Goal: Task Accomplishment & Management: Complete application form

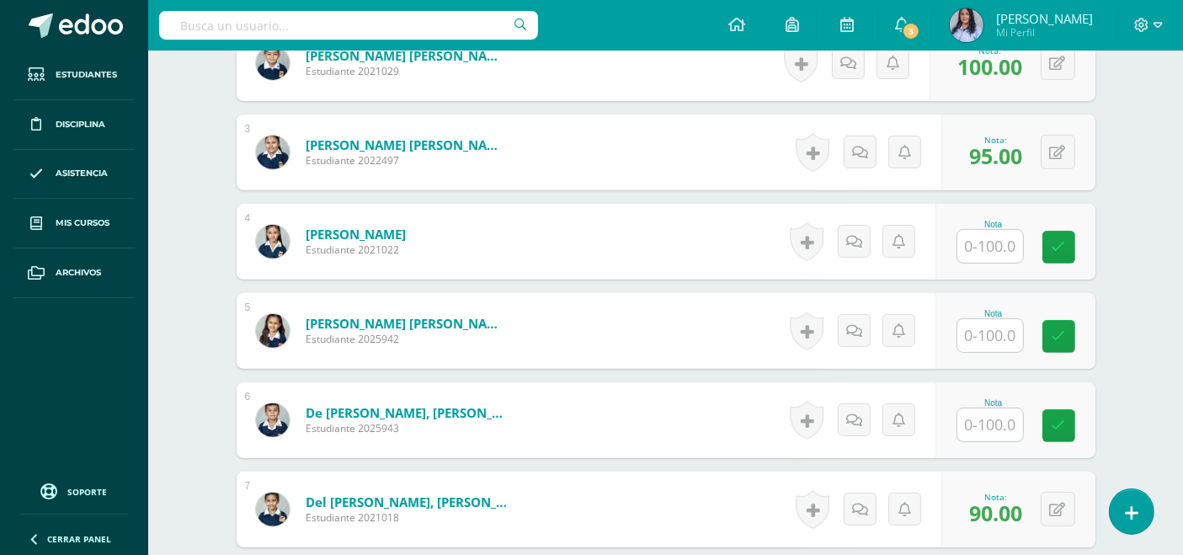
scroll to position [654, 0]
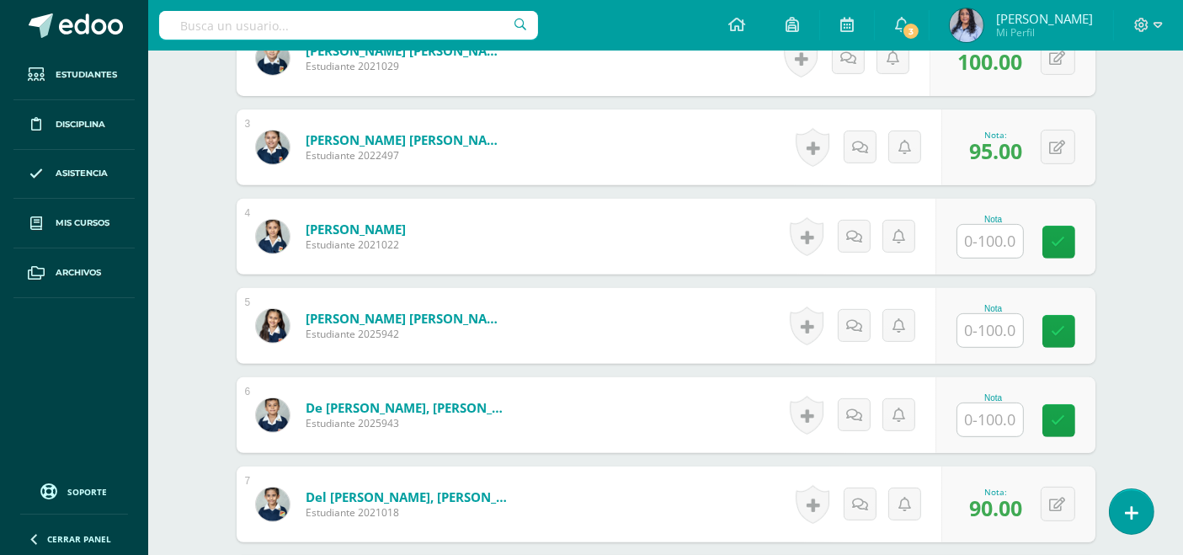
click at [986, 333] on input "text" at bounding box center [990, 330] width 66 height 33
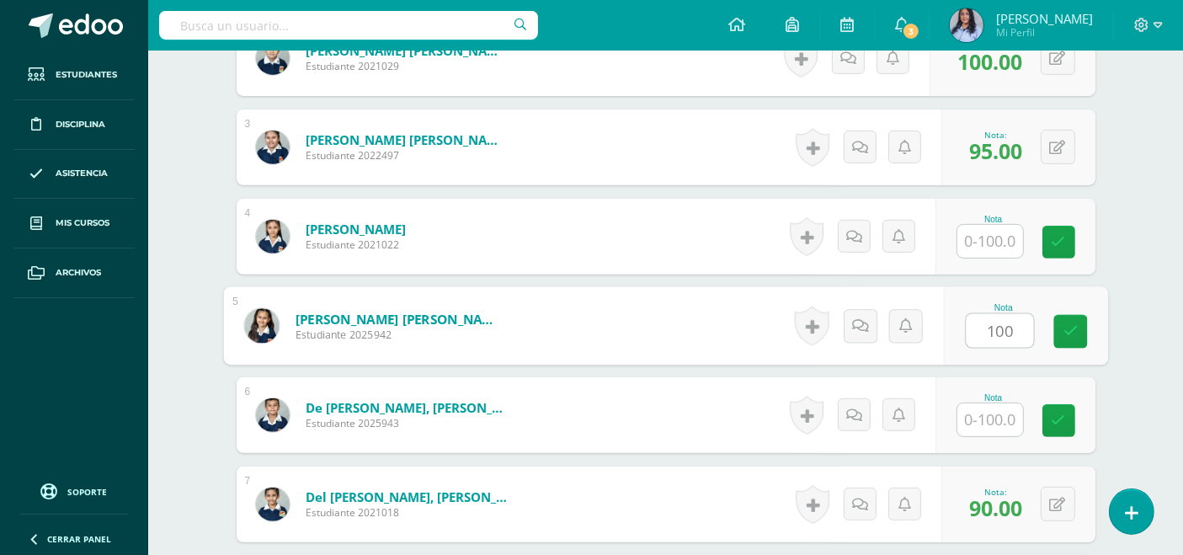
type input "100"
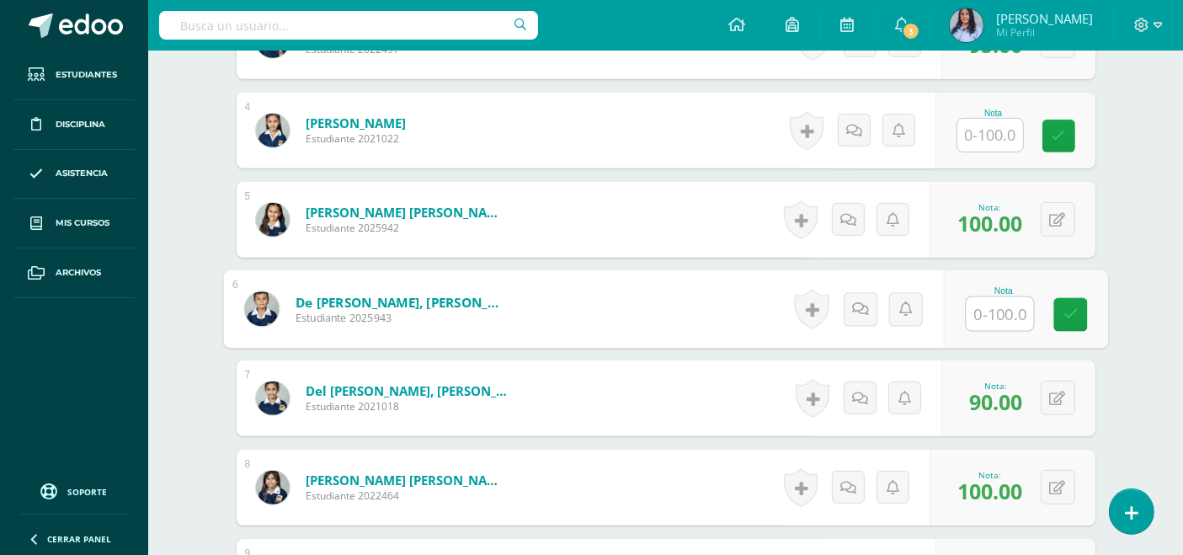
scroll to position [842, 0]
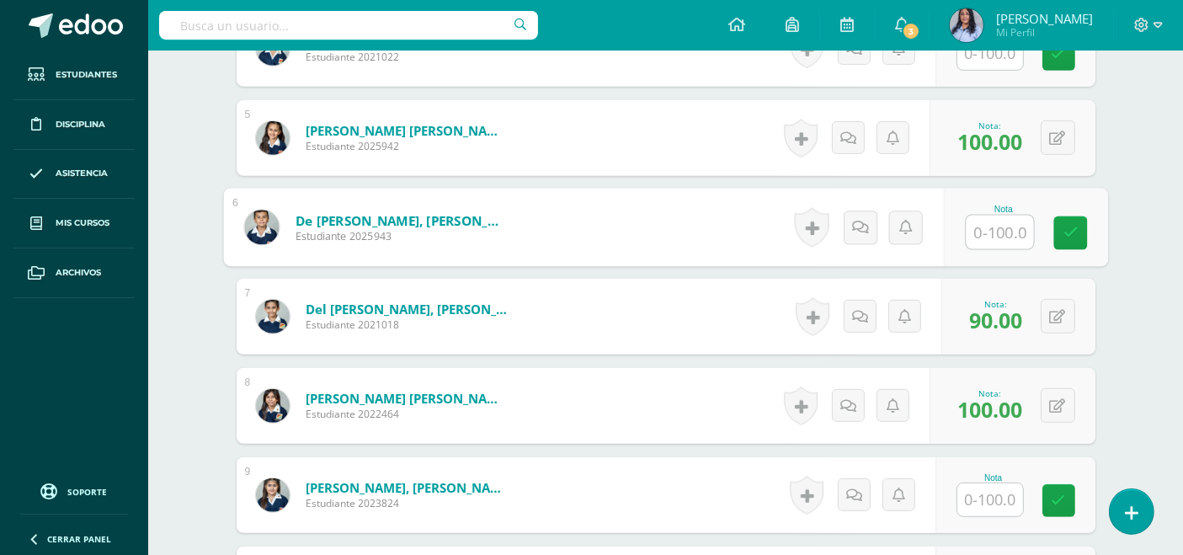
click at [994, 225] on input "text" at bounding box center [999, 233] width 67 height 34
click at [998, 225] on input "text" at bounding box center [999, 233] width 67 height 34
type input "90"
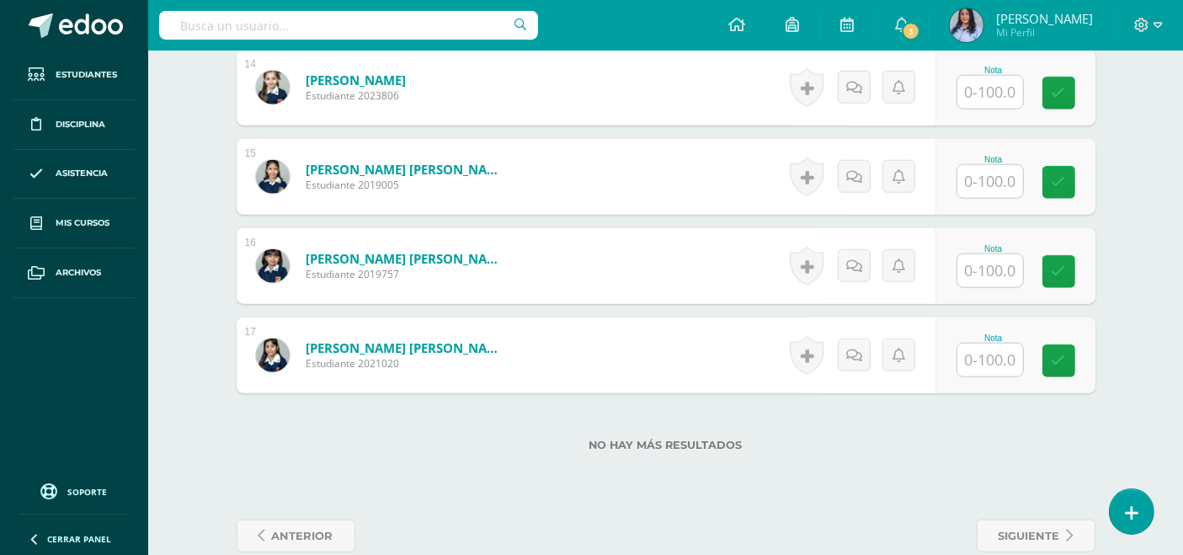
scroll to position [1724, 0]
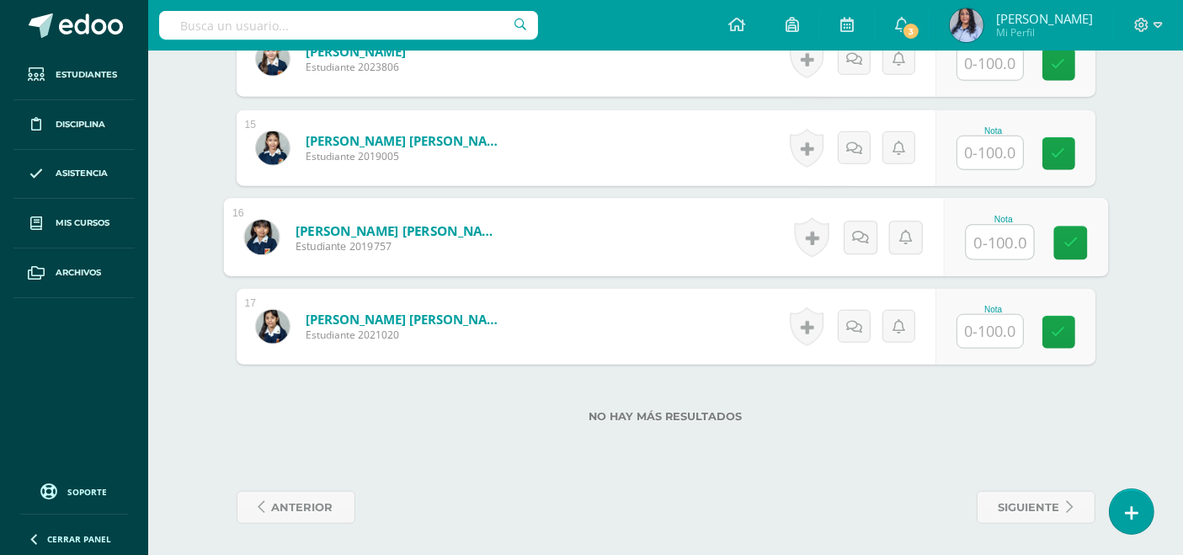
click at [984, 237] on input "text" at bounding box center [999, 243] width 67 height 34
type input "95"
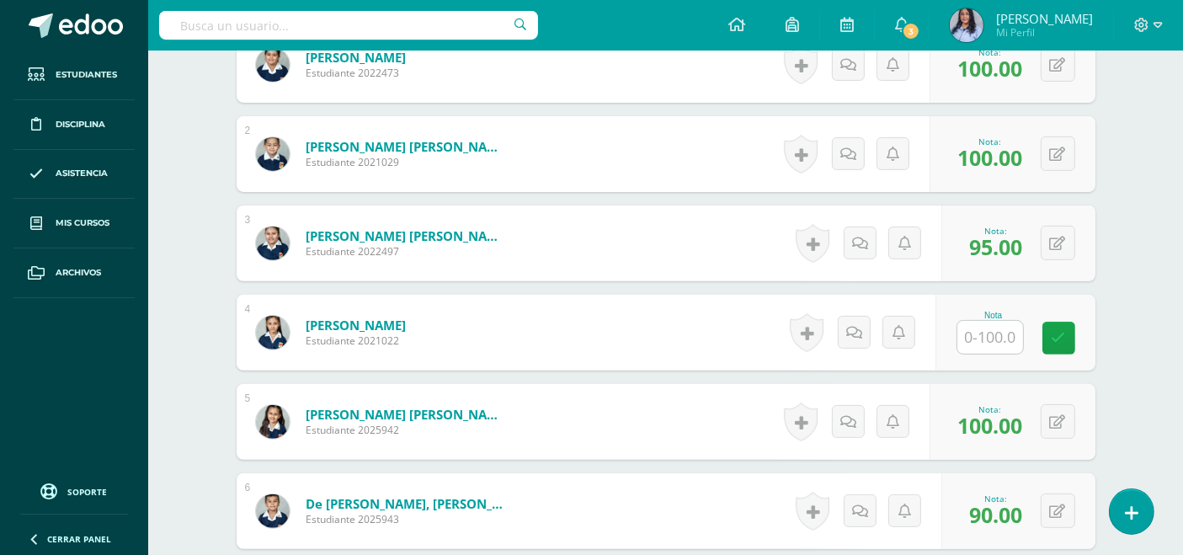
scroll to position [561, 0]
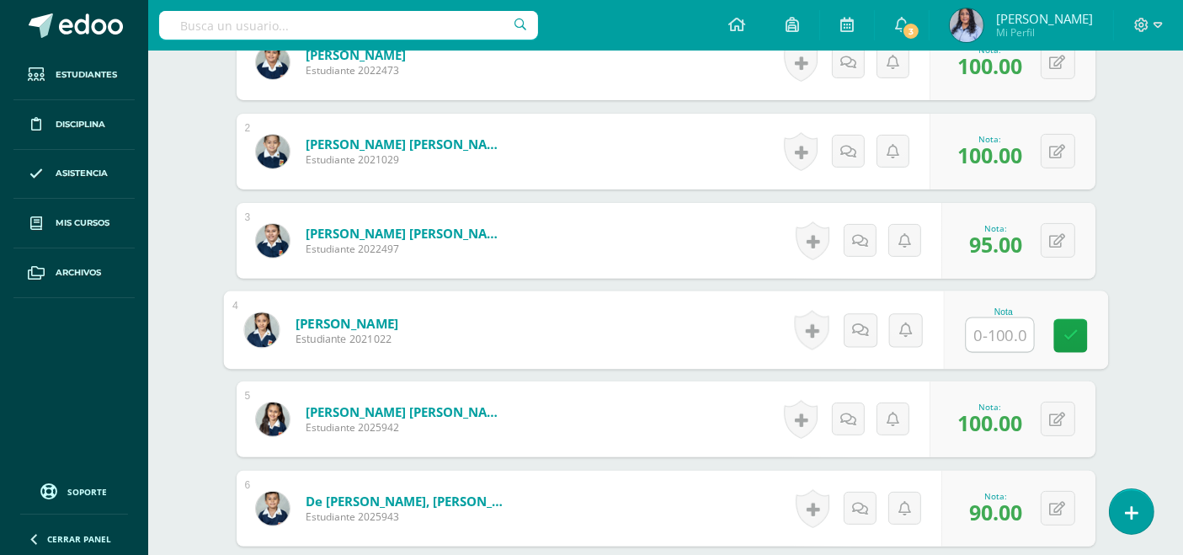
click at [986, 335] on input "text" at bounding box center [999, 335] width 67 height 34
type input "100"
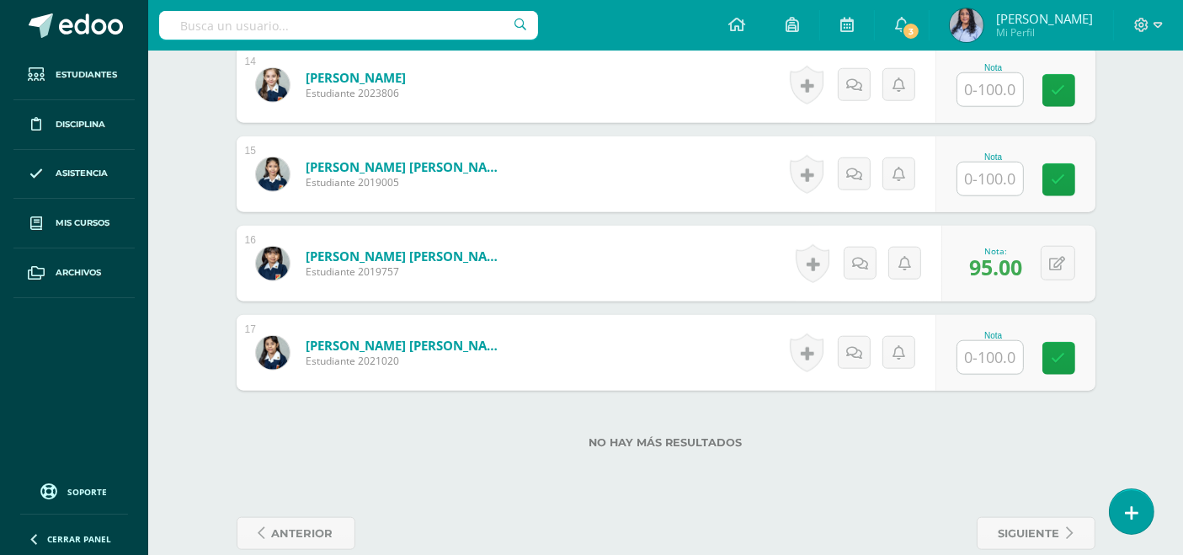
scroll to position [1724, 0]
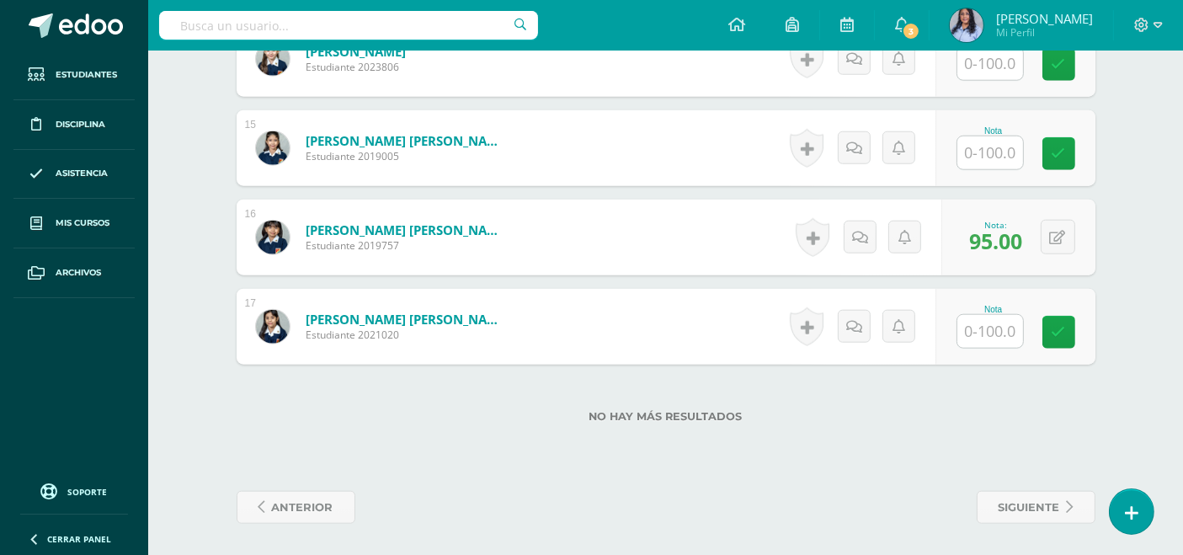
click at [989, 322] on input "text" at bounding box center [990, 331] width 66 height 33
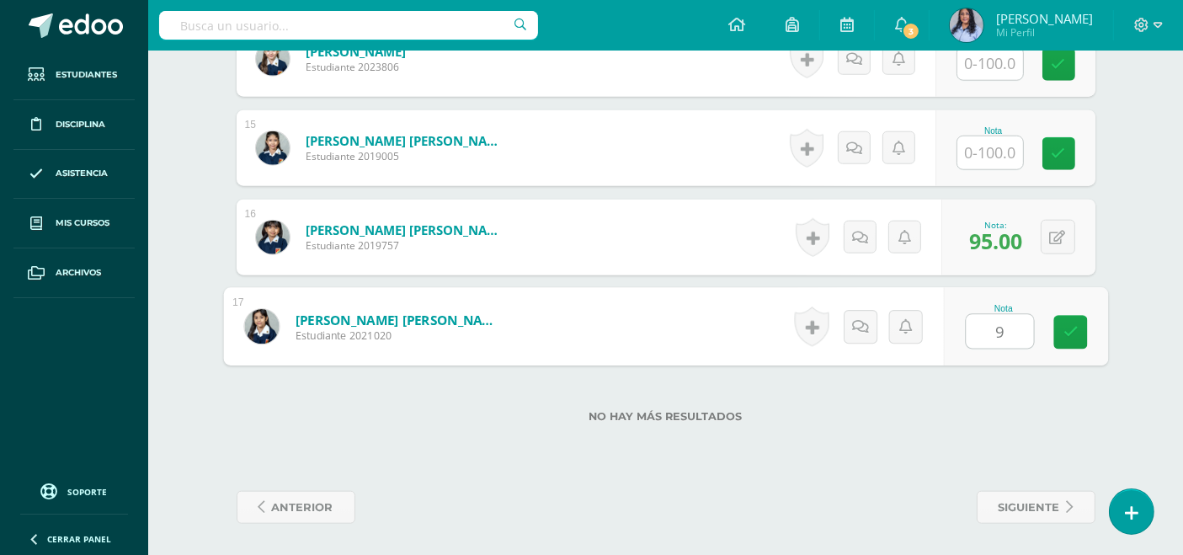
type input "90"
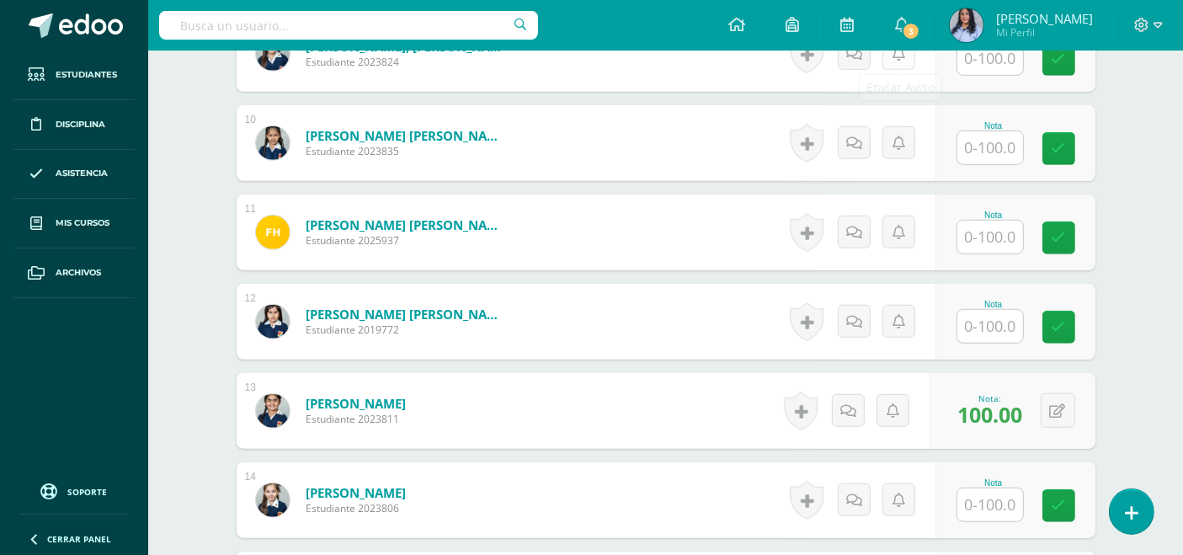
scroll to position [1309, 0]
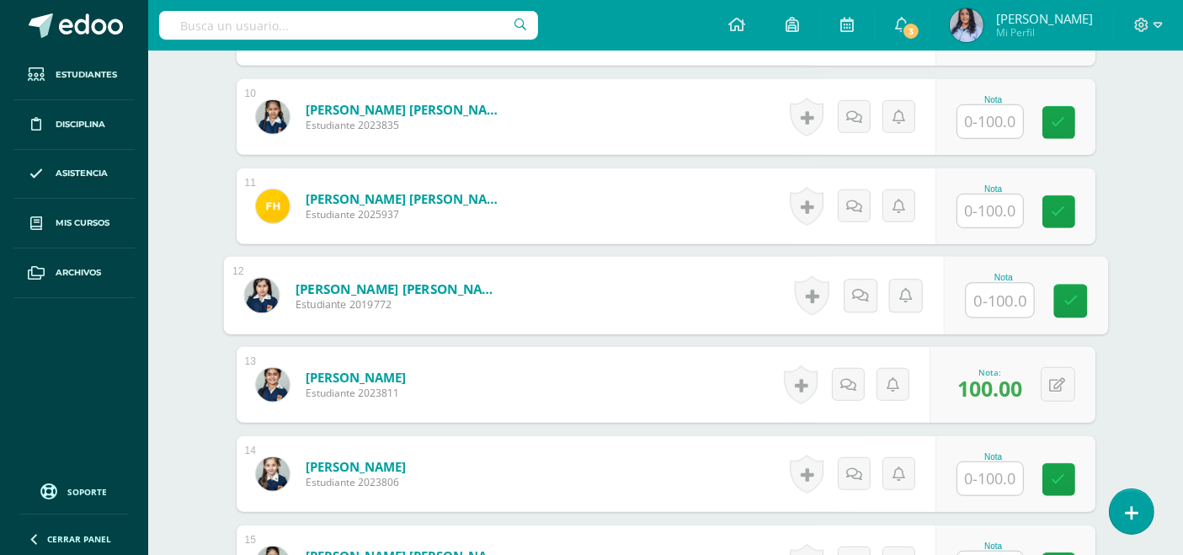
click at [1000, 300] on input "text" at bounding box center [999, 301] width 67 height 34
type input "90"
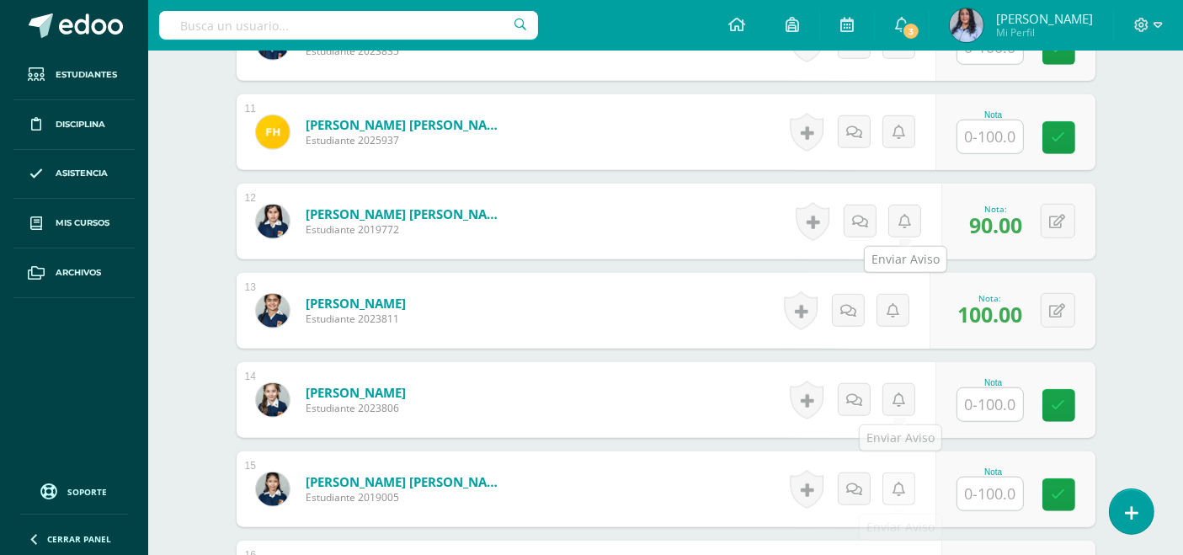
scroll to position [1724, 0]
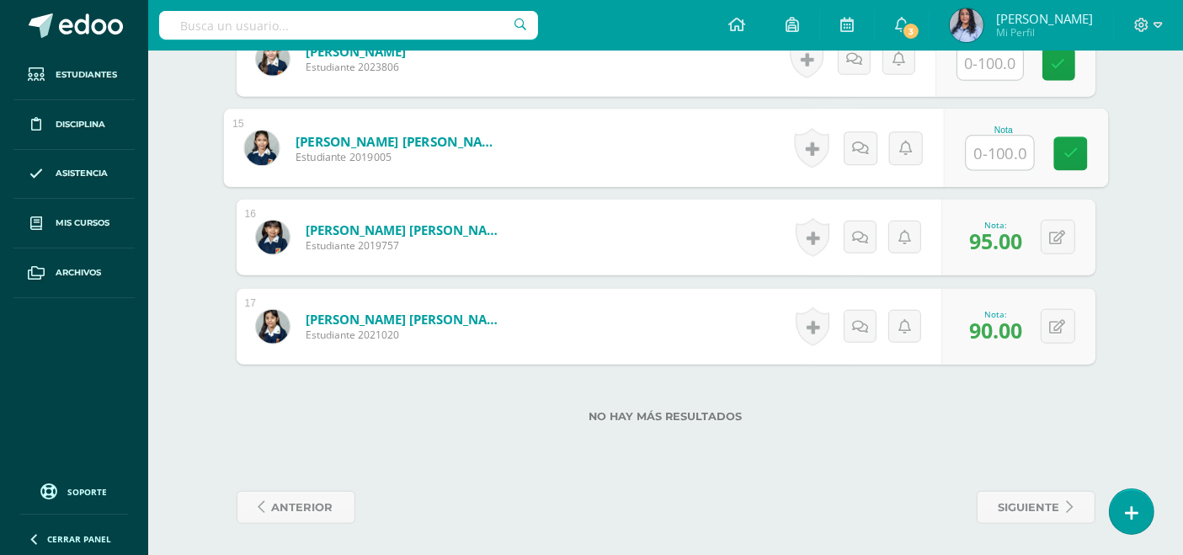
click at [986, 145] on input "text" at bounding box center [999, 153] width 67 height 34
type input "1"
type input "95"
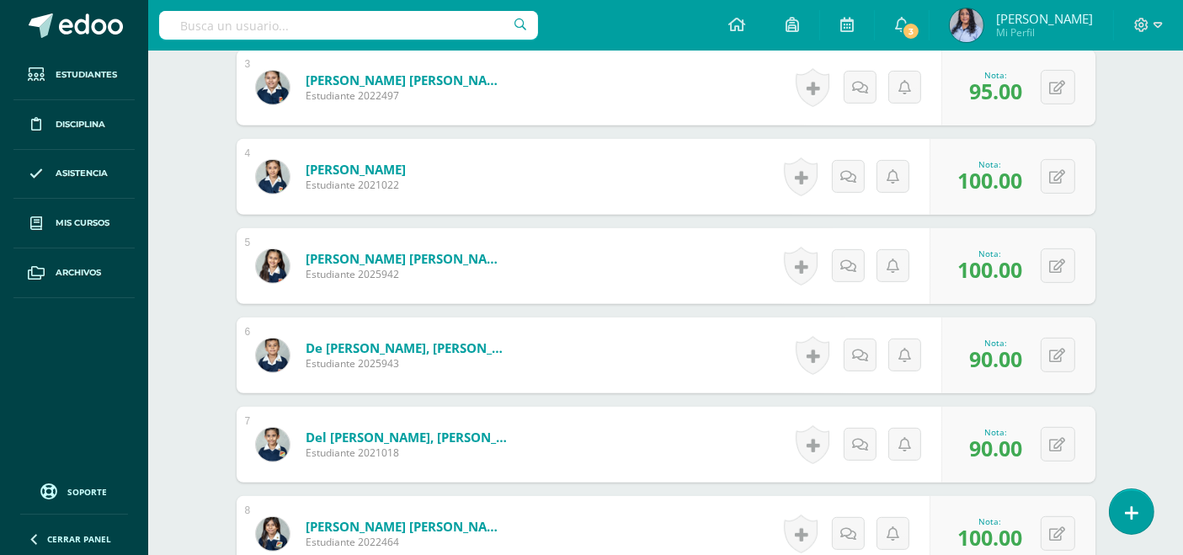
scroll to position [696, 0]
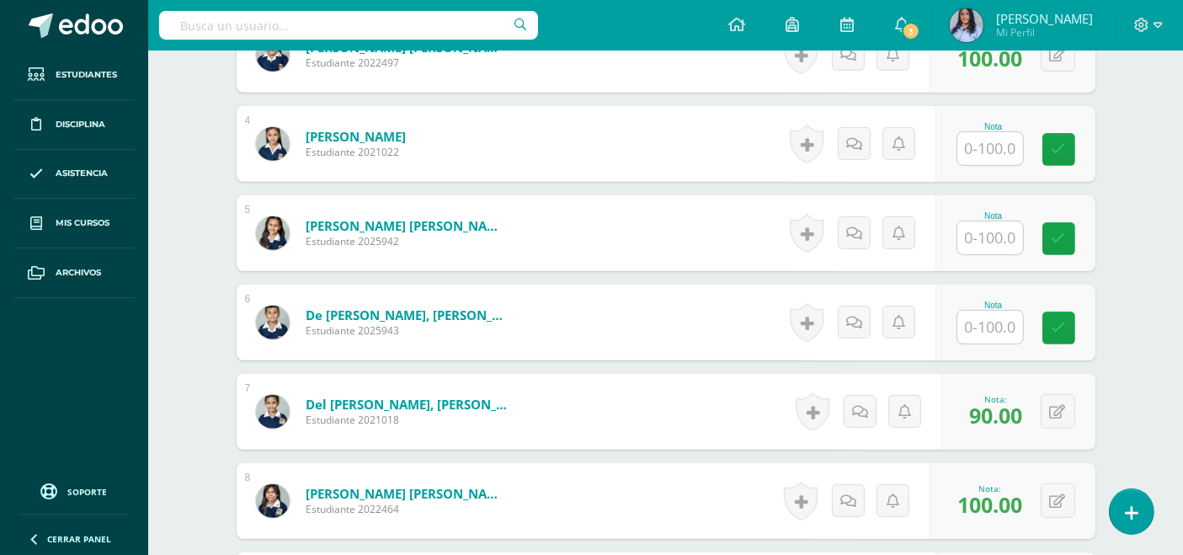
scroll to position [748, 0]
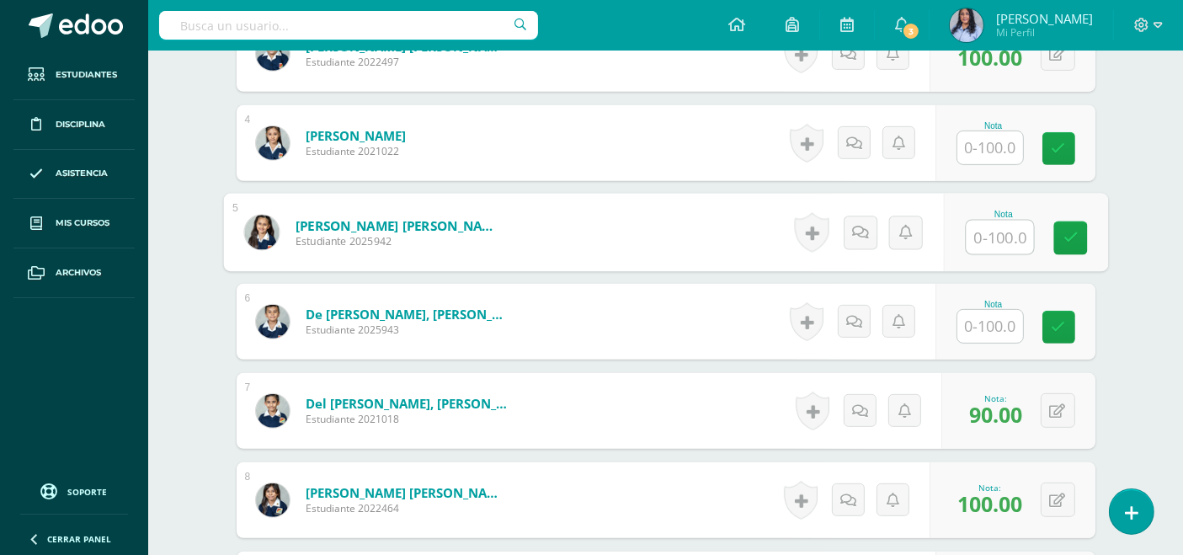
click at [1003, 242] on input "text" at bounding box center [999, 238] width 67 height 34
type input "100"
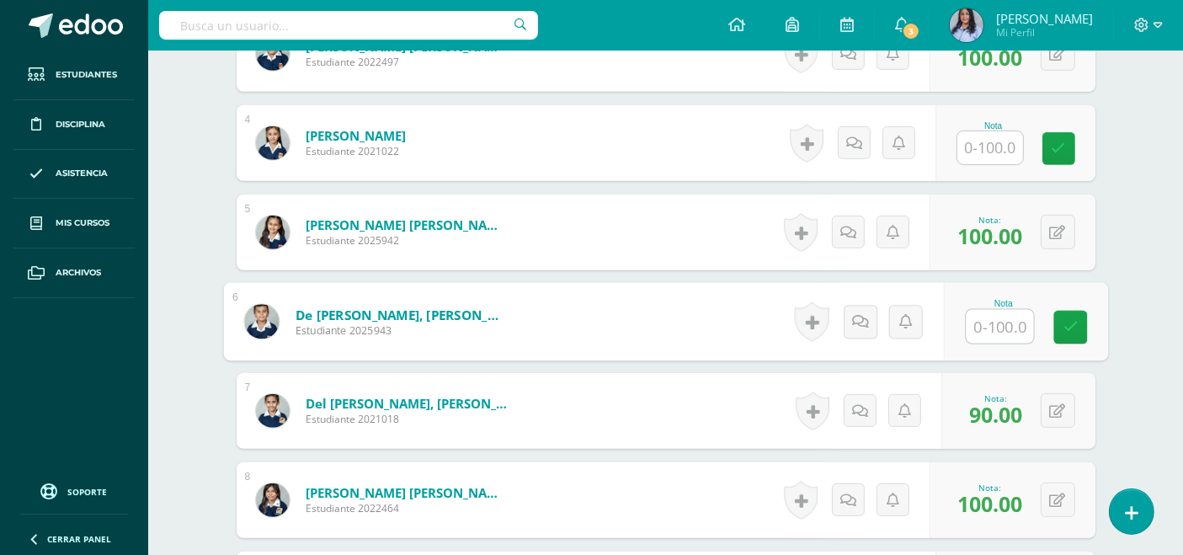
click at [1002, 333] on input "text" at bounding box center [999, 327] width 67 height 34
type input "90"
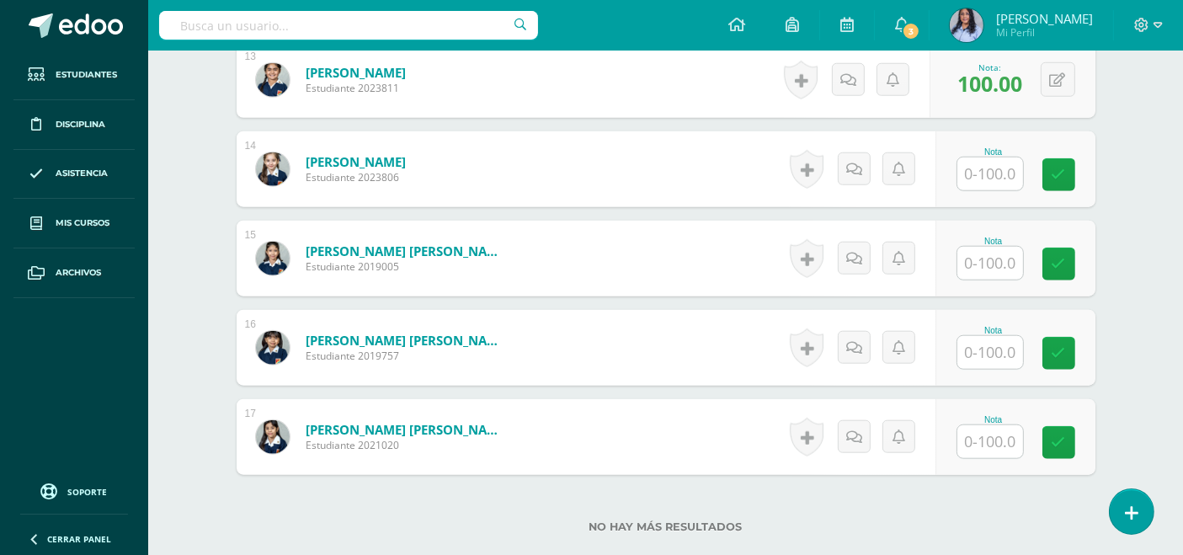
scroll to position [1620, 0]
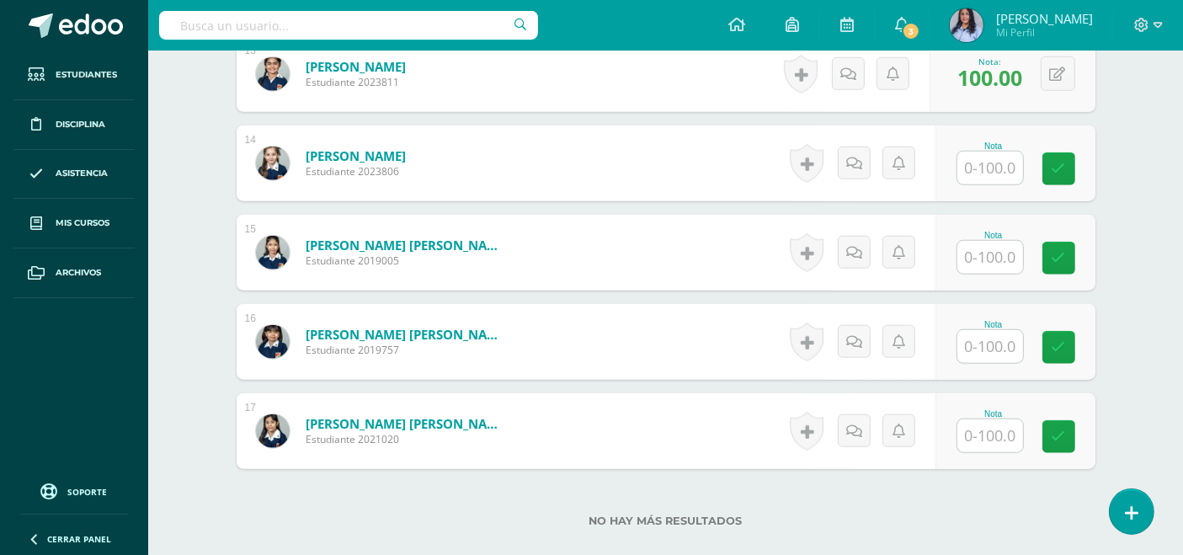
click at [998, 338] on input "text" at bounding box center [990, 346] width 66 height 33
type input "100"
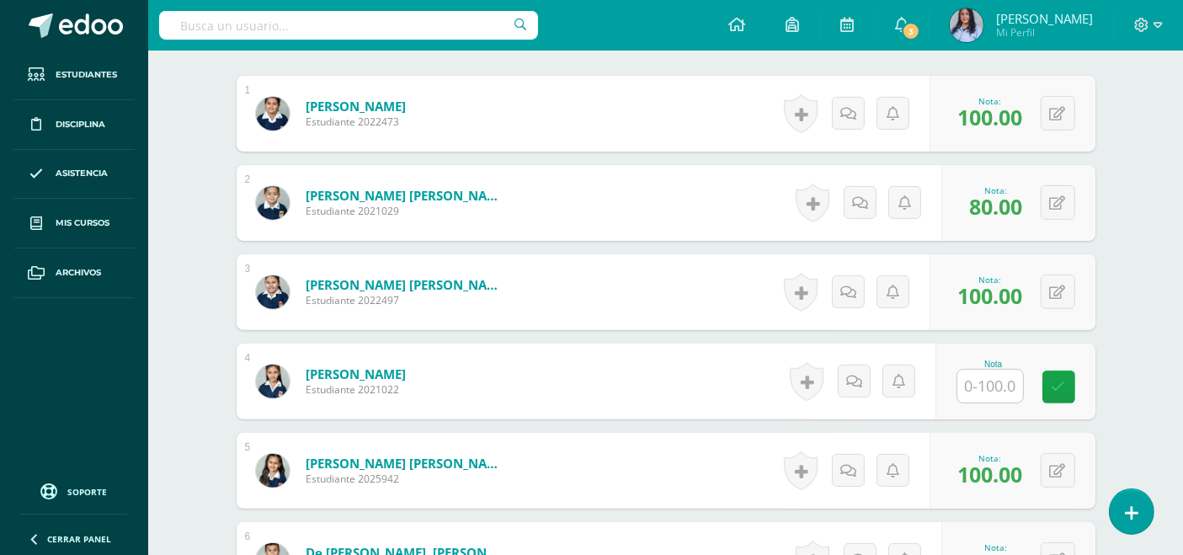
scroll to position [561, 0]
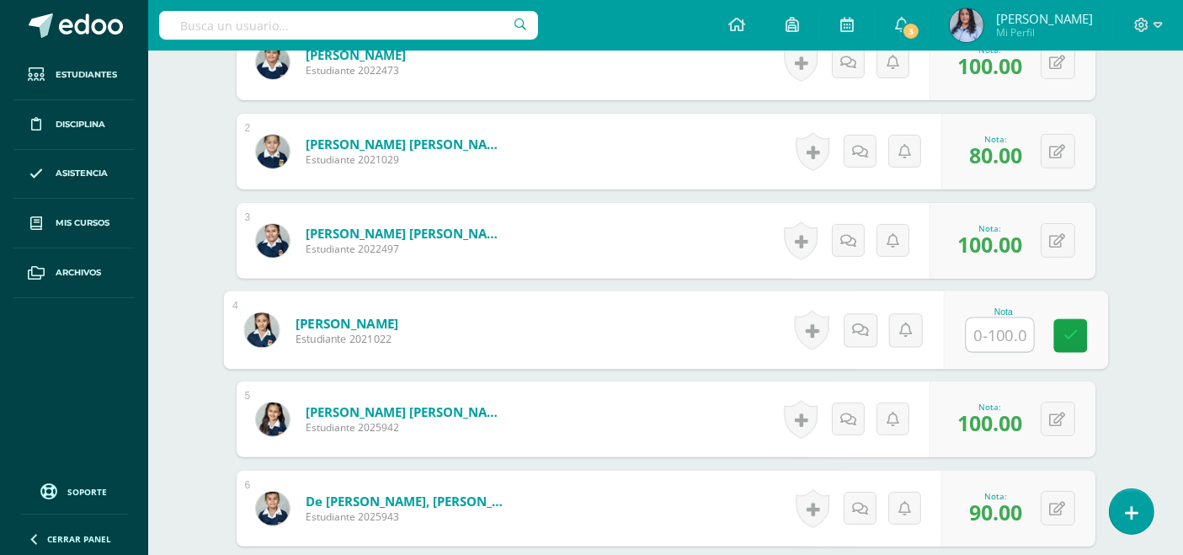
click at [1002, 338] on input "text" at bounding box center [999, 335] width 67 height 34
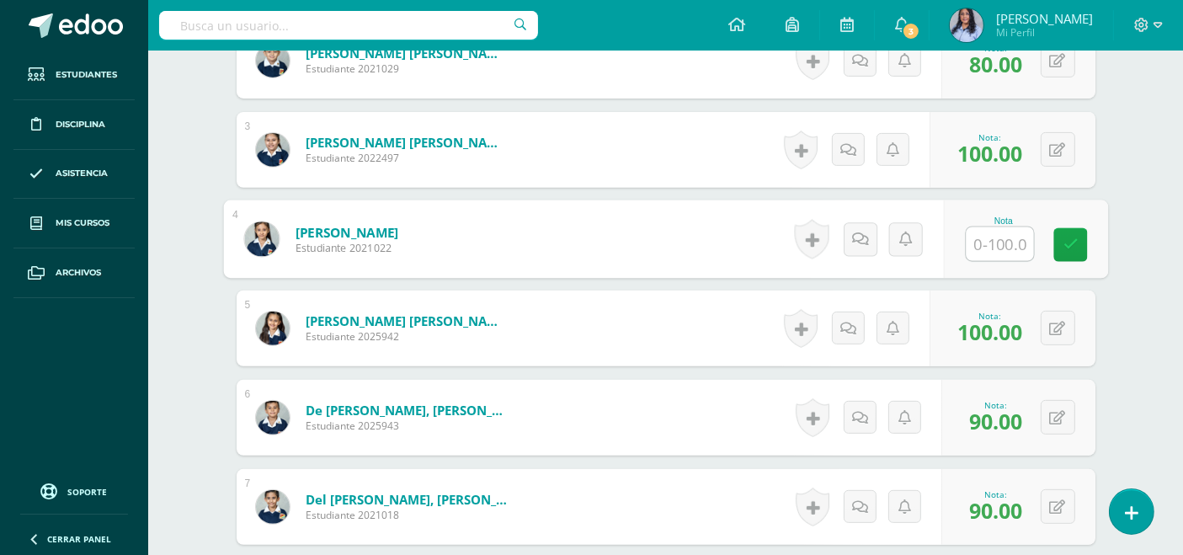
scroll to position [654, 0]
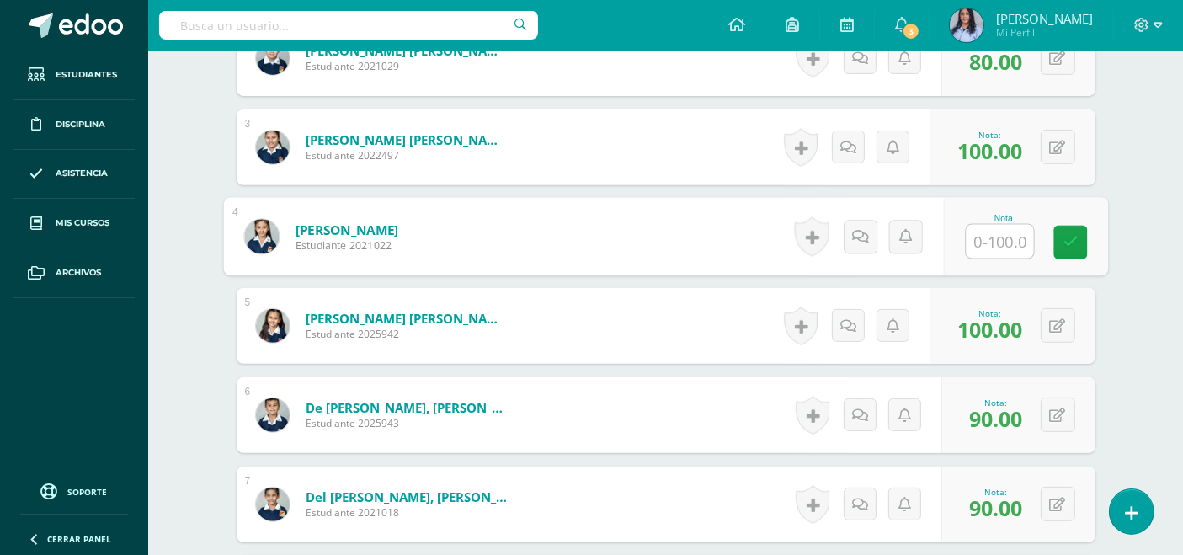
click at [1004, 243] on input "text" at bounding box center [999, 242] width 67 height 34
type input "100"
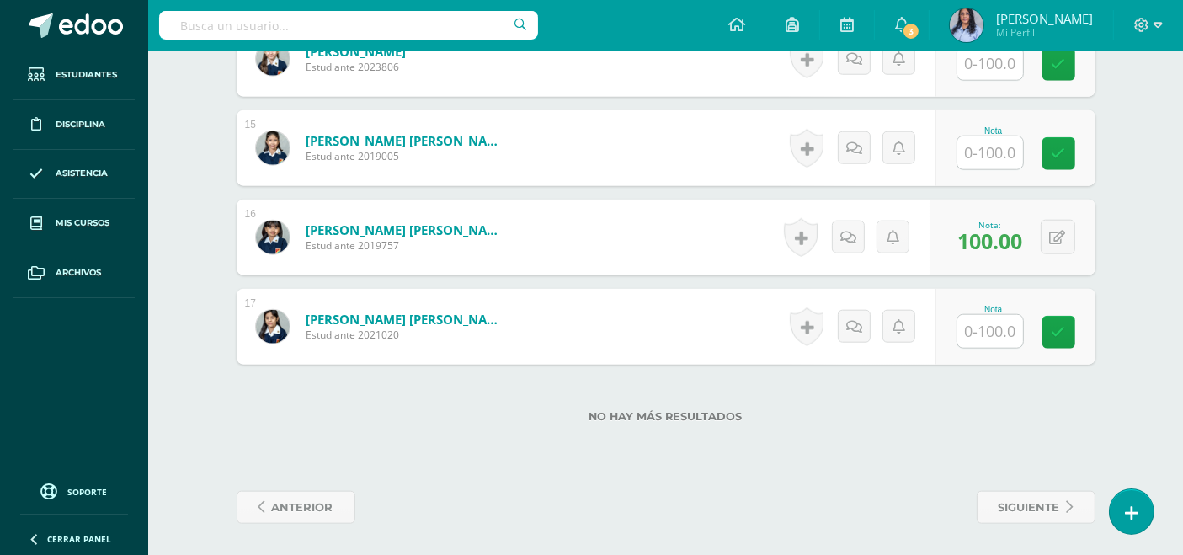
scroll to position [1724, 0]
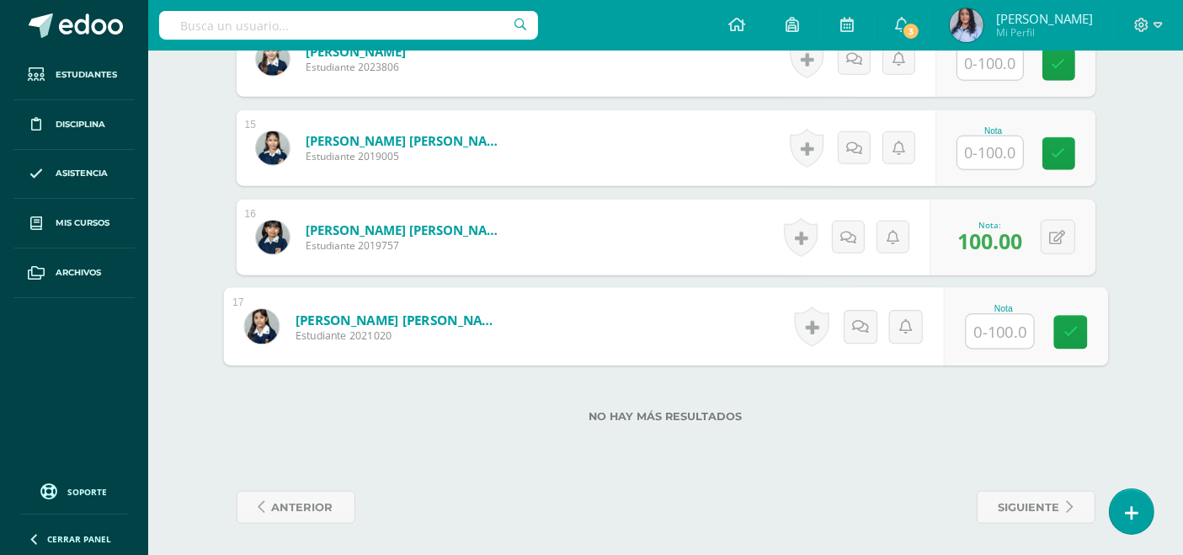
click at [998, 332] on input "text" at bounding box center [999, 332] width 67 height 34
type input "70"
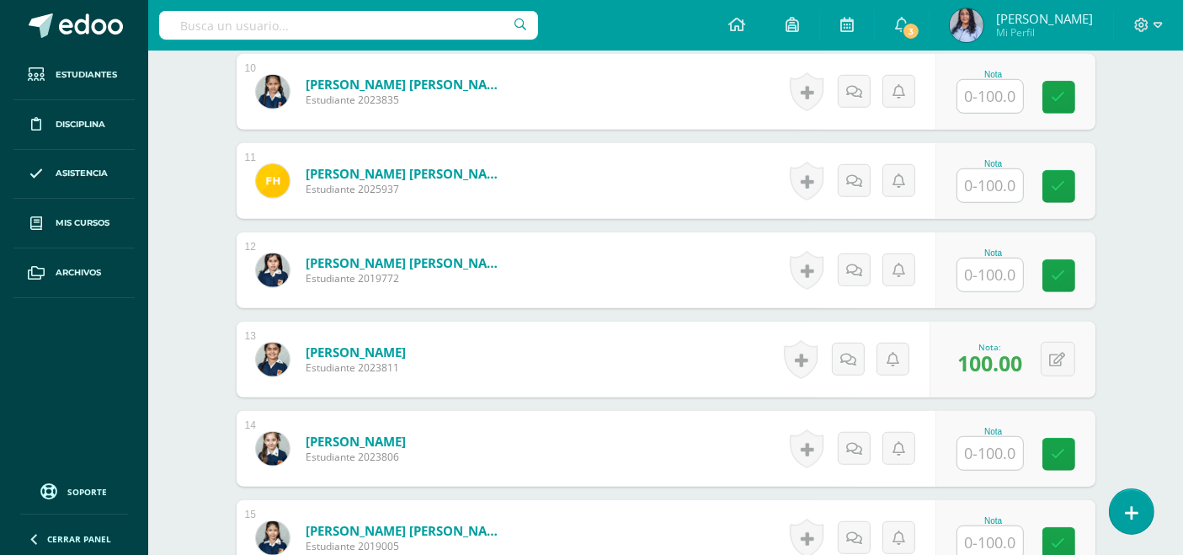
scroll to position [1403, 0]
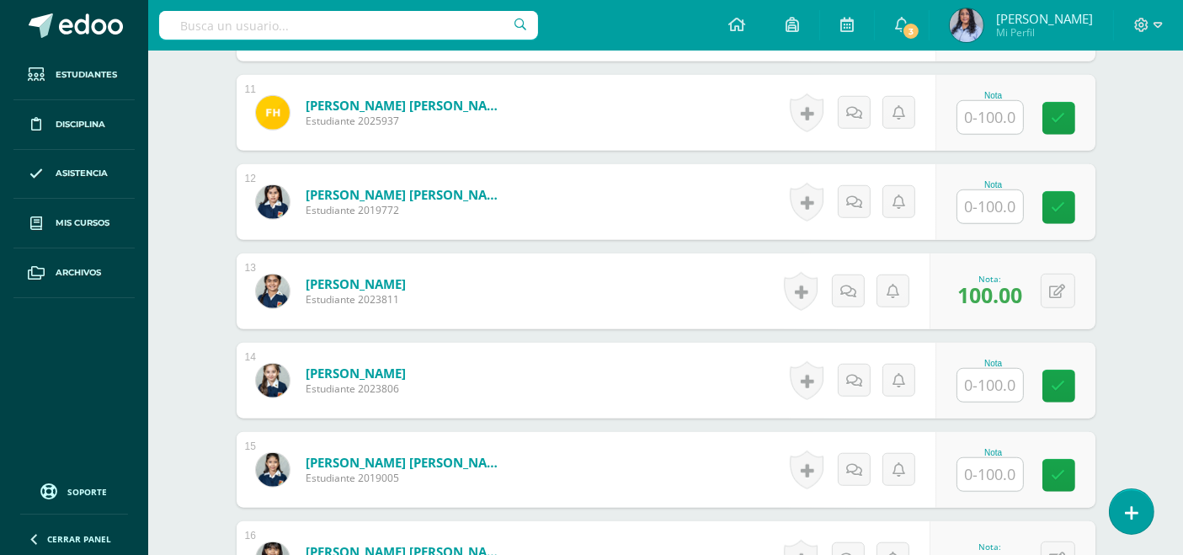
click at [982, 201] on input "text" at bounding box center [990, 206] width 66 height 33
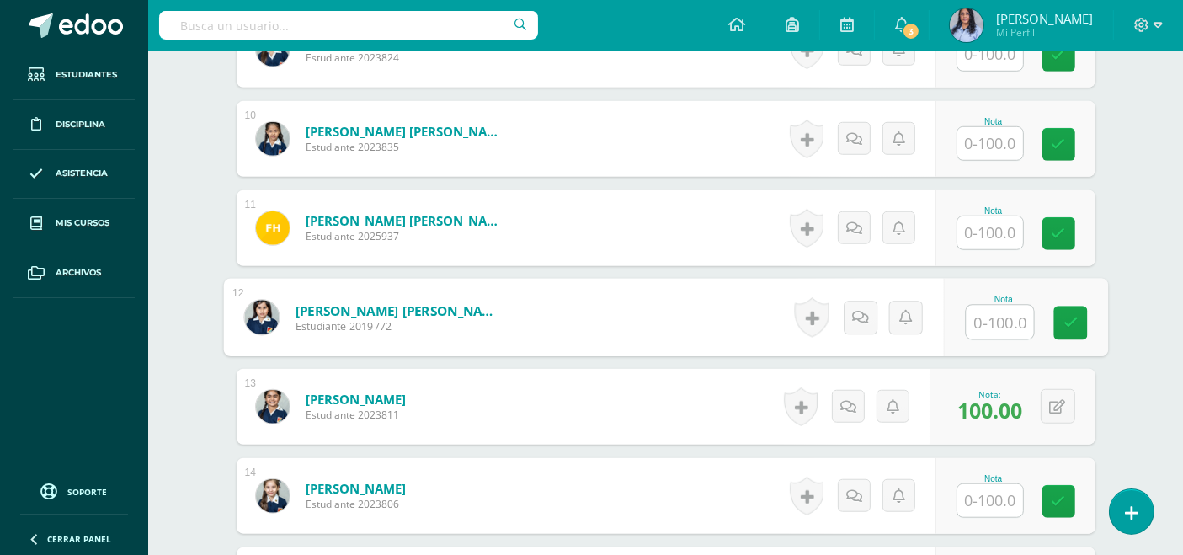
scroll to position [1309, 0]
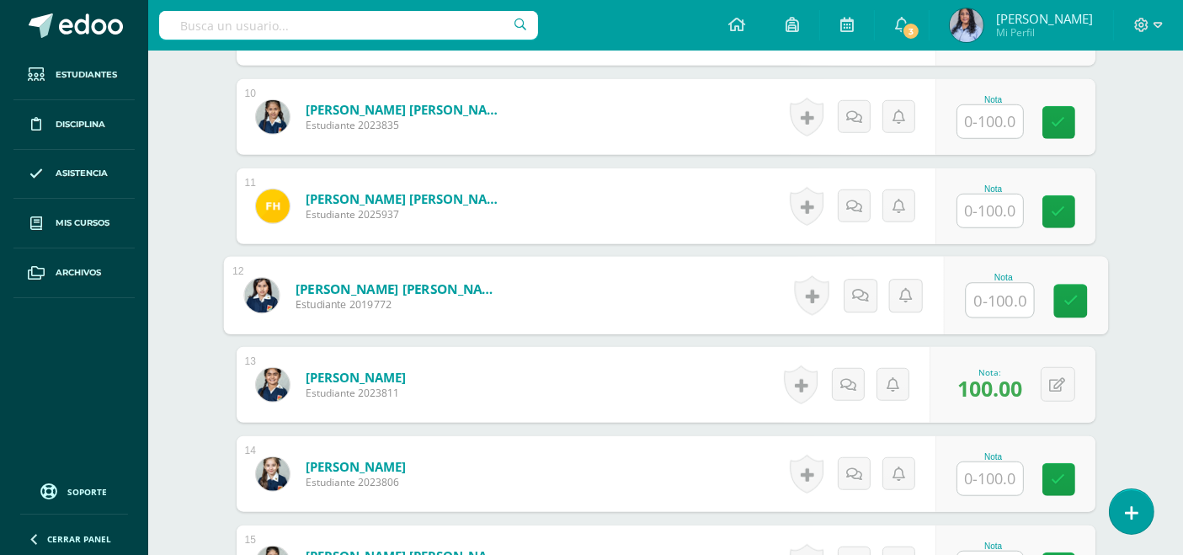
click at [998, 293] on input "text" at bounding box center [999, 301] width 67 height 34
type input "90"
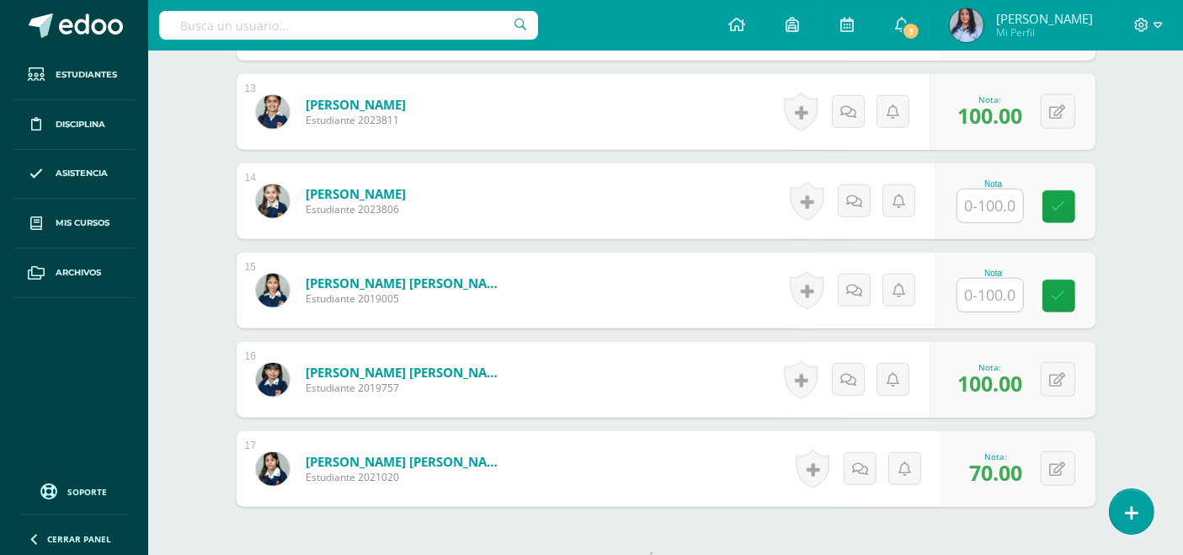
scroll to position [1684, 0]
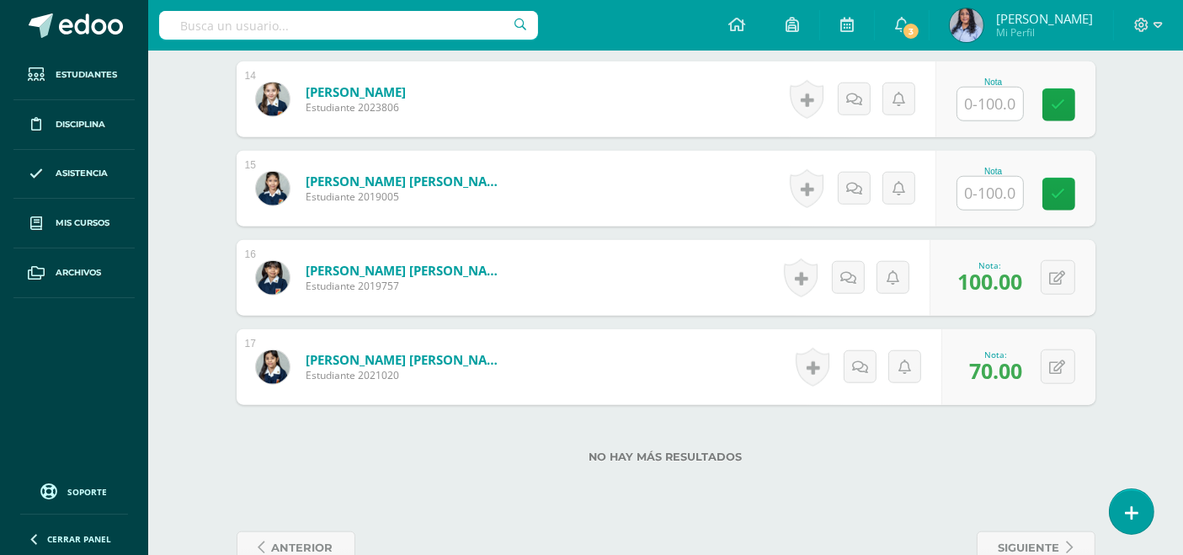
click at [995, 189] on input "text" at bounding box center [990, 193] width 66 height 33
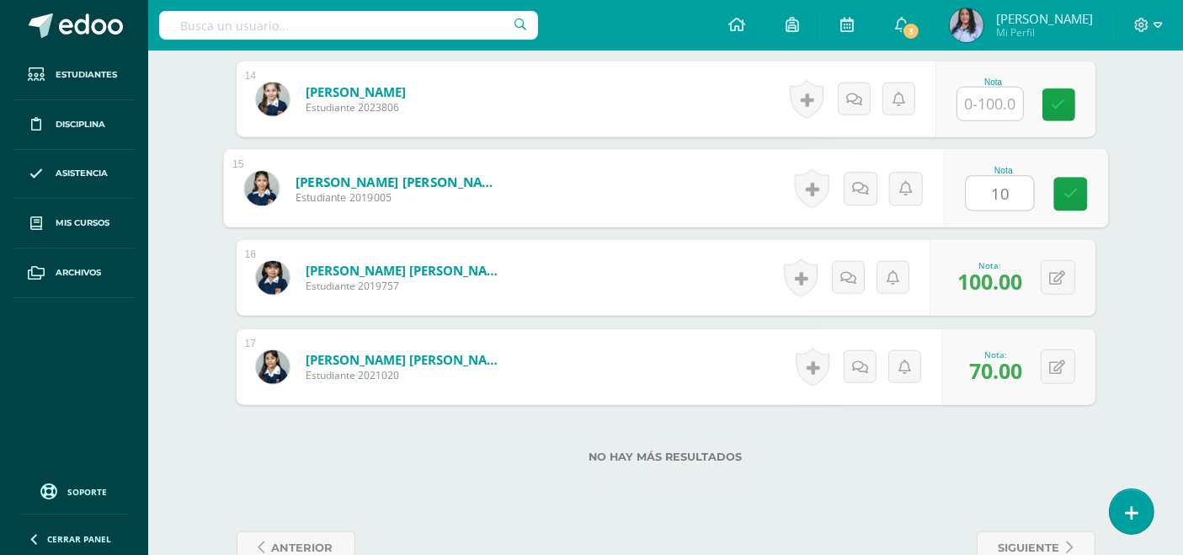
type input "100"
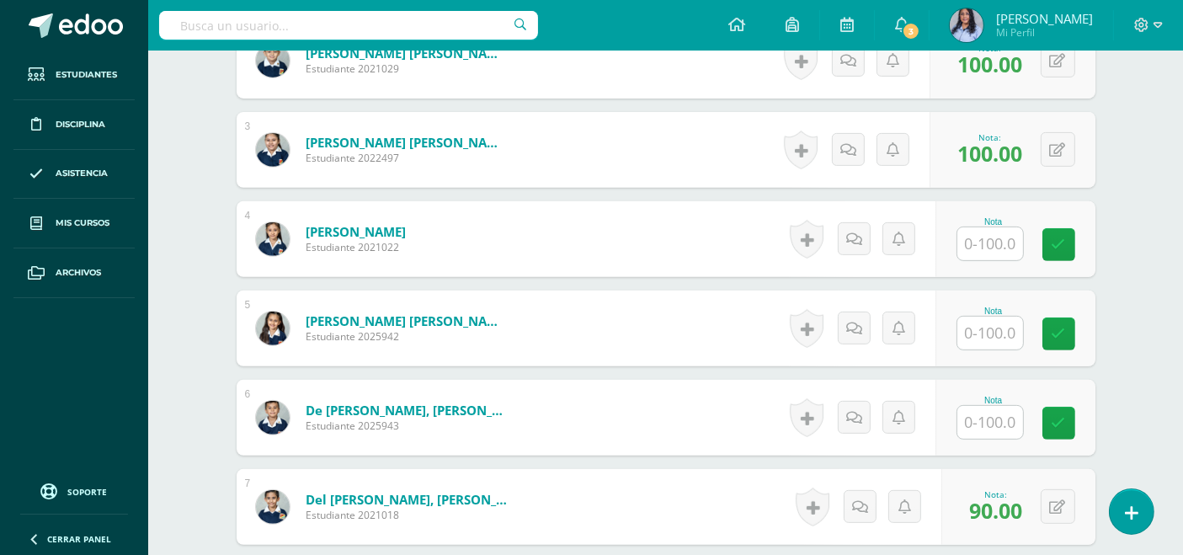
scroll to position [654, 0]
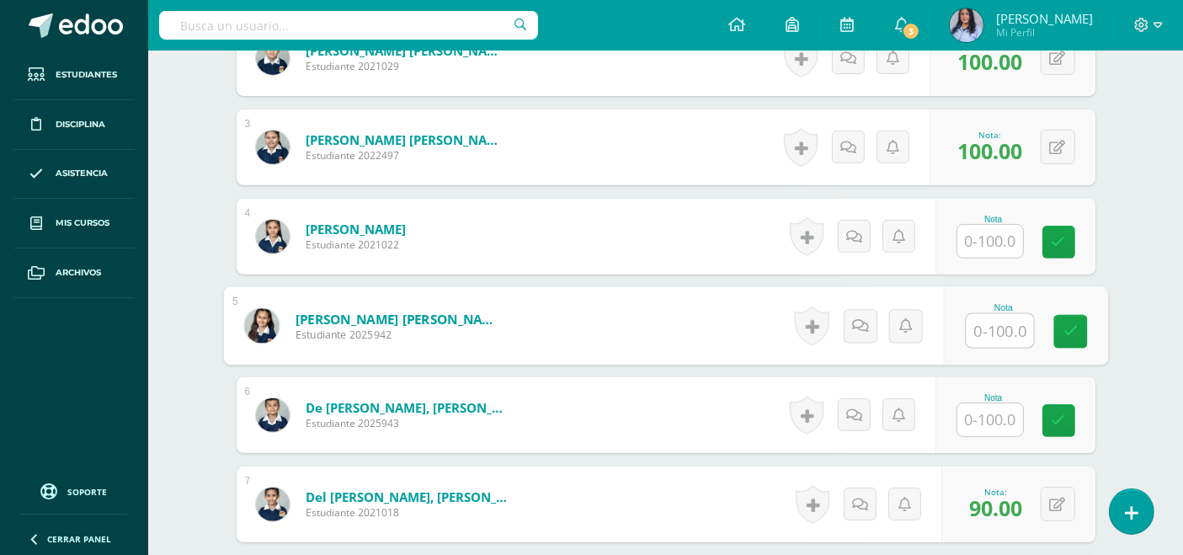
click at [994, 328] on input "text" at bounding box center [999, 331] width 67 height 34
type input "100"
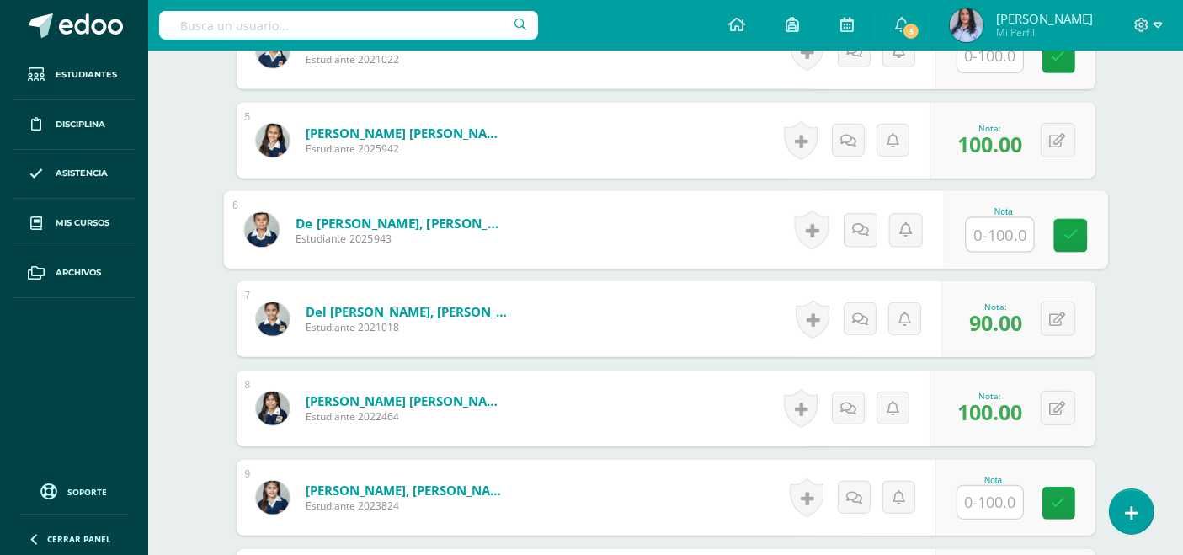
scroll to position [842, 0]
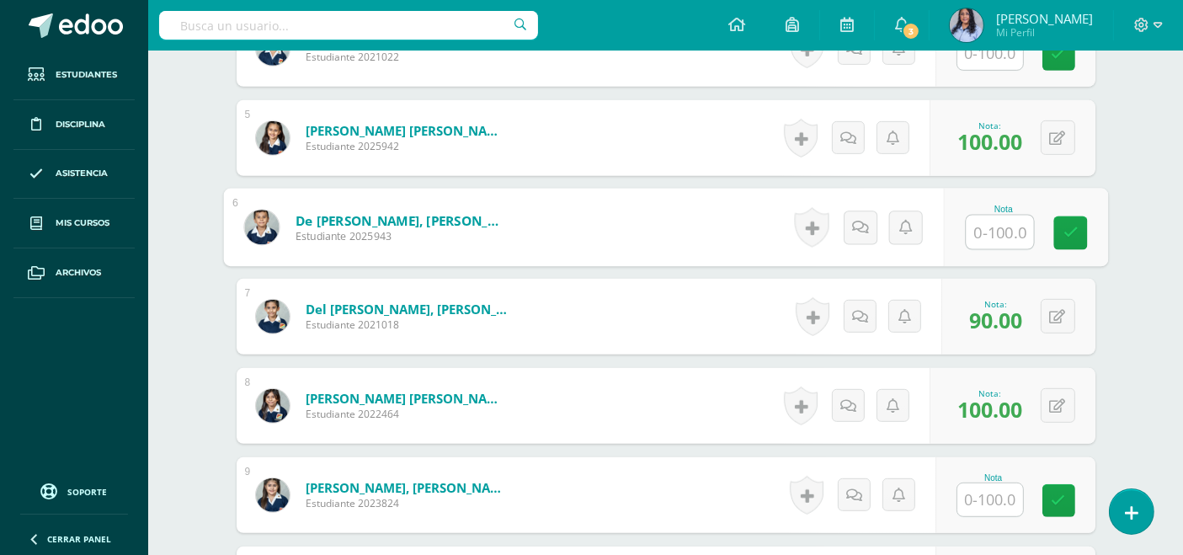
click at [994, 227] on input "text" at bounding box center [999, 233] width 67 height 34
type input "100"
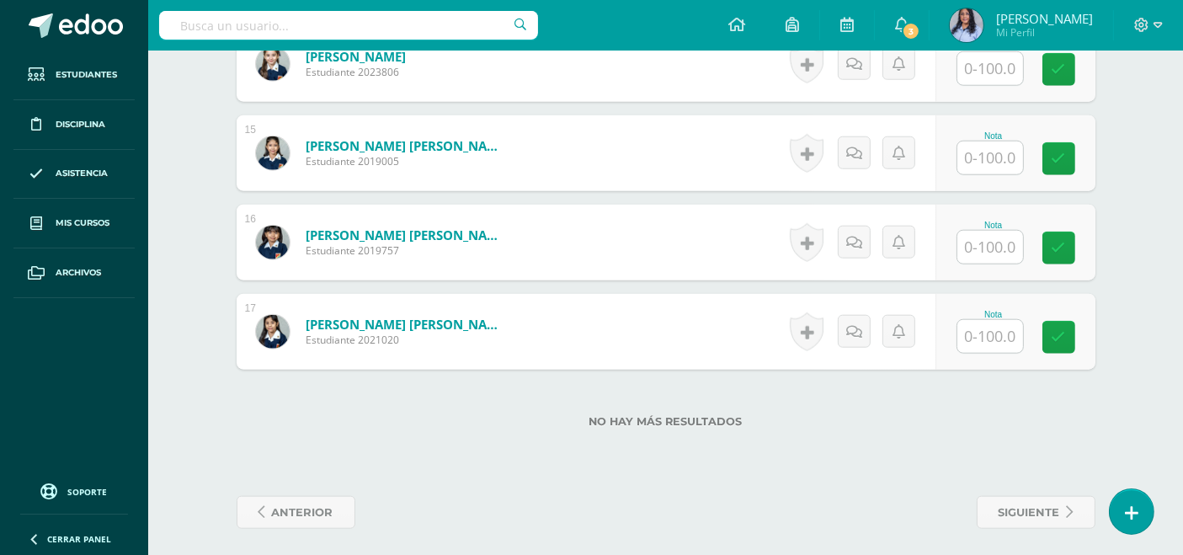
scroll to position [1724, 0]
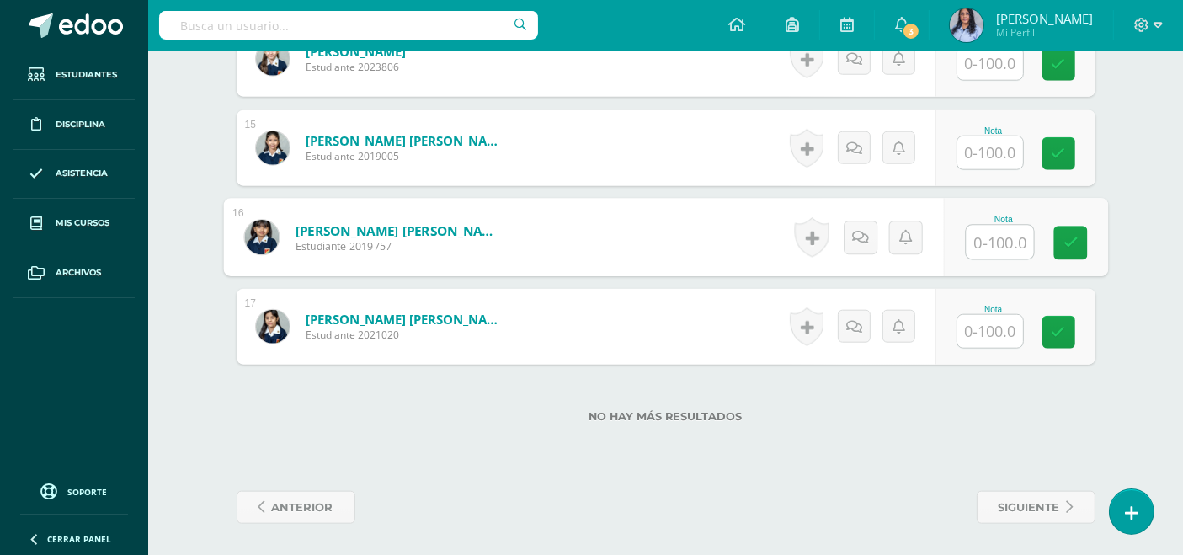
click at [986, 242] on input "text" at bounding box center [999, 243] width 67 height 34
type input "100"
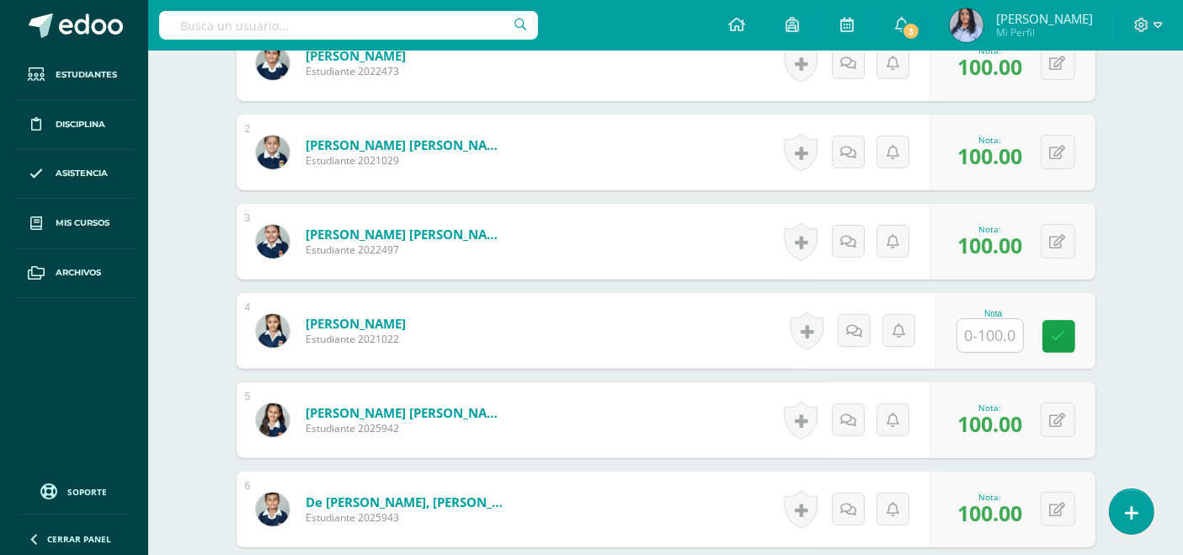
scroll to position [561, 0]
click at [983, 332] on input "text" at bounding box center [999, 335] width 67 height 34
type input "100"
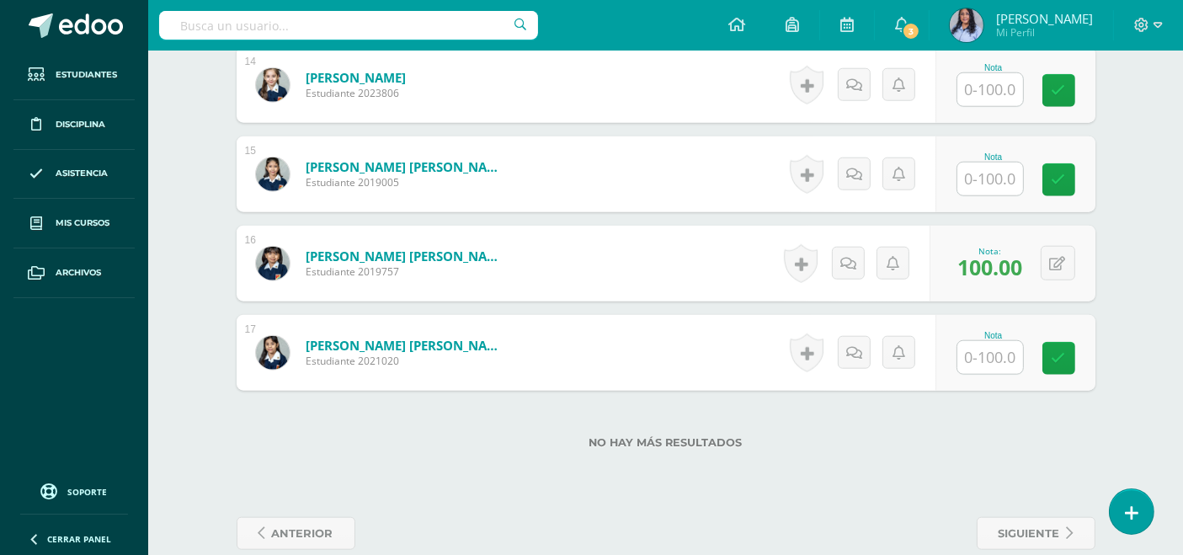
scroll to position [1724, 0]
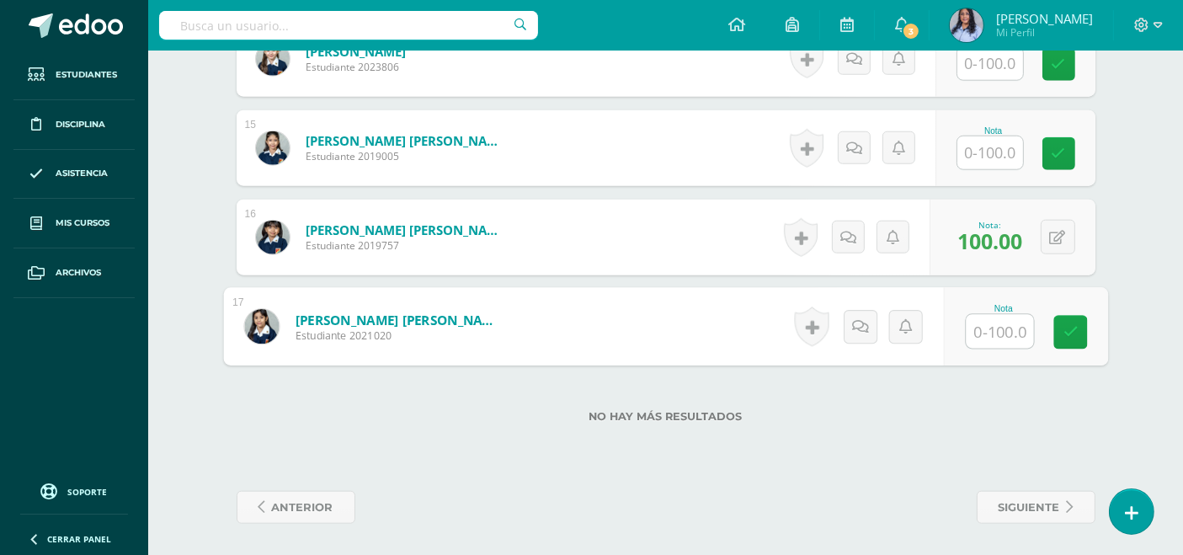
click at [977, 329] on input "text" at bounding box center [999, 332] width 67 height 34
type input "100"
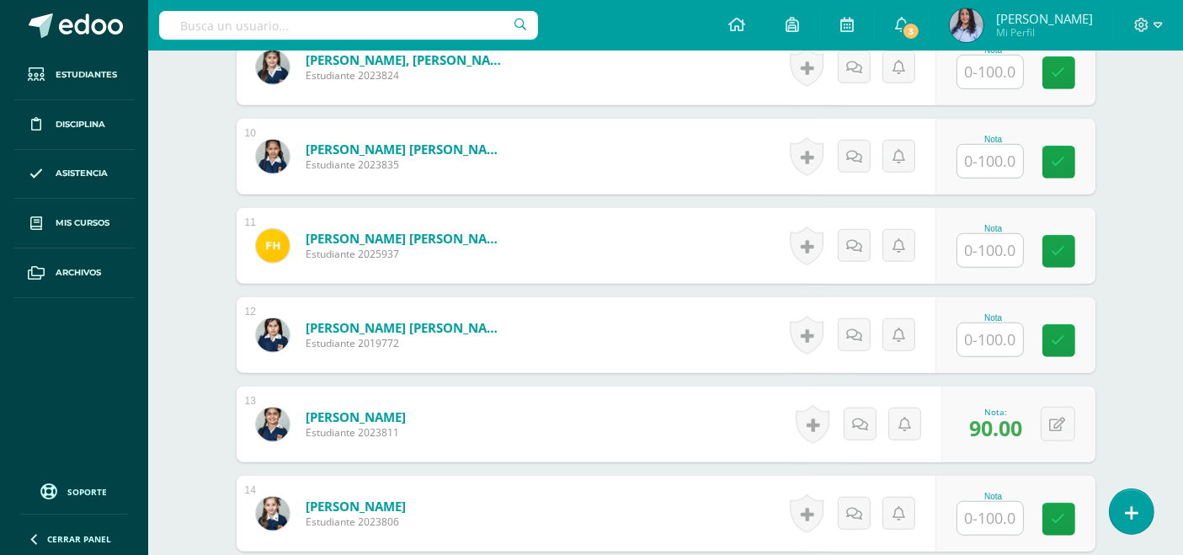
scroll to position [1309, 0]
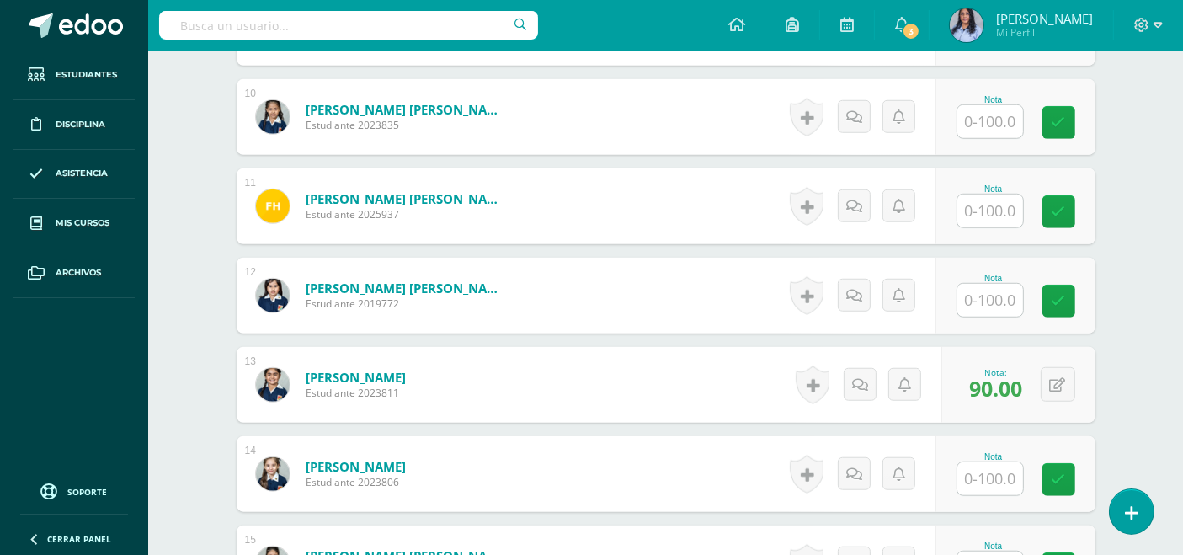
click at [992, 301] on input "text" at bounding box center [990, 300] width 66 height 33
type input "100"
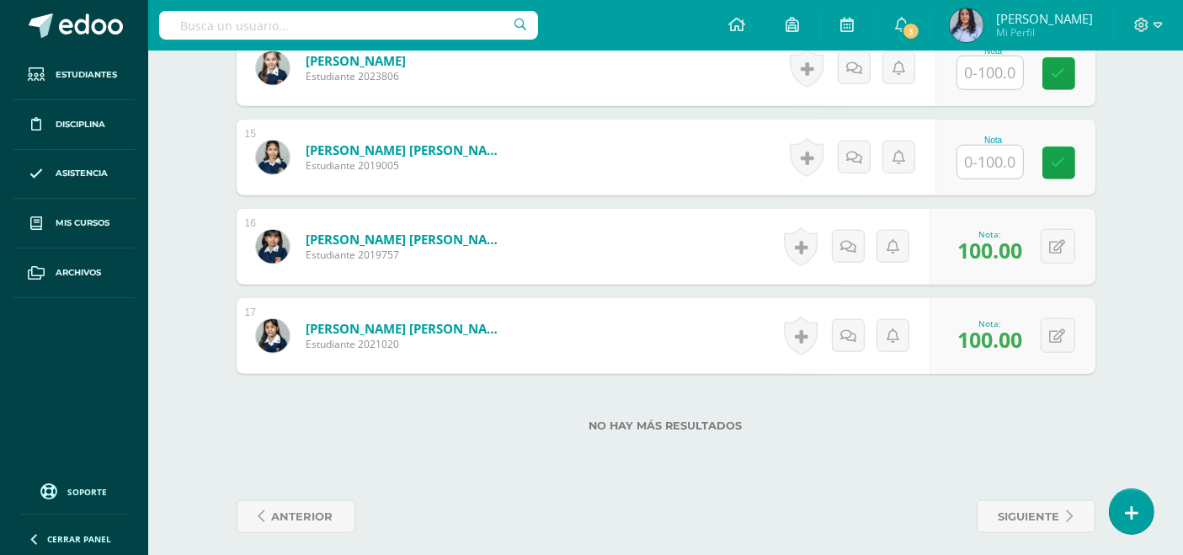
scroll to position [1724, 0]
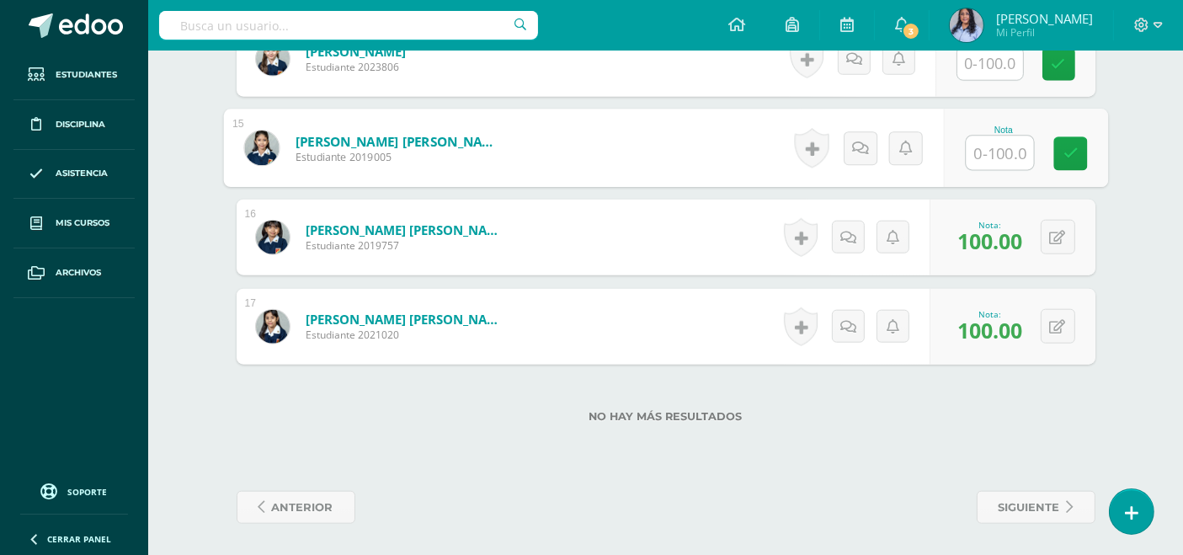
click at [999, 151] on input "text" at bounding box center [999, 153] width 67 height 34
type input "0"
type input "90"
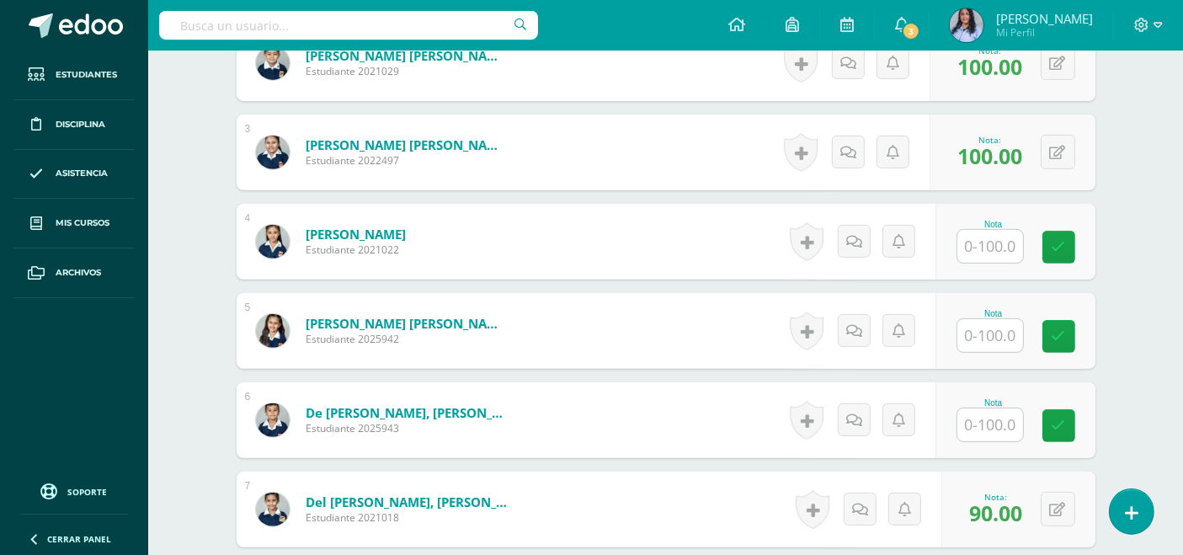
scroll to position [654, 0]
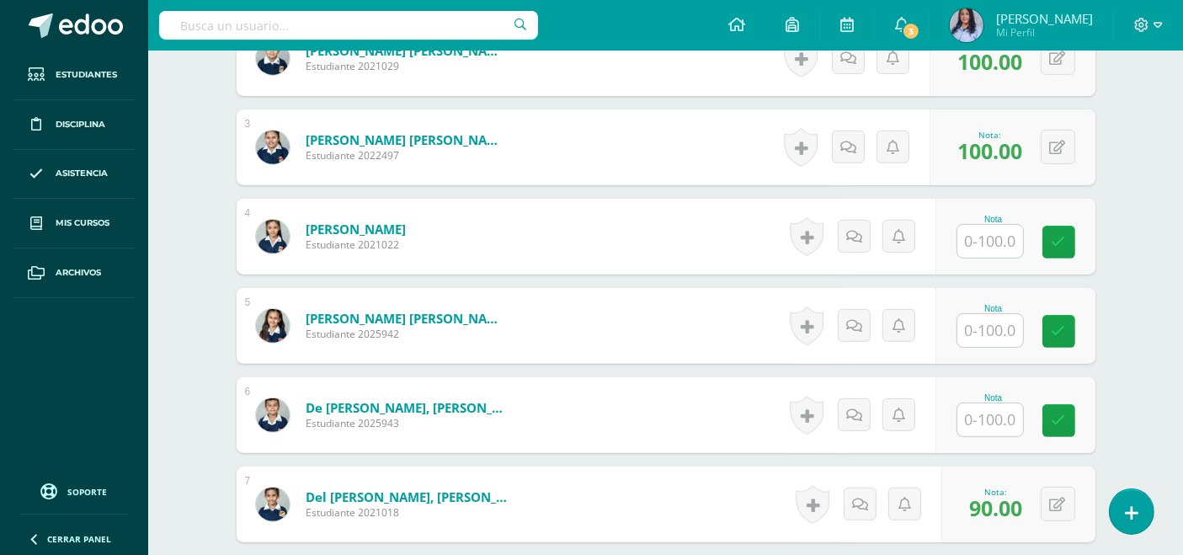
click at [995, 319] on input "text" at bounding box center [990, 330] width 66 height 33
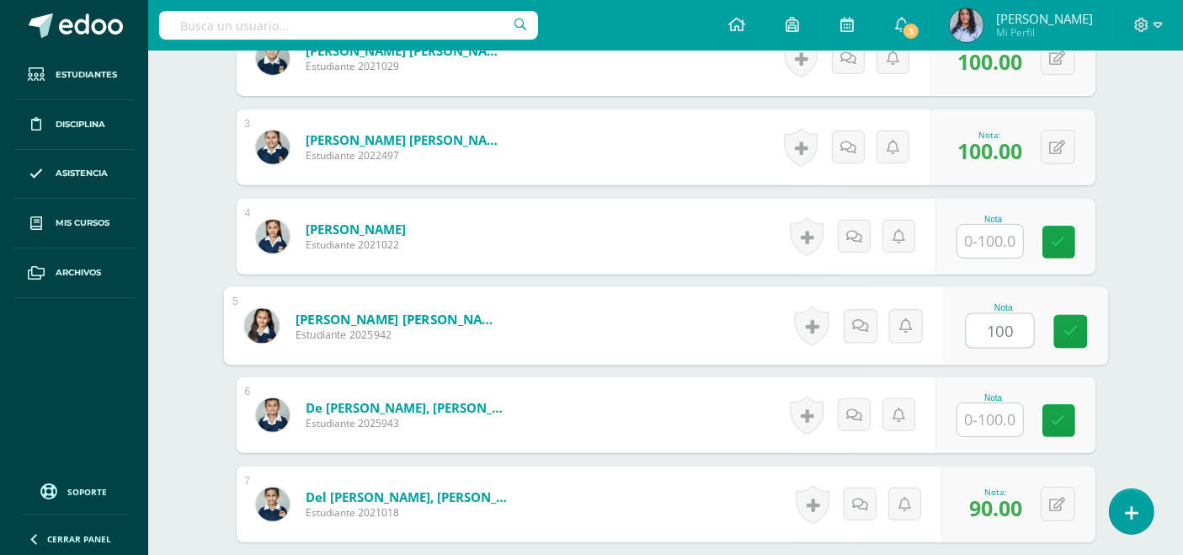
type input "100"
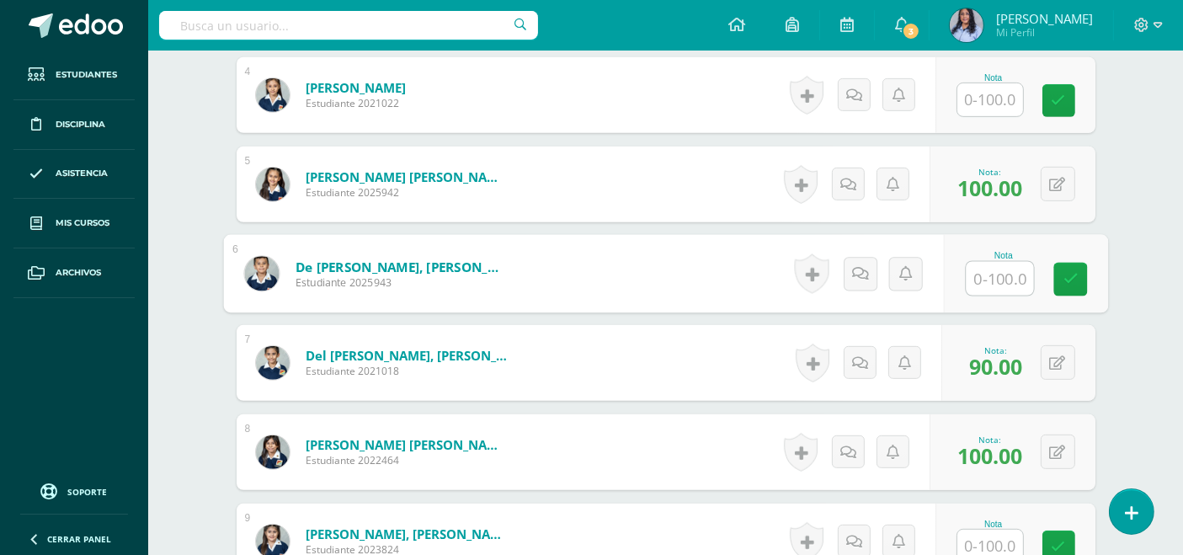
scroll to position [842, 0]
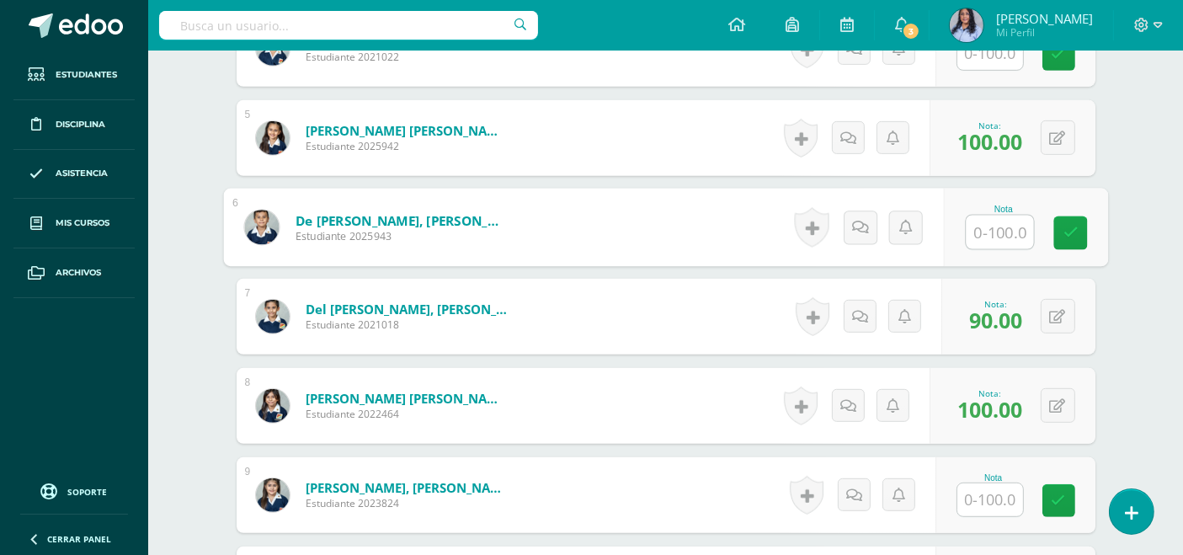
click at [1000, 232] on input "text" at bounding box center [999, 233] width 67 height 34
type input "100"
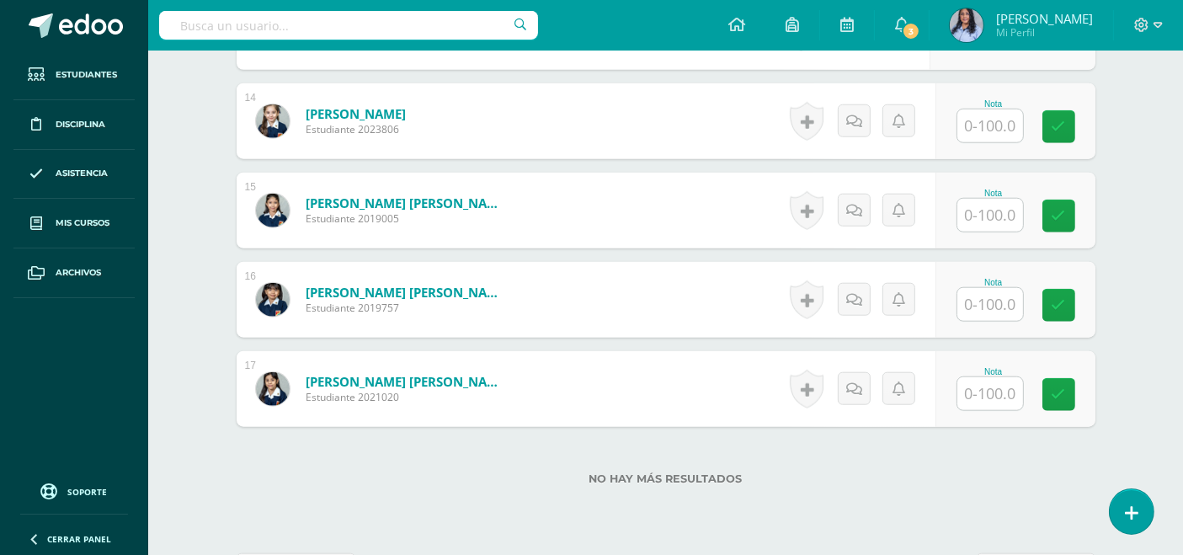
scroll to position [1724, 0]
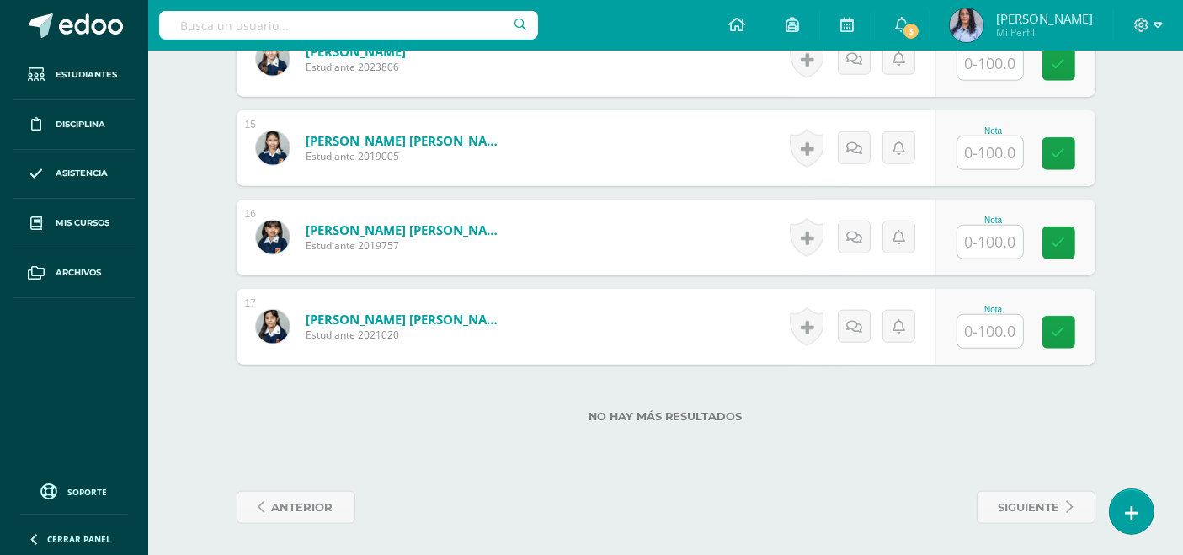
click at [989, 226] on input "text" at bounding box center [990, 242] width 66 height 33
type input "100"
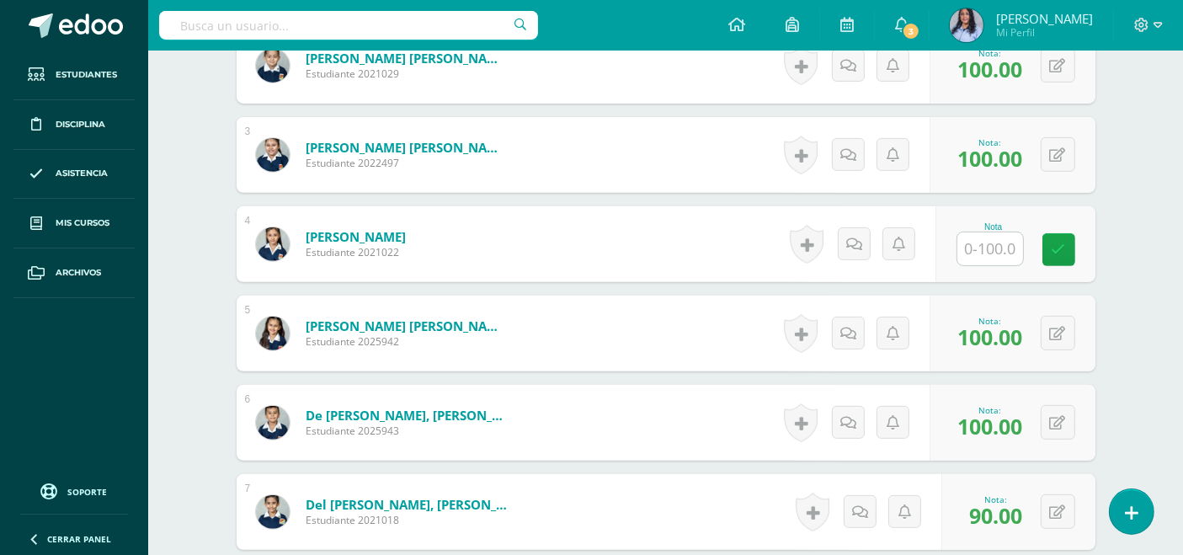
scroll to position [654, 0]
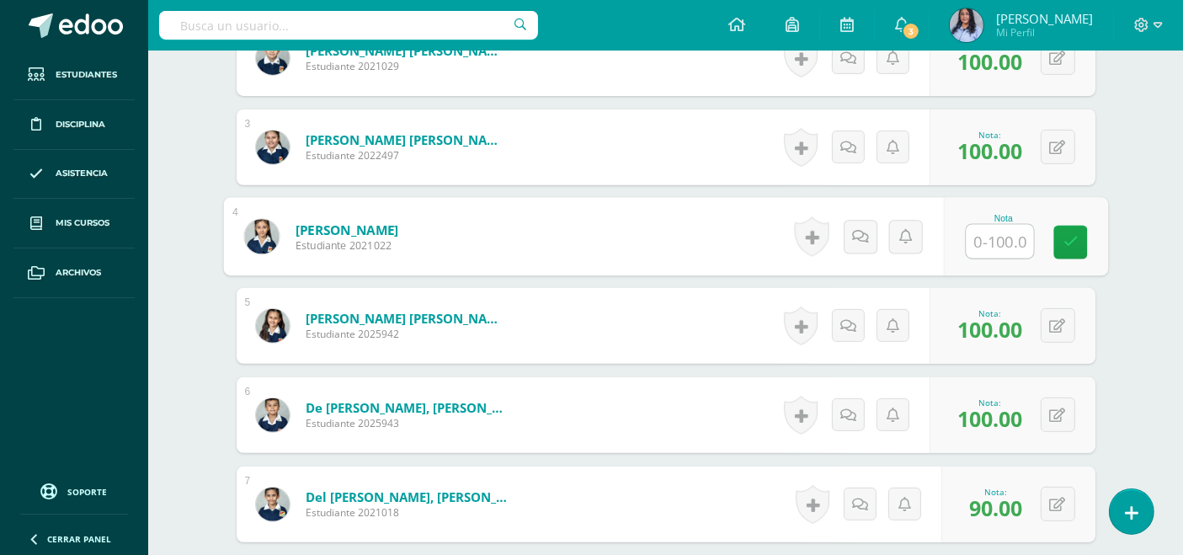
click at [993, 239] on input "text" at bounding box center [999, 242] width 67 height 34
type input "100"
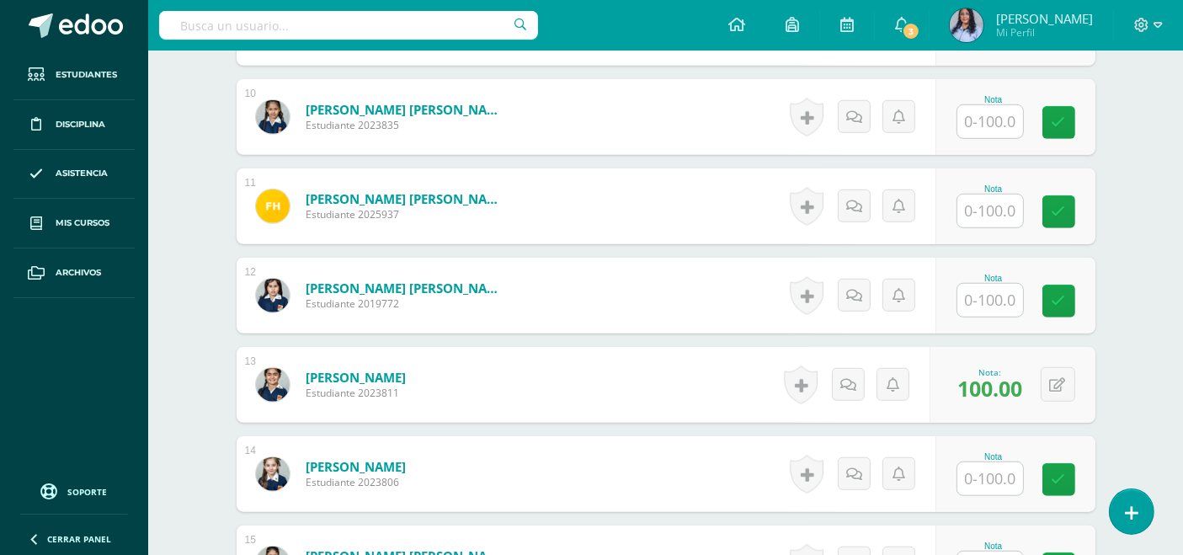
scroll to position [1724, 0]
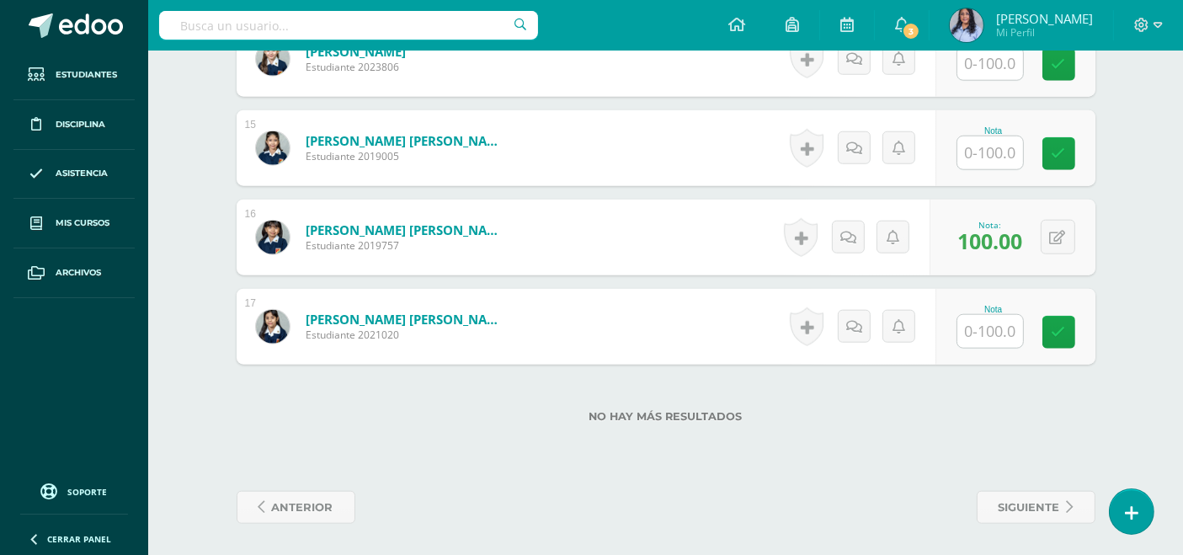
click at [988, 326] on input "text" at bounding box center [990, 331] width 66 height 33
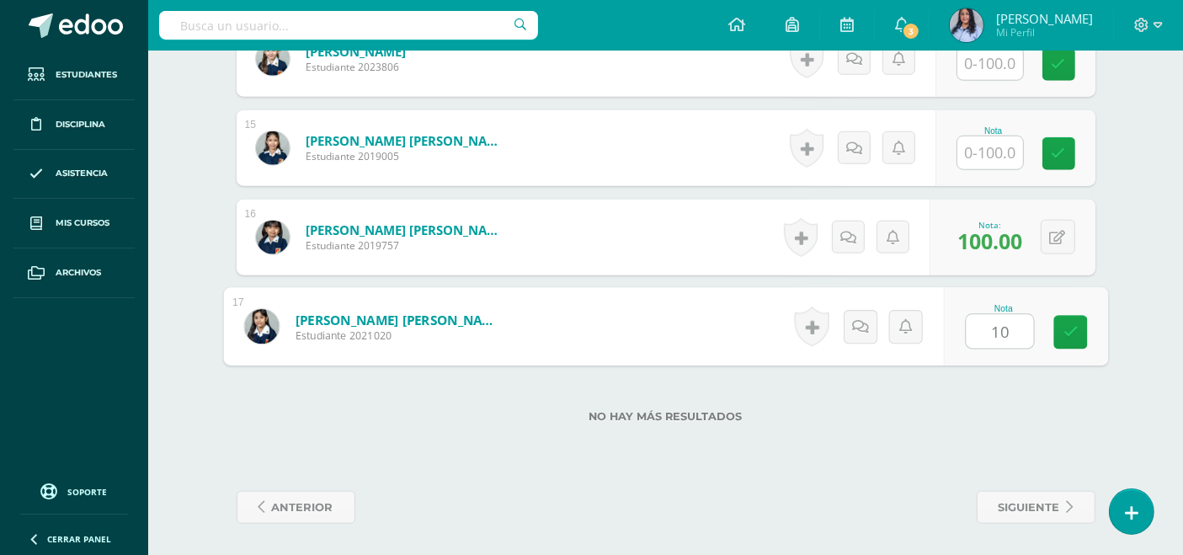
type input "100"
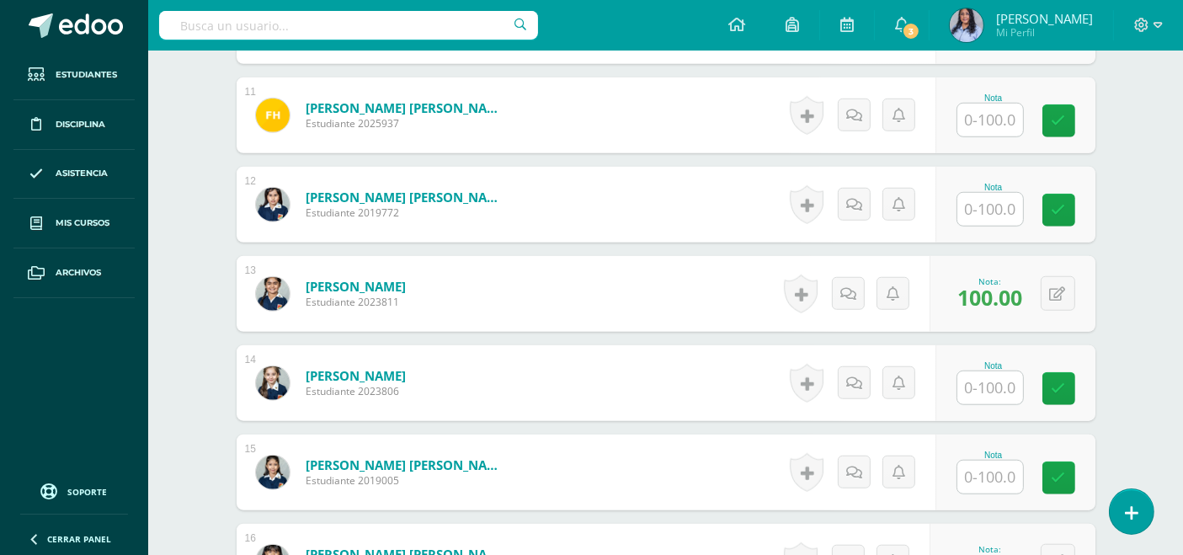
scroll to position [1403, 0]
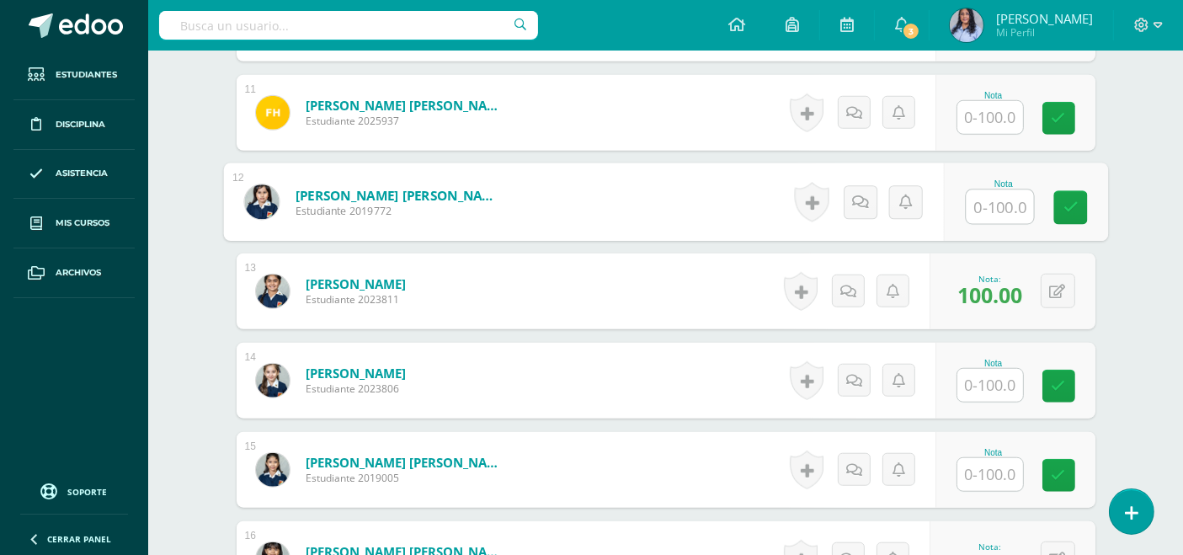
click at [984, 194] on input "text" at bounding box center [999, 207] width 67 height 34
type input "100"
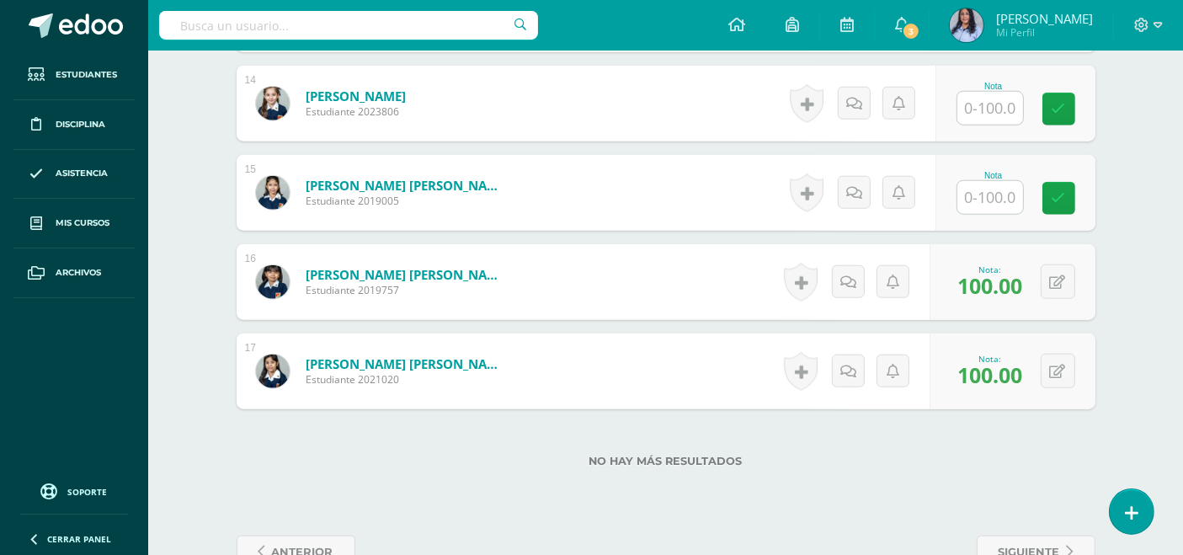
scroll to position [1684, 0]
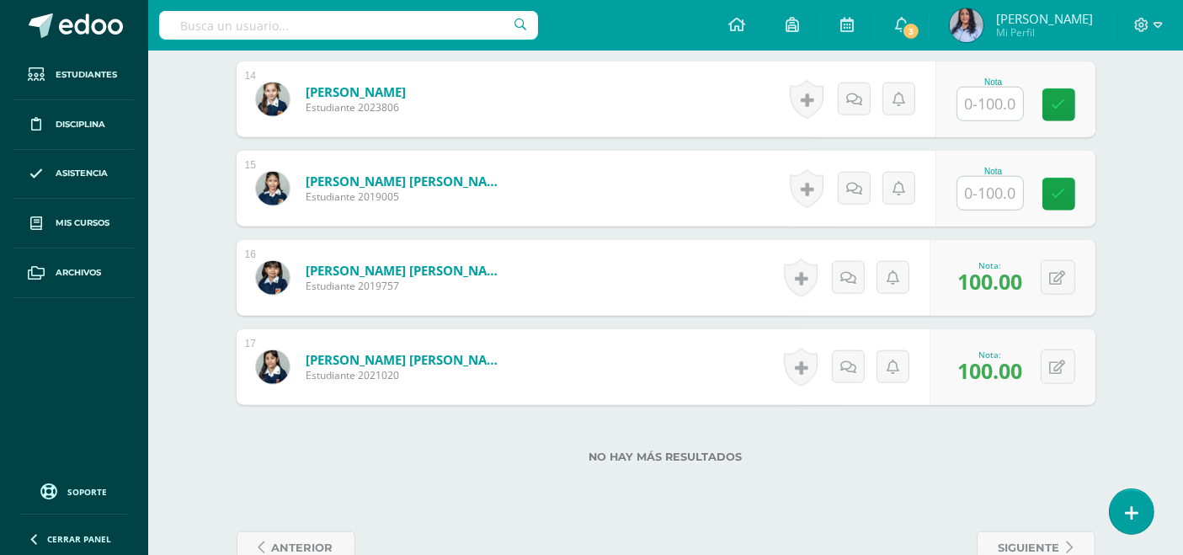
click at [1003, 194] on input "text" at bounding box center [990, 193] width 66 height 33
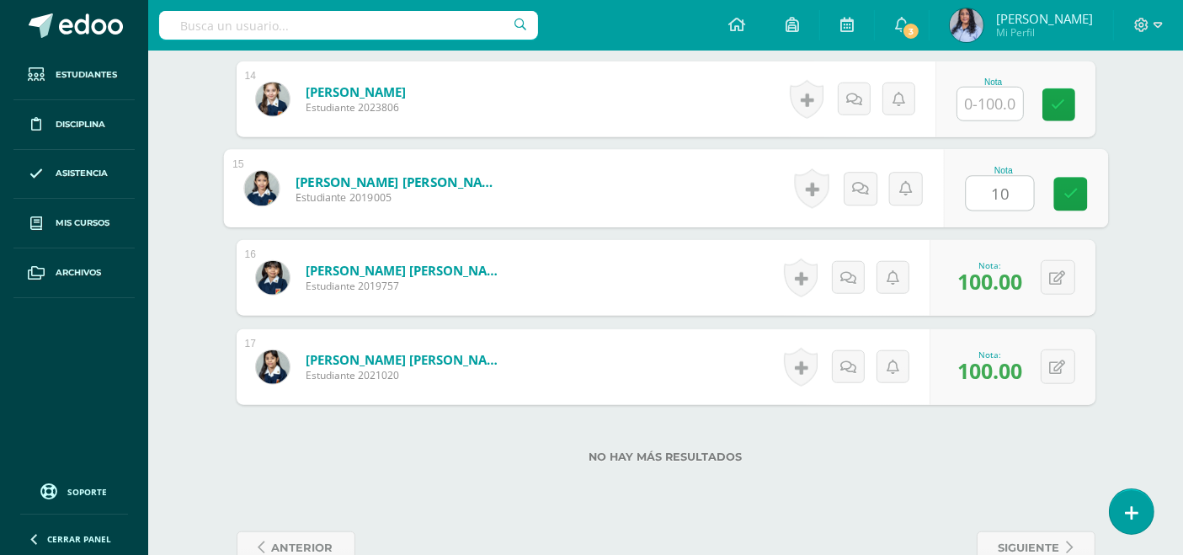
type input "100"
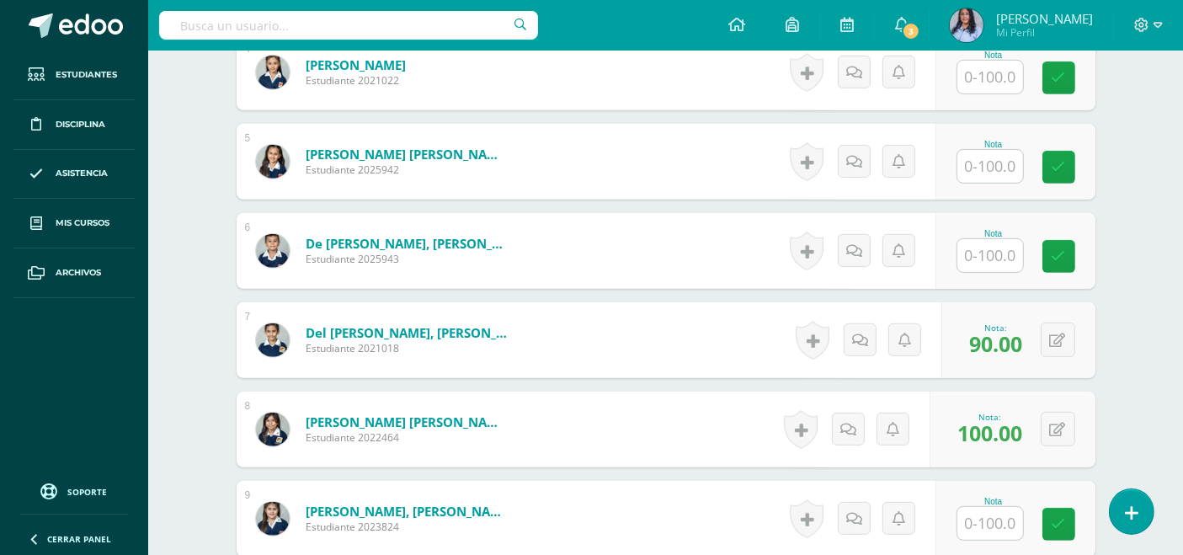
scroll to position [842, 0]
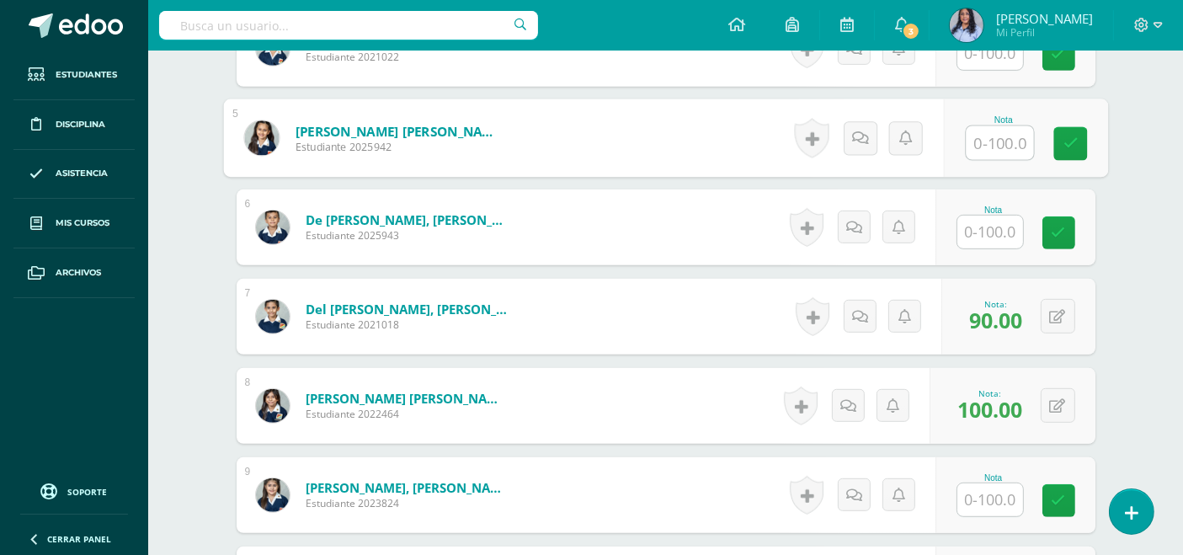
click at [979, 141] on input "text" at bounding box center [999, 143] width 67 height 34
type input "100"
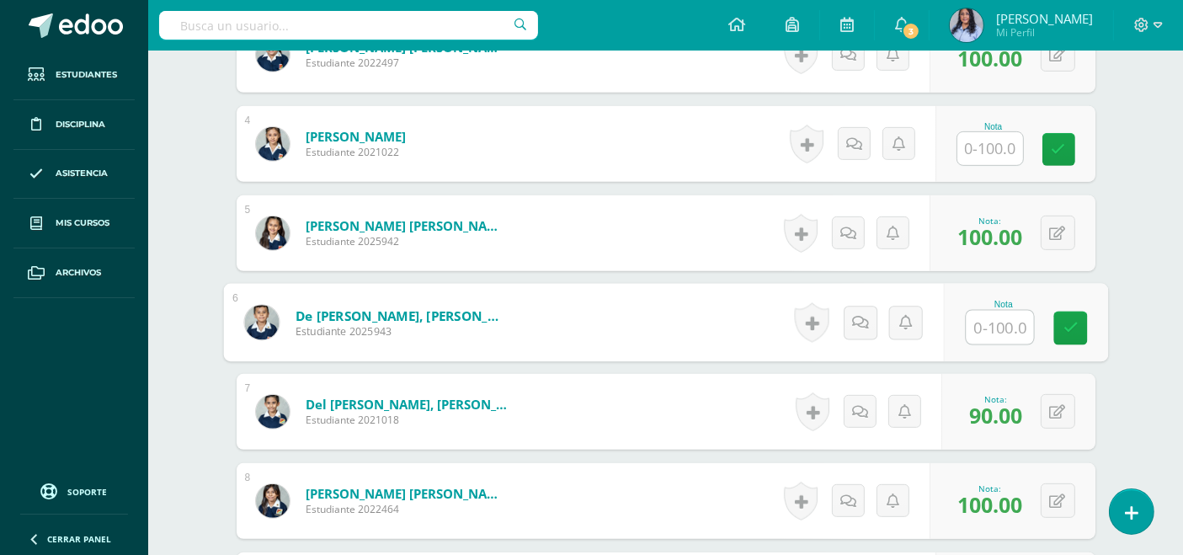
scroll to position [748, 0]
click at [1000, 323] on input "text" at bounding box center [999, 327] width 67 height 34
type input "70"
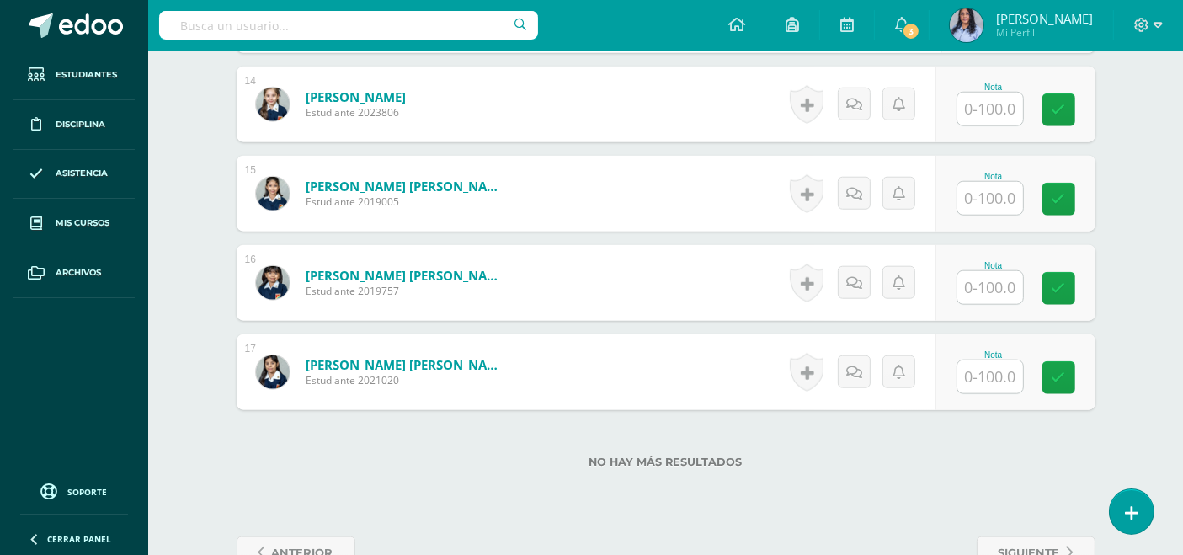
scroll to position [1684, 0]
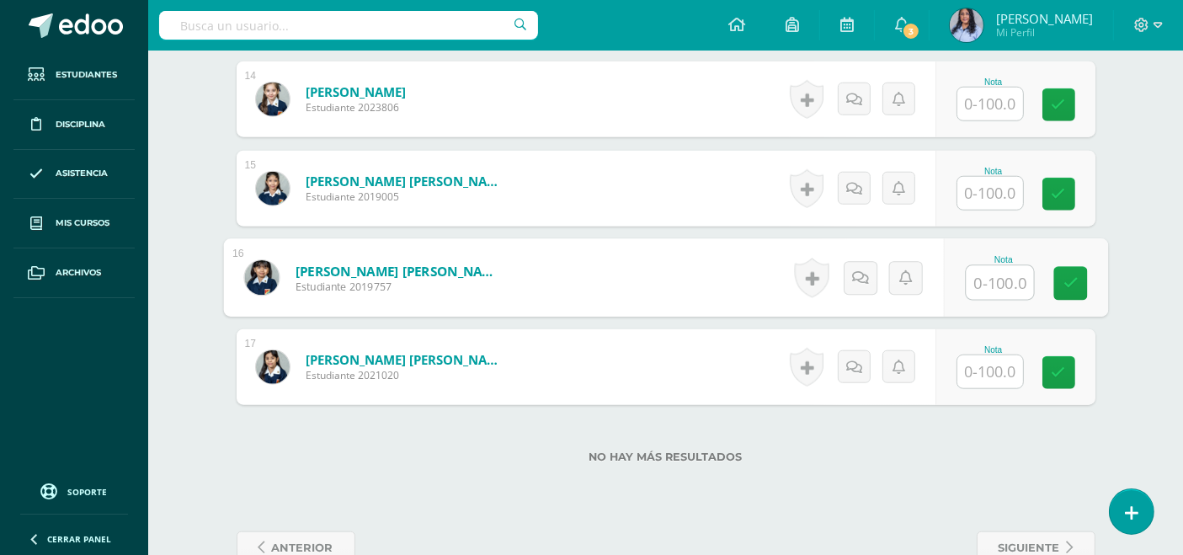
click at [981, 285] on input "text" at bounding box center [999, 283] width 67 height 34
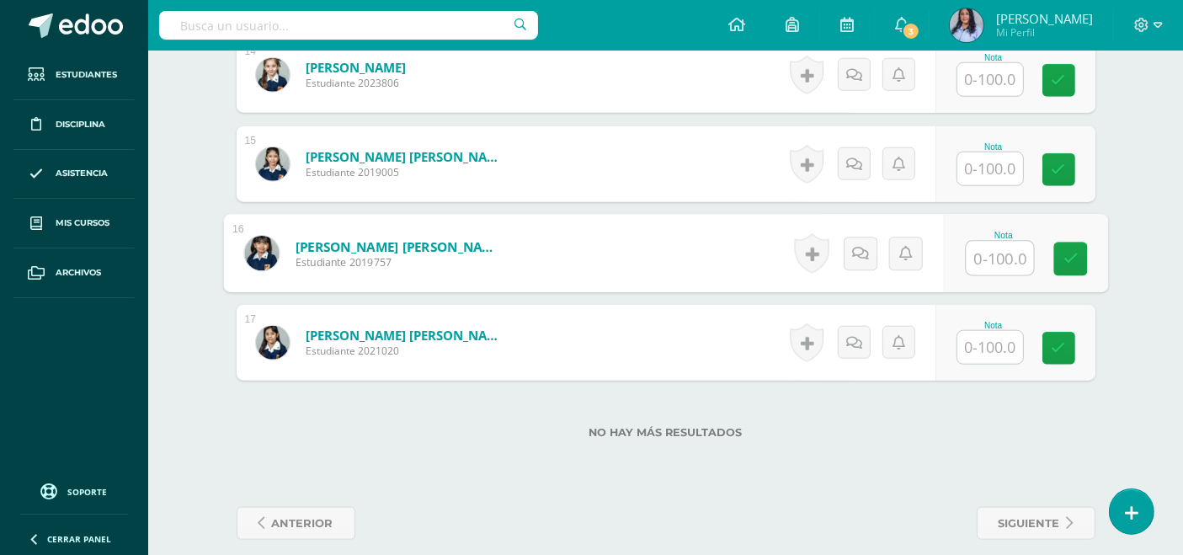
scroll to position [1724, 0]
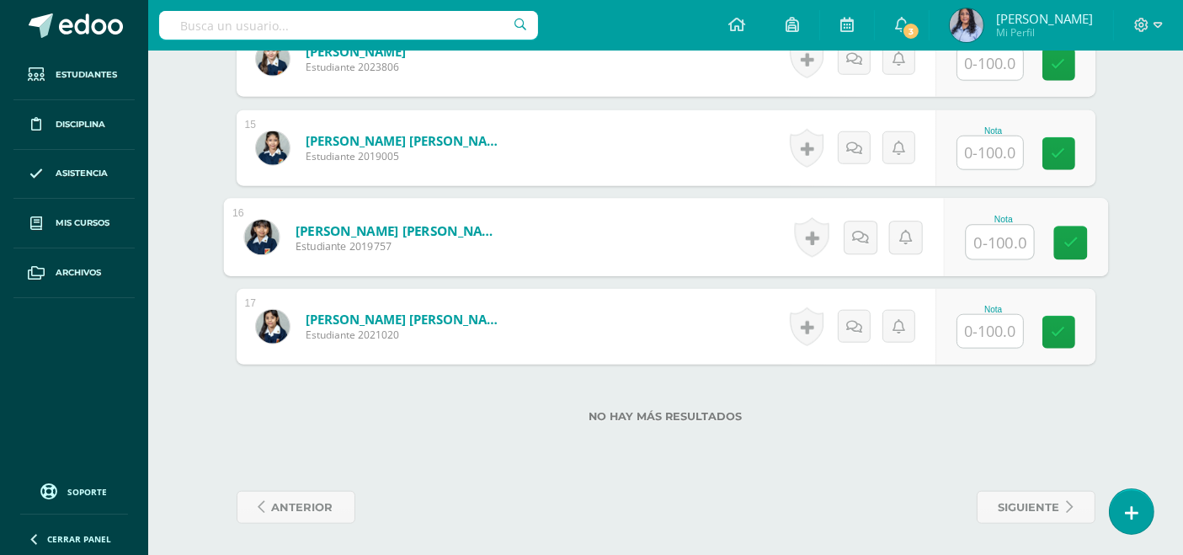
click at [989, 237] on input "text" at bounding box center [999, 243] width 67 height 34
type input "90"
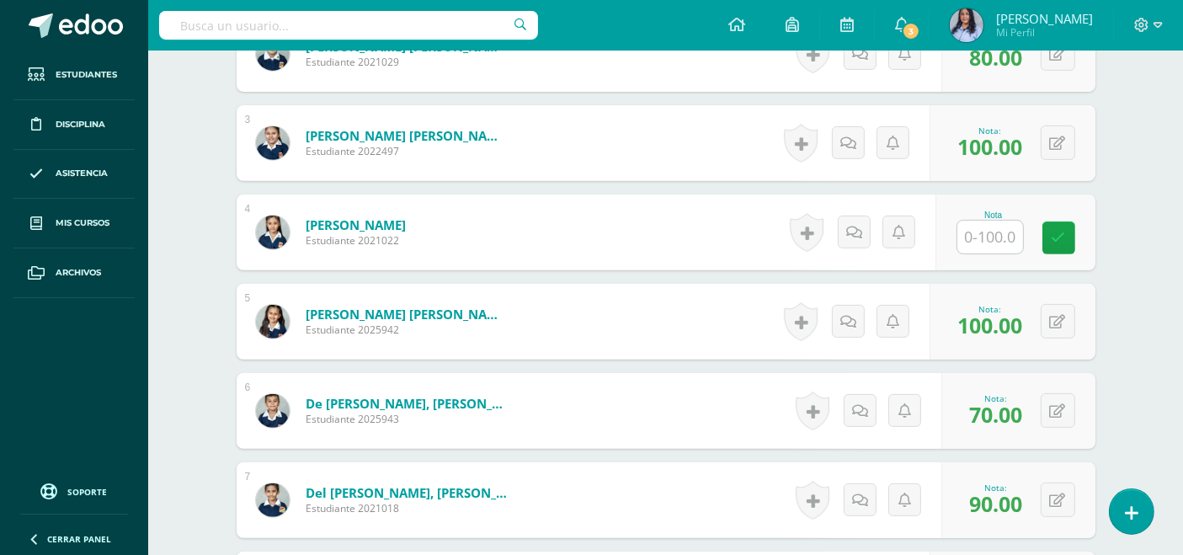
scroll to position [654, 0]
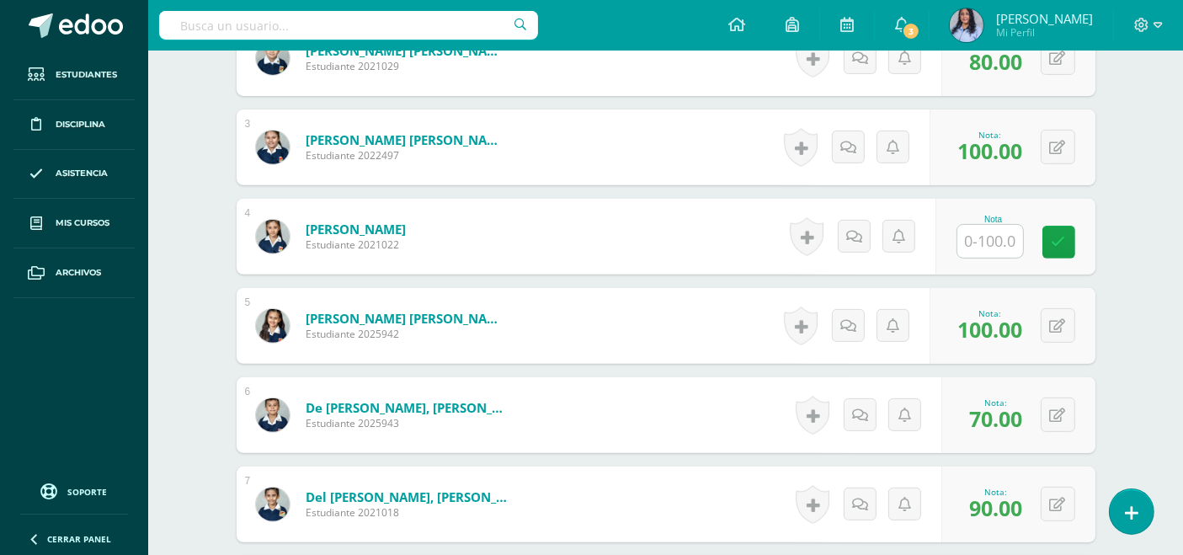
click at [994, 239] on input "text" at bounding box center [990, 241] width 66 height 33
click at [998, 237] on input "text" at bounding box center [999, 242] width 67 height 34
click at [998, 242] on input "text" at bounding box center [999, 242] width 67 height 34
click at [1003, 239] on input "text" at bounding box center [999, 242] width 67 height 34
type input "90"
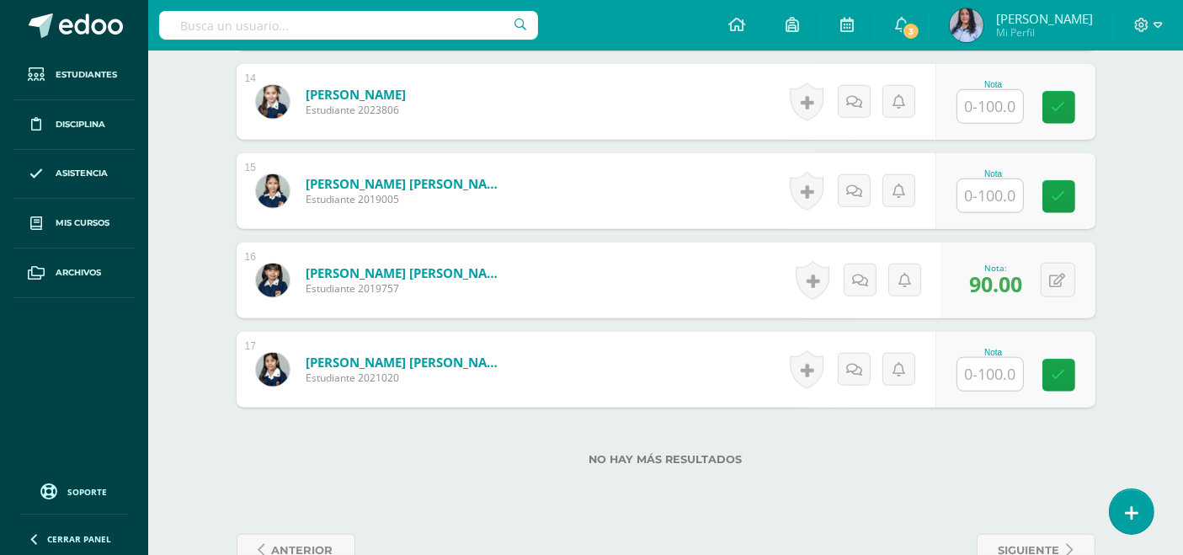
scroll to position [1684, 0]
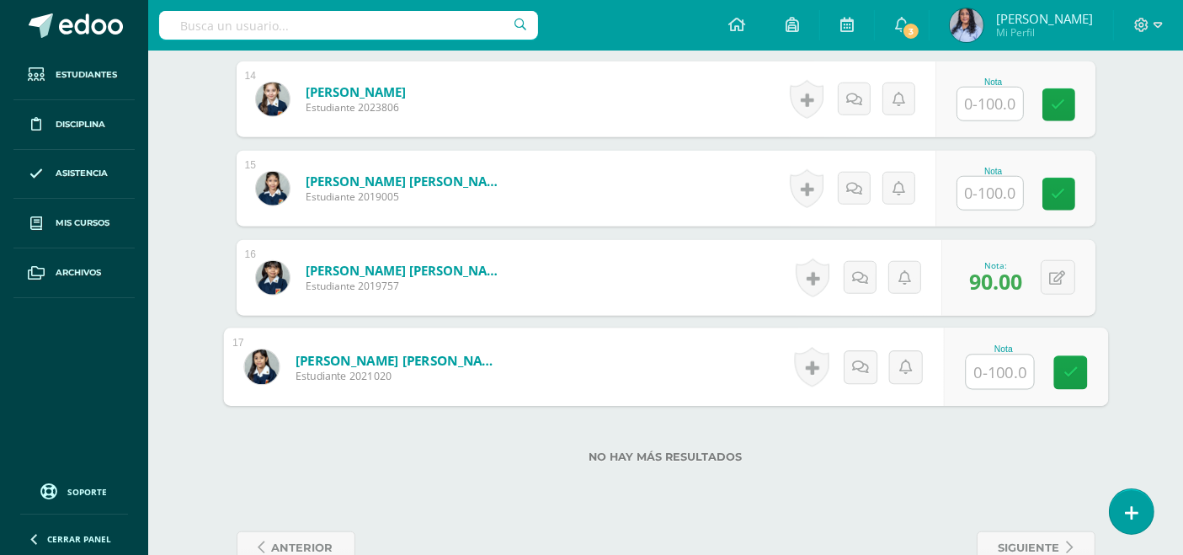
click at [978, 365] on input "text" at bounding box center [999, 372] width 67 height 34
type input "90"
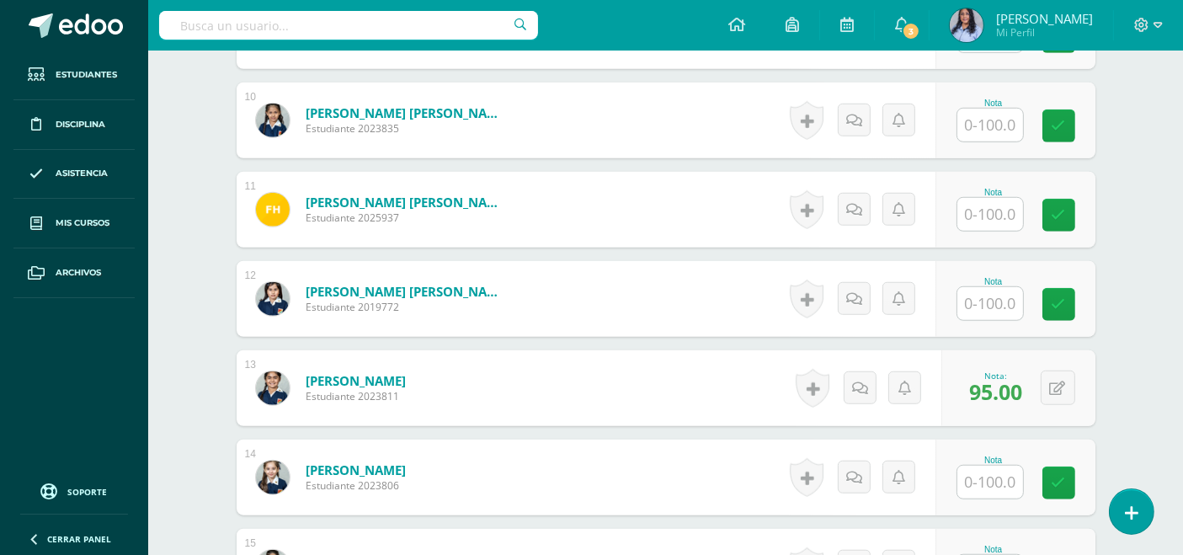
scroll to position [1309, 0]
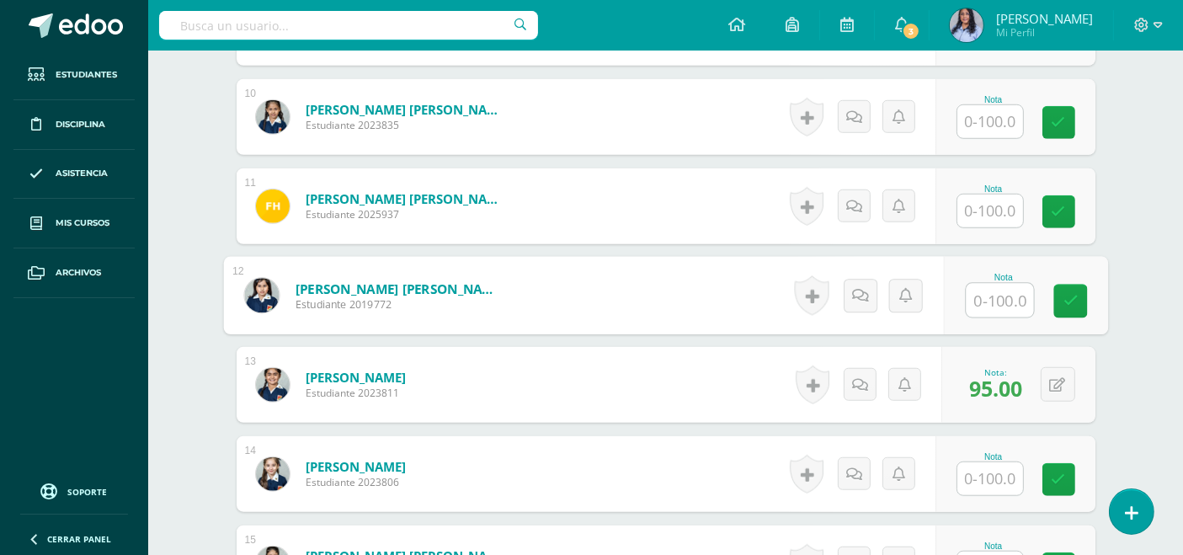
click at [993, 299] on input "text" at bounding box center [999, 301] width 67 height 34
type input "90"
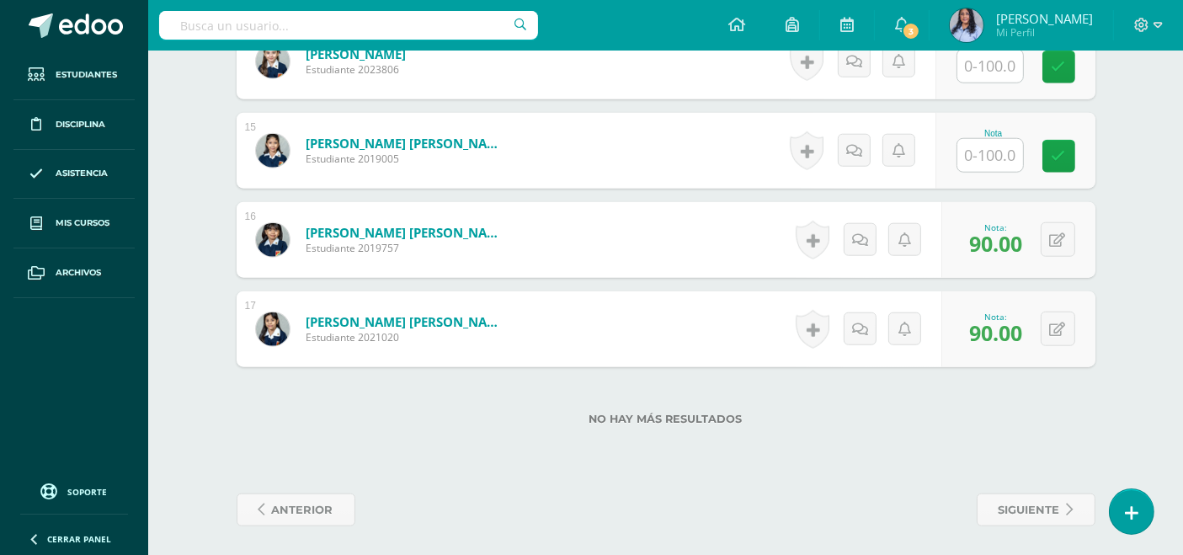
scroll to position [1724, 0]
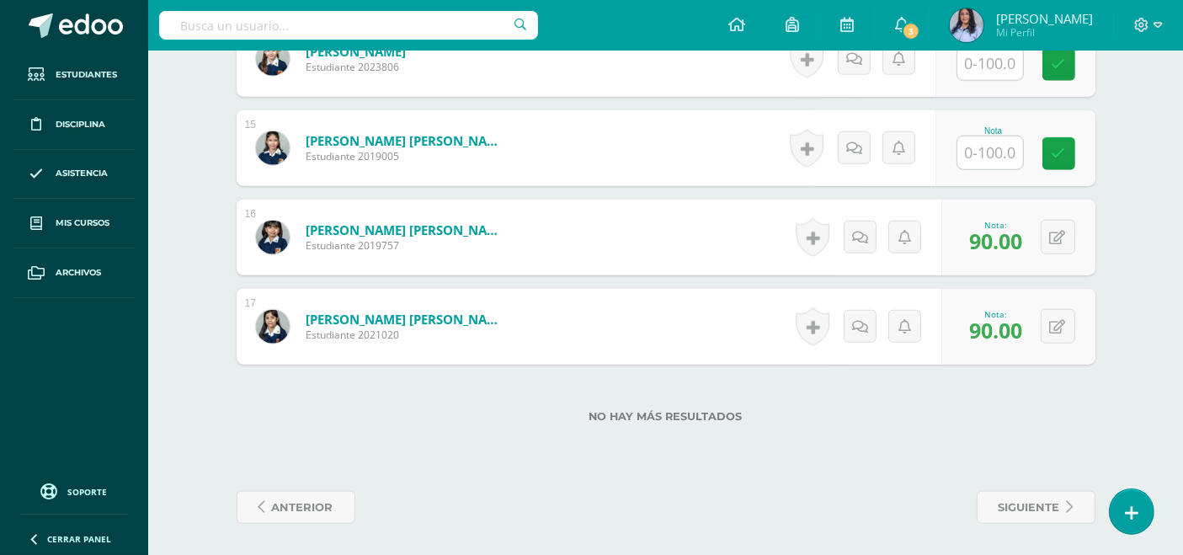
click at [983, 145] on input "text" at bounding box center [990, 152] width 66 height 33
type input "100"
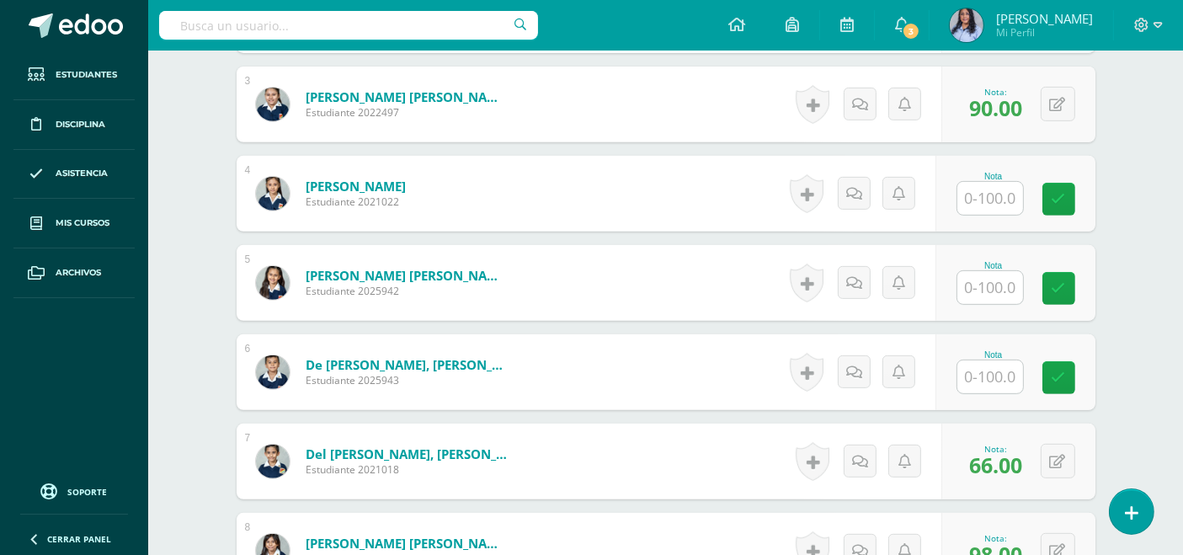
scroll to position [748, 0]
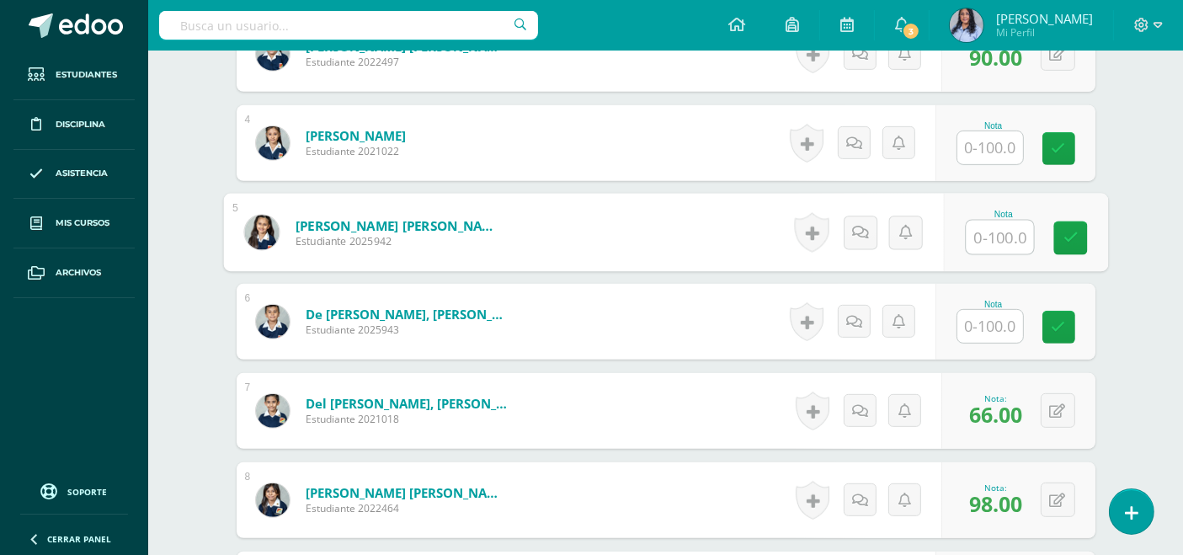
click at [995, 235] on input "text" at bounding box center [999, 238] width 67 height 34
type input "95"
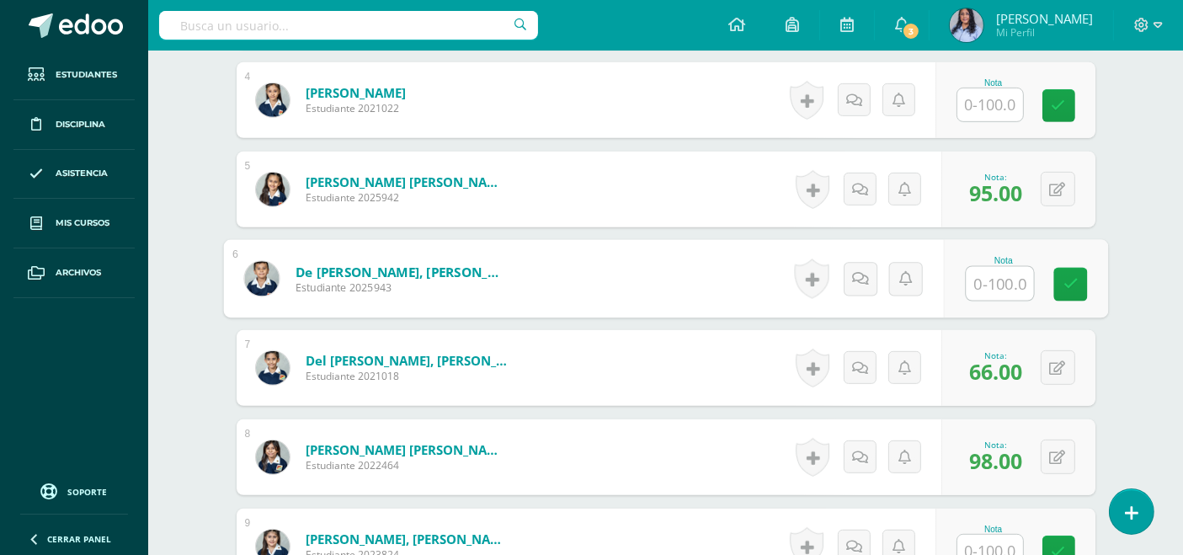
scroll to position [842, 0]
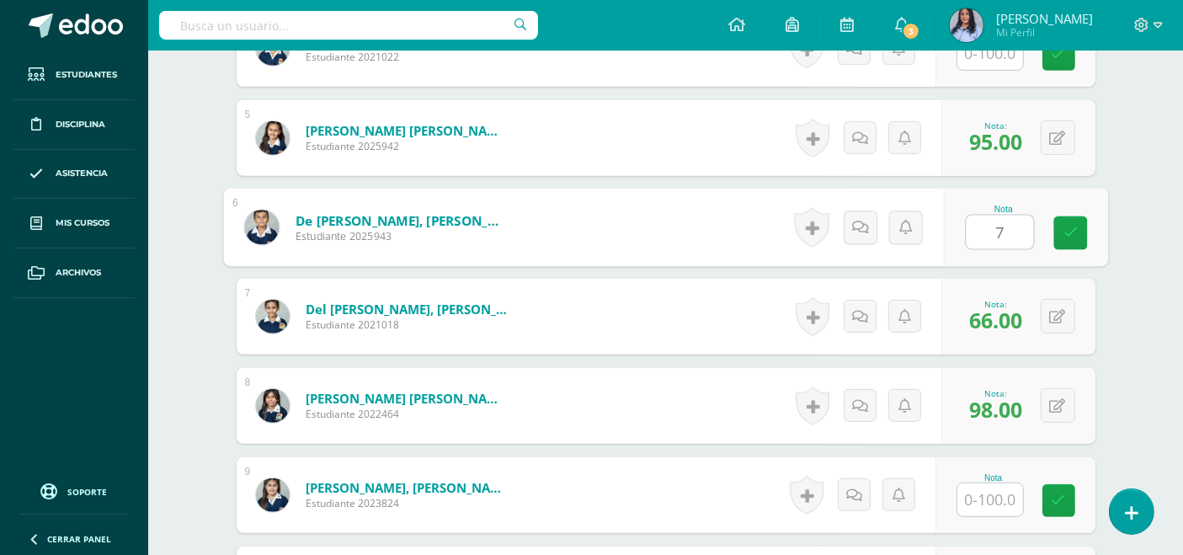
type input "76"
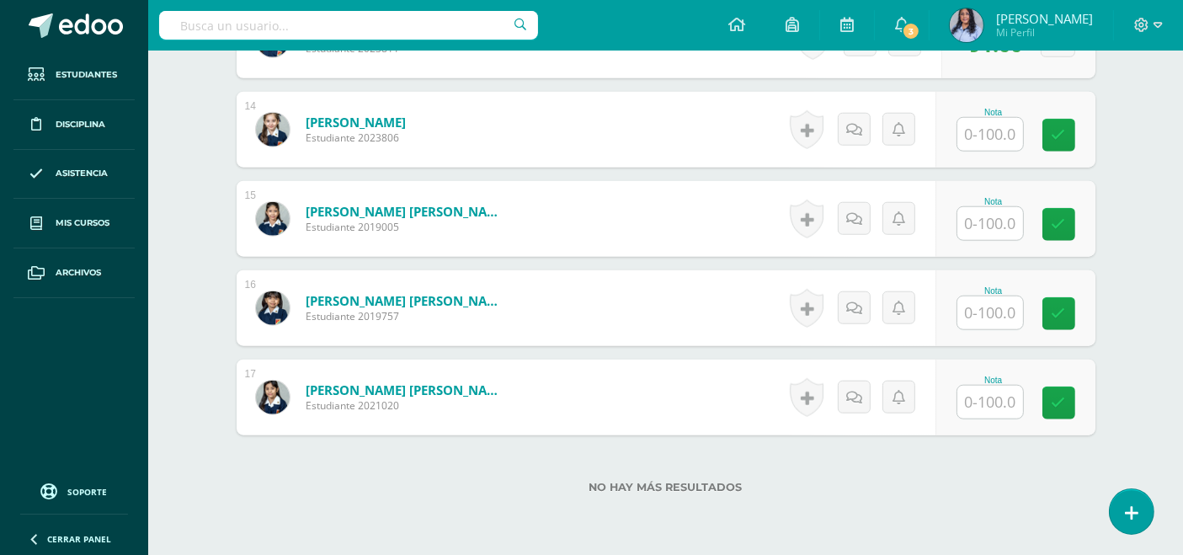
scroll to position [1684, 0]
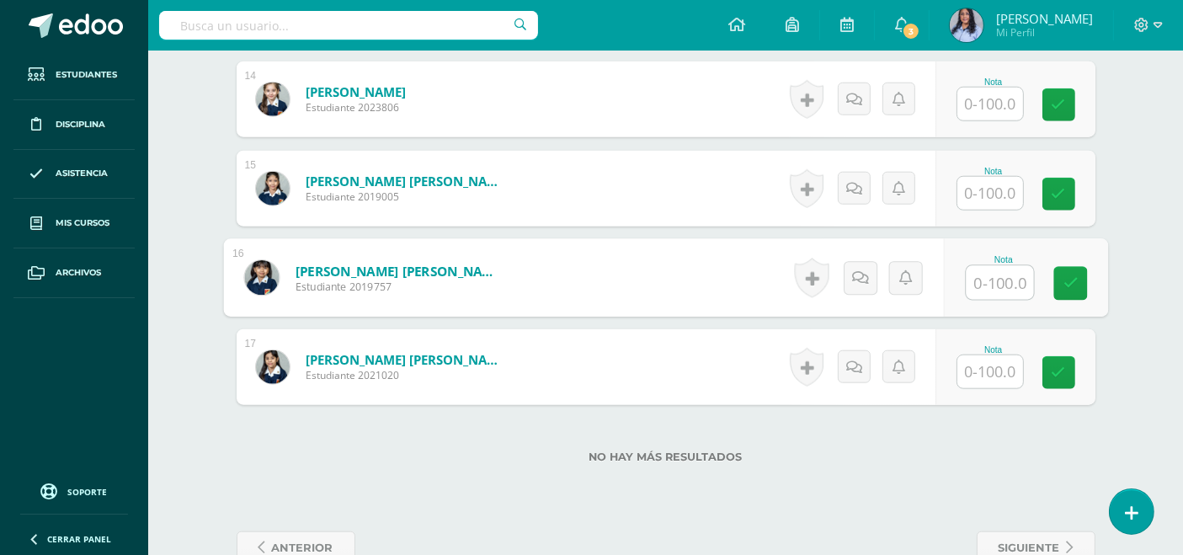
click at [980, 282] on input "text" at bounding box center [999, 283] width 67 height 34
type input "90"
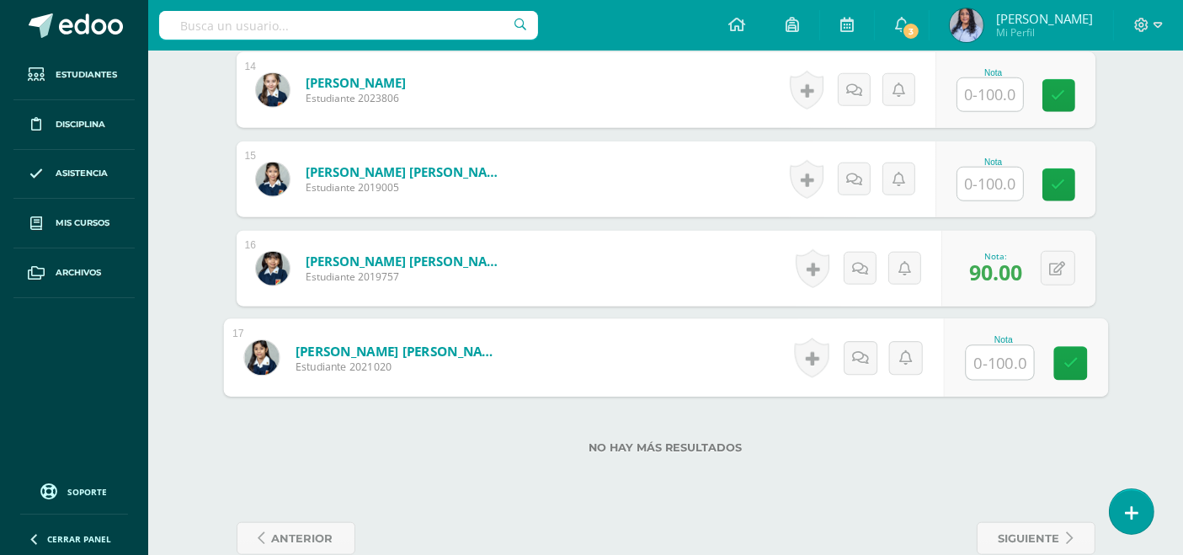
scroll to position [1724, 0]
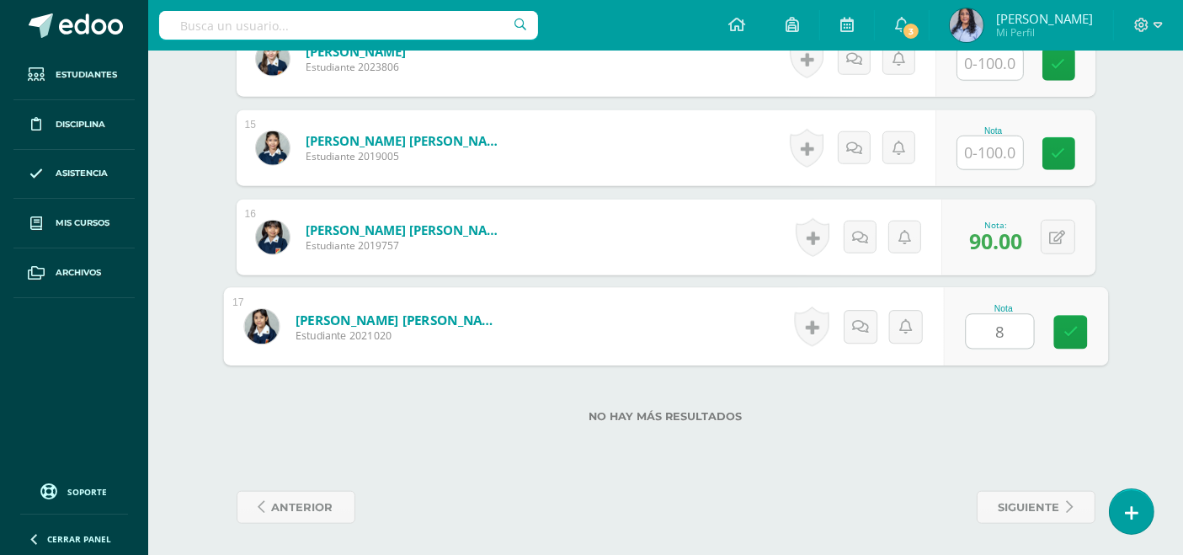
type input "88"
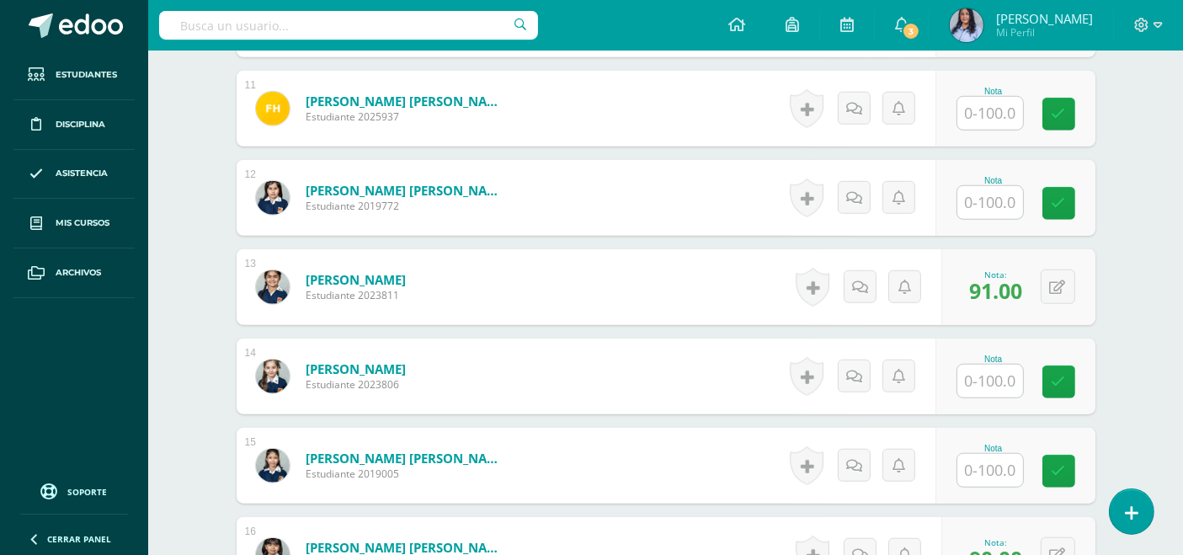
scroll to position [1403, 0]
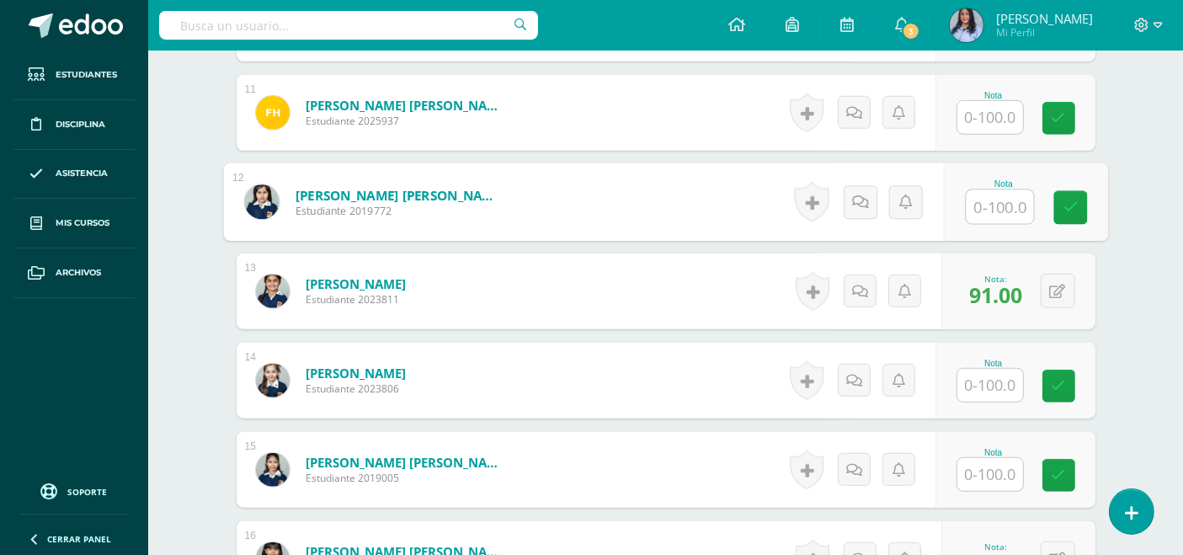
click at [978, 208] on input "text" at bounding box center [999, 207] width 67 height 34
type input "80"
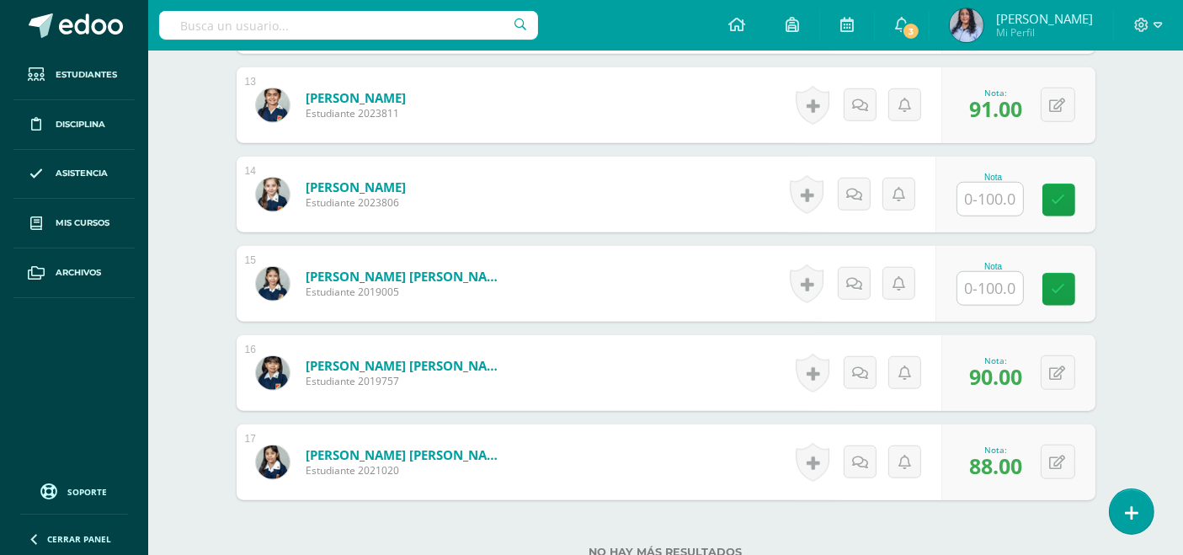
scroll to position [1724, 0]
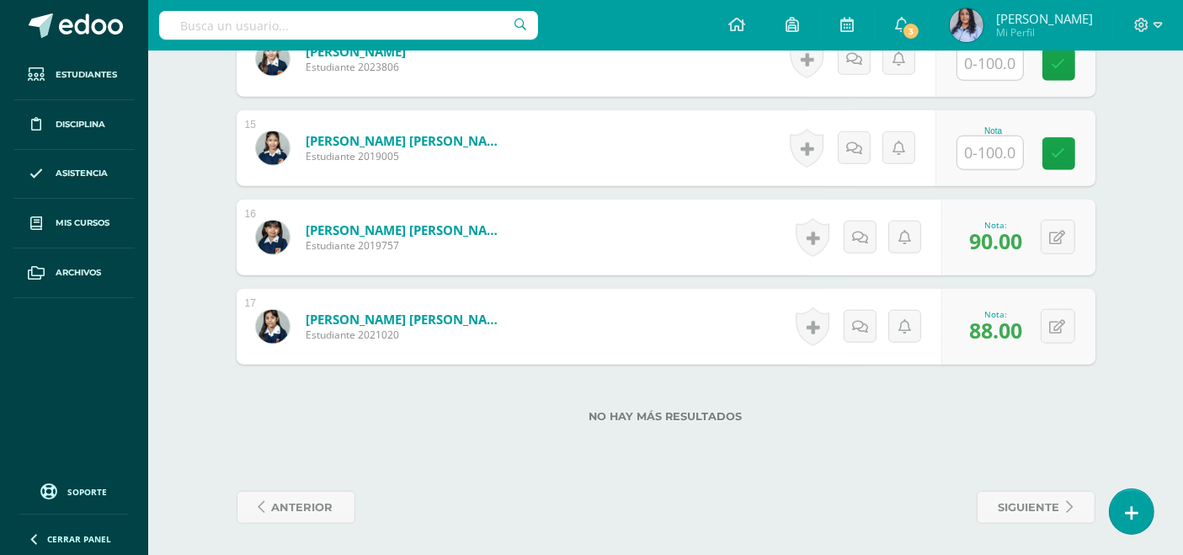
click at [999, 143] on input "text" at bounding box center [990, 152] width 66 height 33
type input "94"
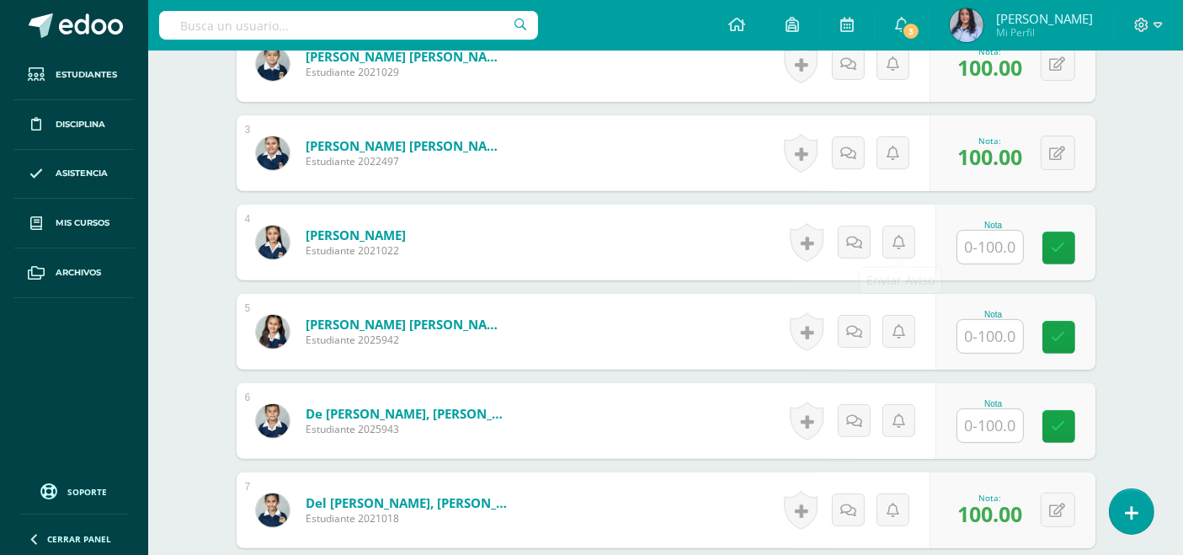
scroll to position [654, 0]
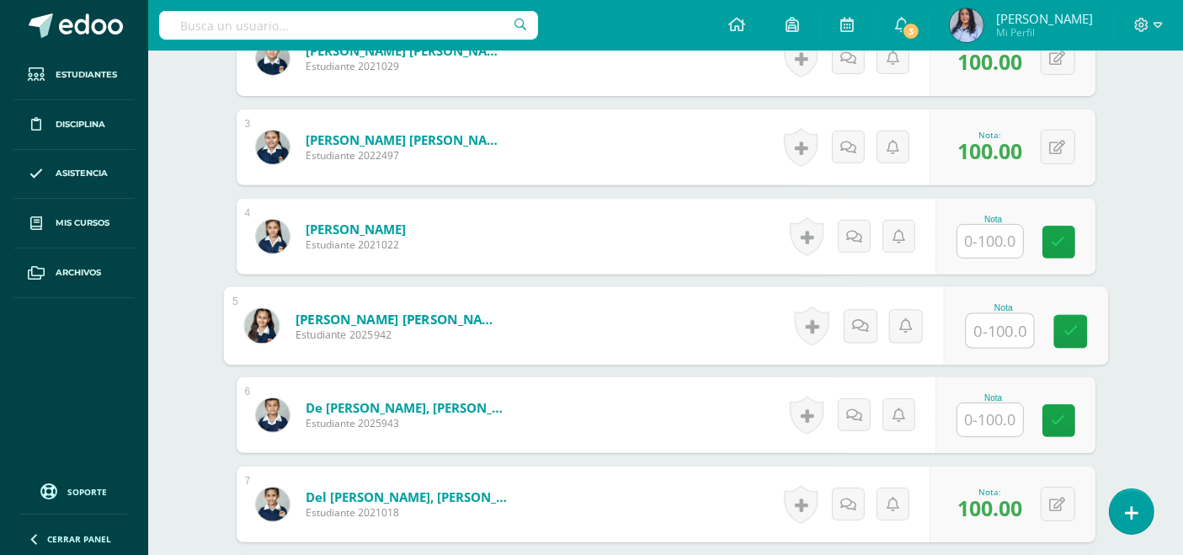
click at [987, 326] on input "text" at bounding box center [999, 331] width 67 height 34
type input "100"
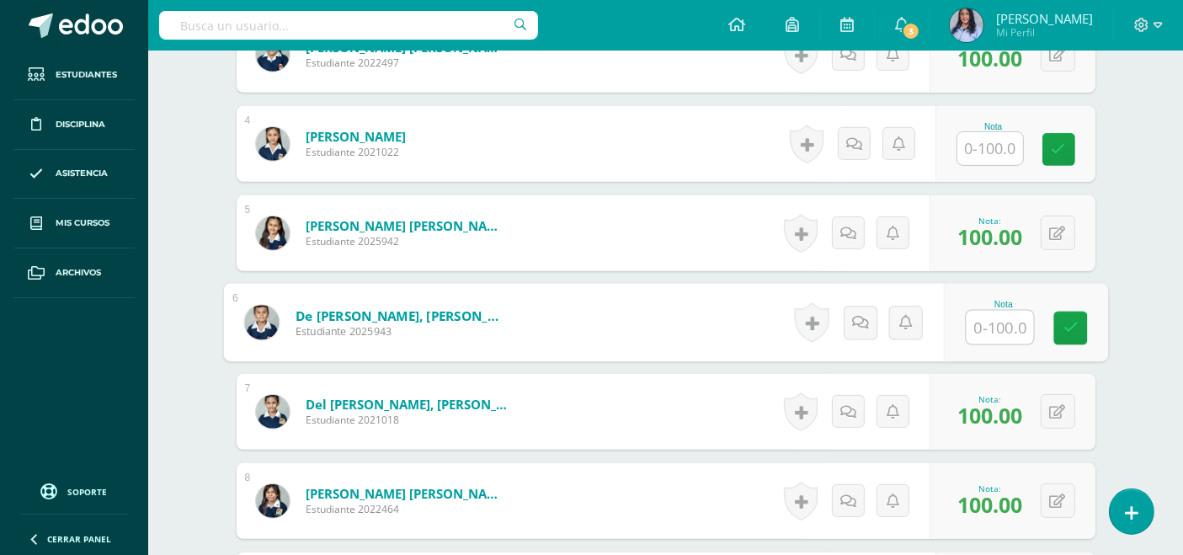
scroll to position [748, 0]
type input "90"
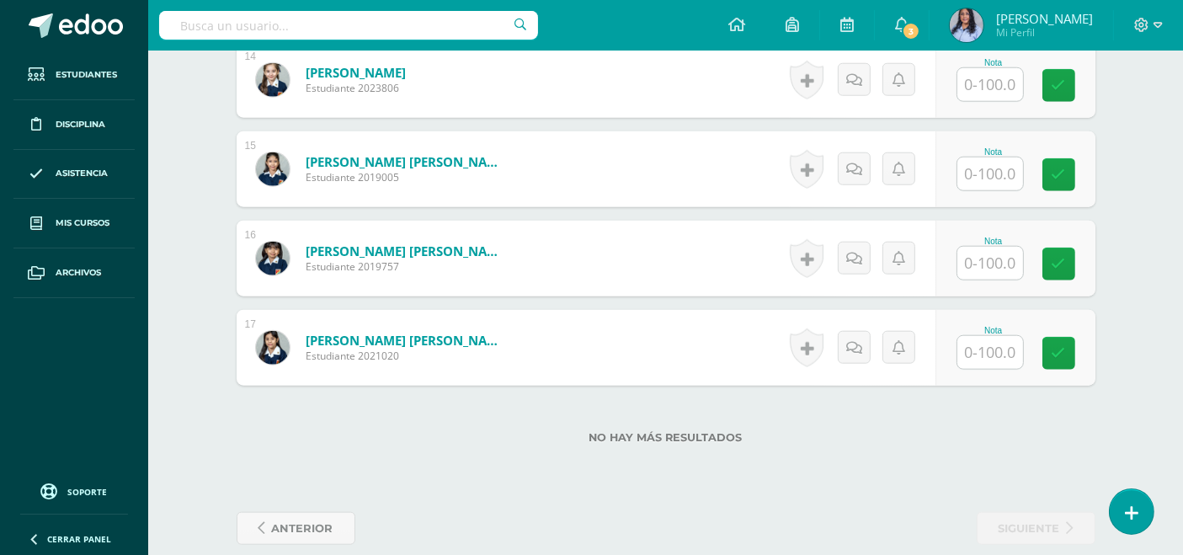
scroll to position [1724, 0]
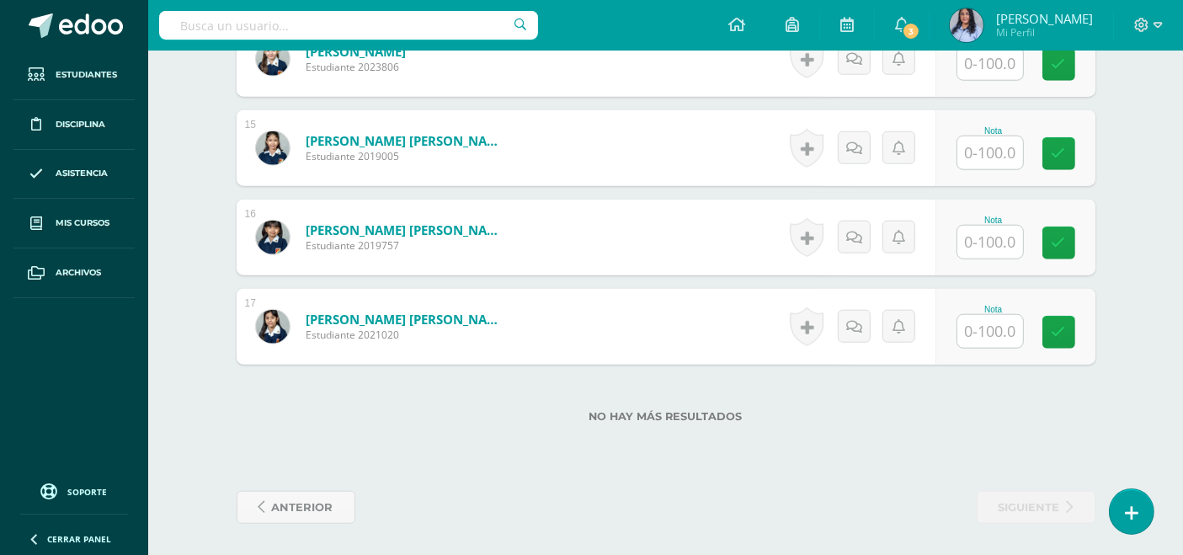
click at [987, 237] on input "text" at bounding box center [990, 242] width 66 height 33
type input "100"
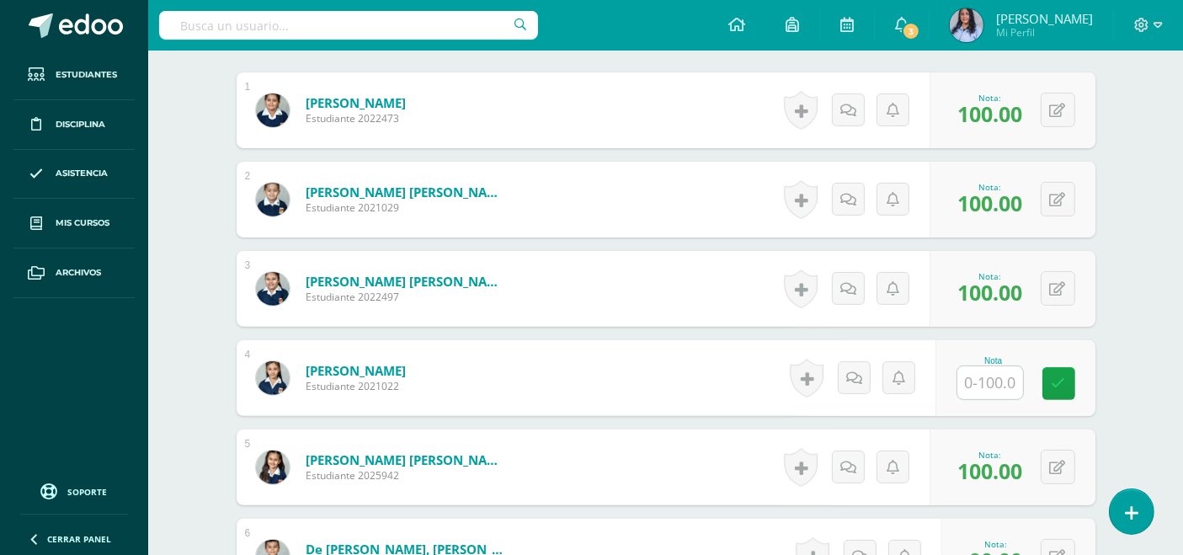
scroll to position [654, 0]
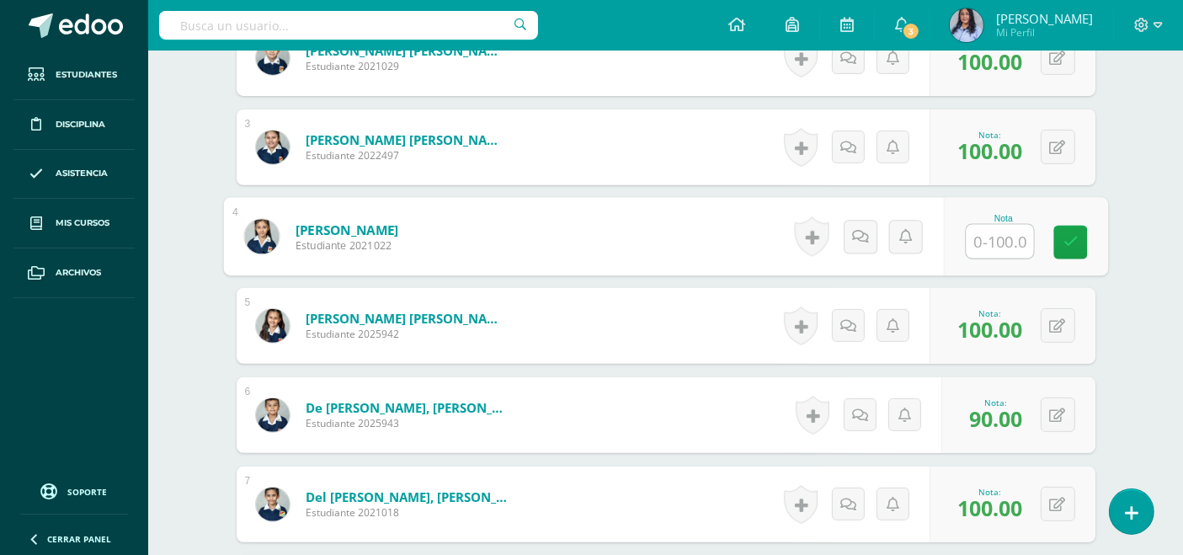
click at [990, 232] on input "text" at bounding box center [999, 242] width 67 height 34
type input "100"
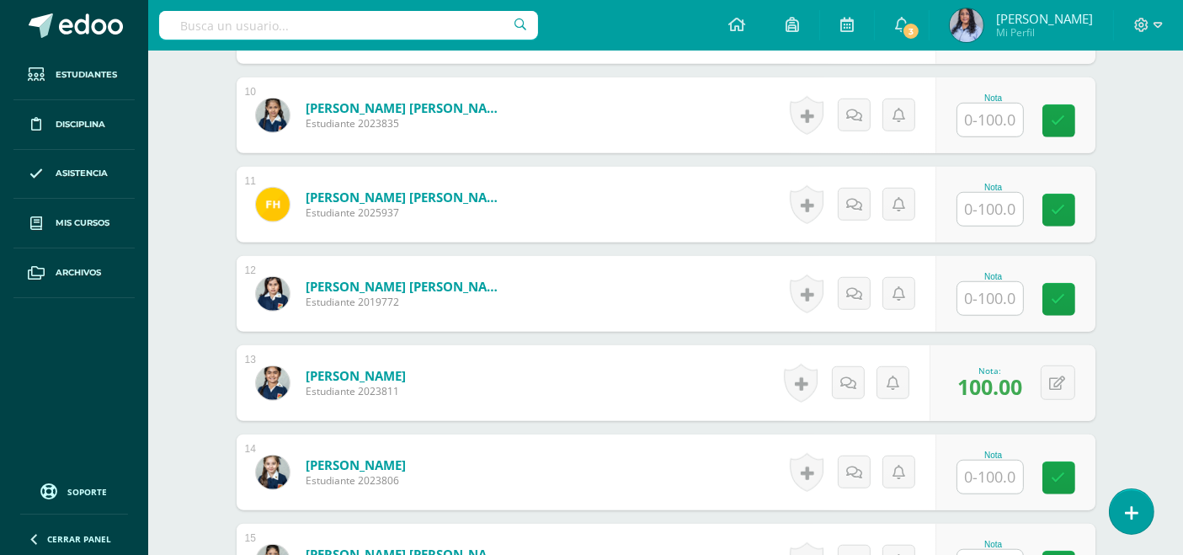
scroll to position [1724, 0]
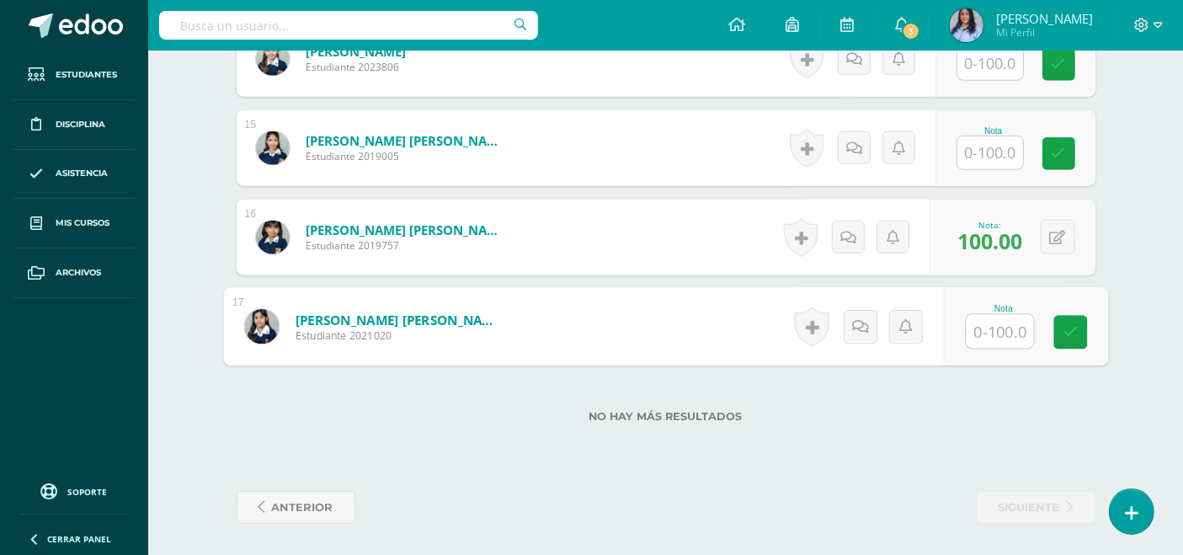
click at [987, 327] on input "text" at bounding box center [999, 332] width 67 height 34
type input "90"
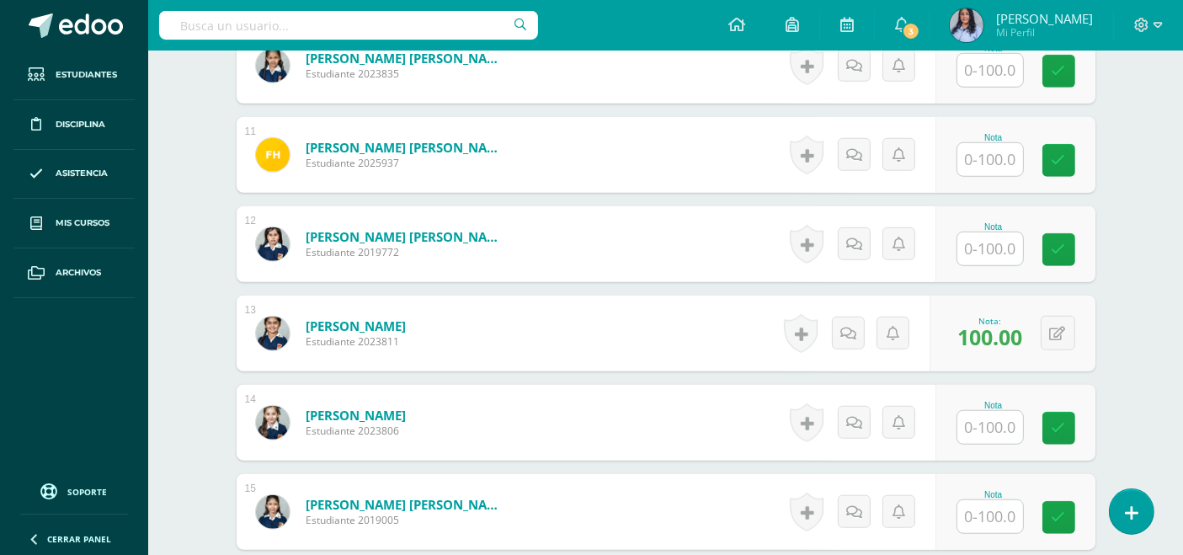
scroll to position [1403, 0]
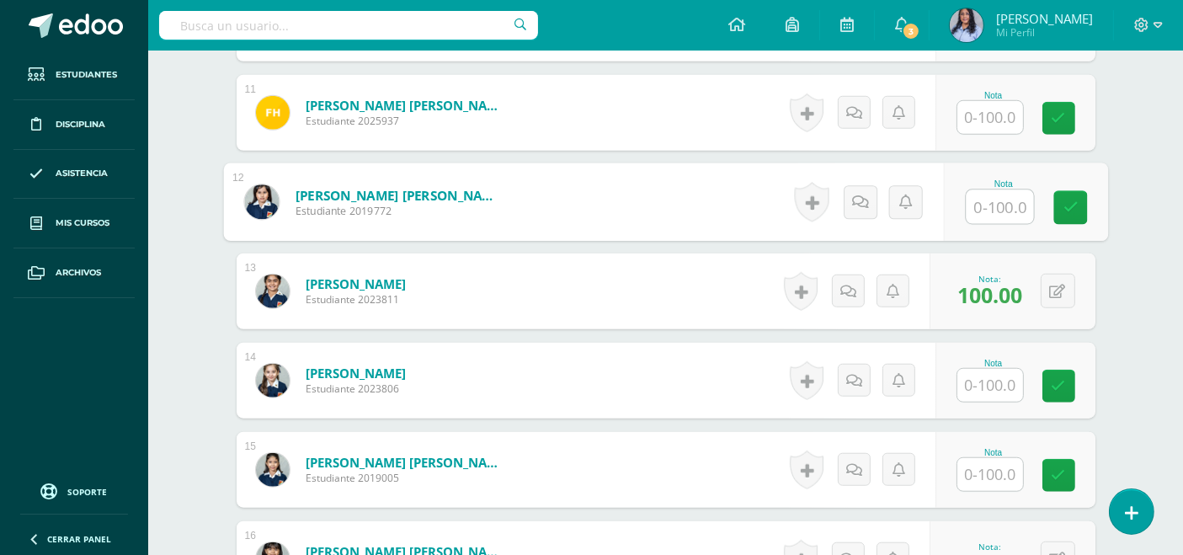
click at [997, 203] on input "text" at bounding box center [999, 207] width 67 height 34
type input "100"
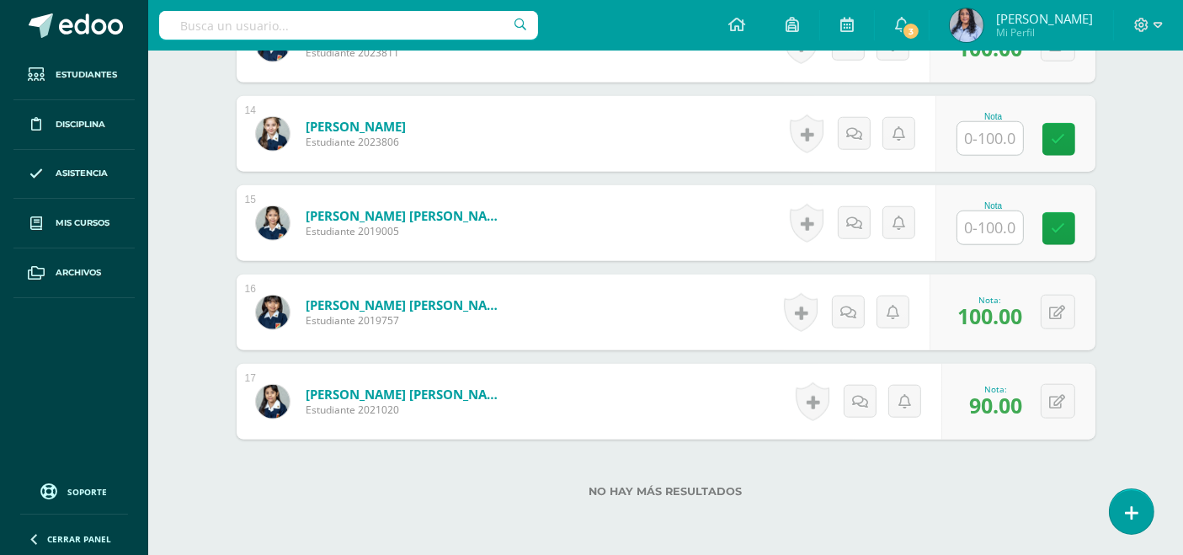
scroll to position [1724, 0]
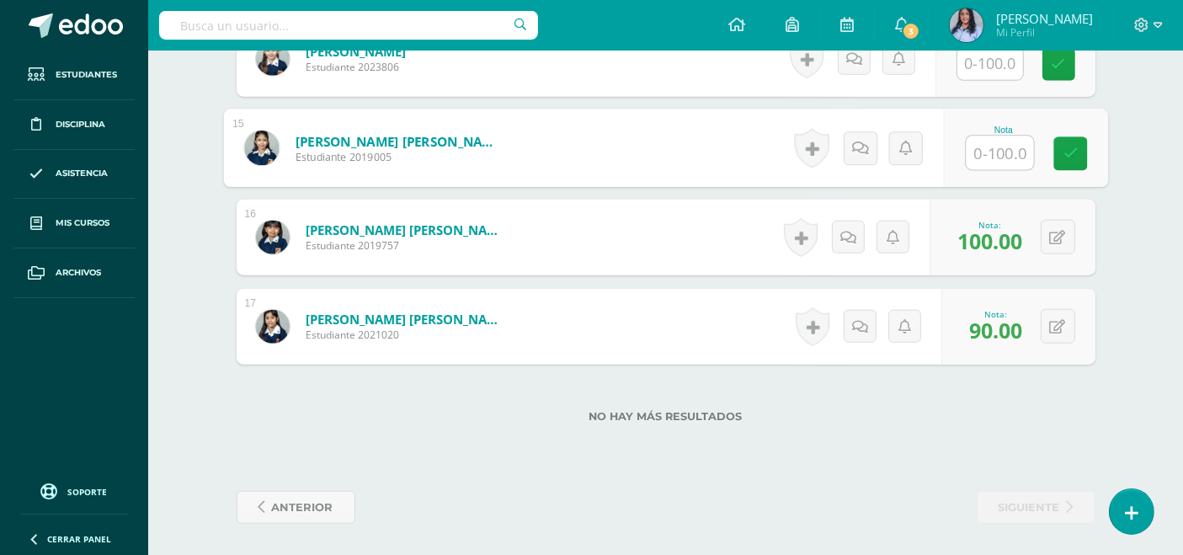
click at [984, 155] on input "text" at bounding box center [999, 153] width 67 height 34
type input "9"
type input "100"
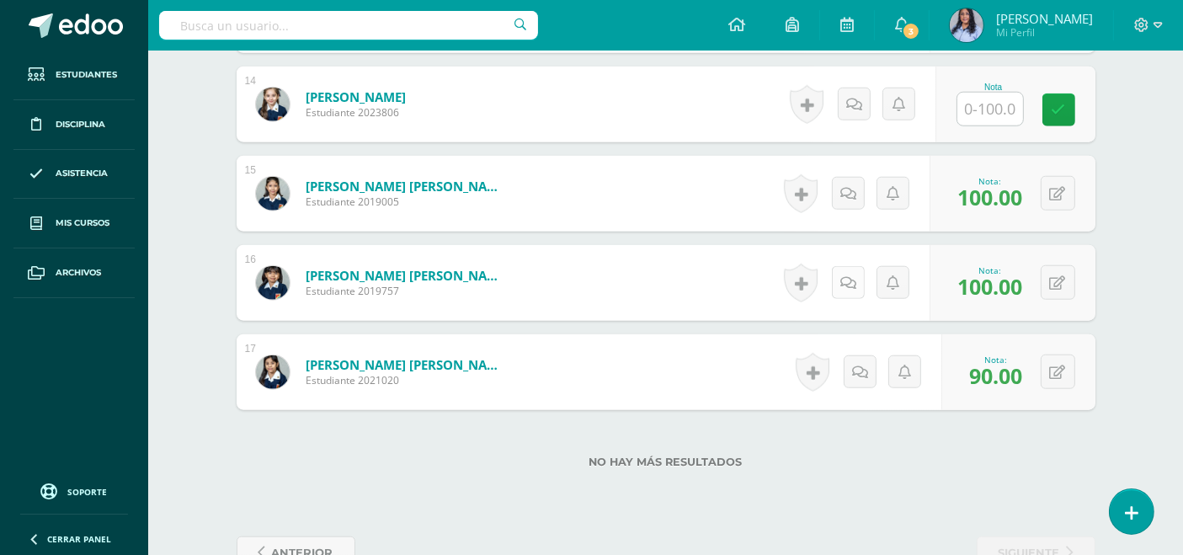
scroll to position [1538, 0]
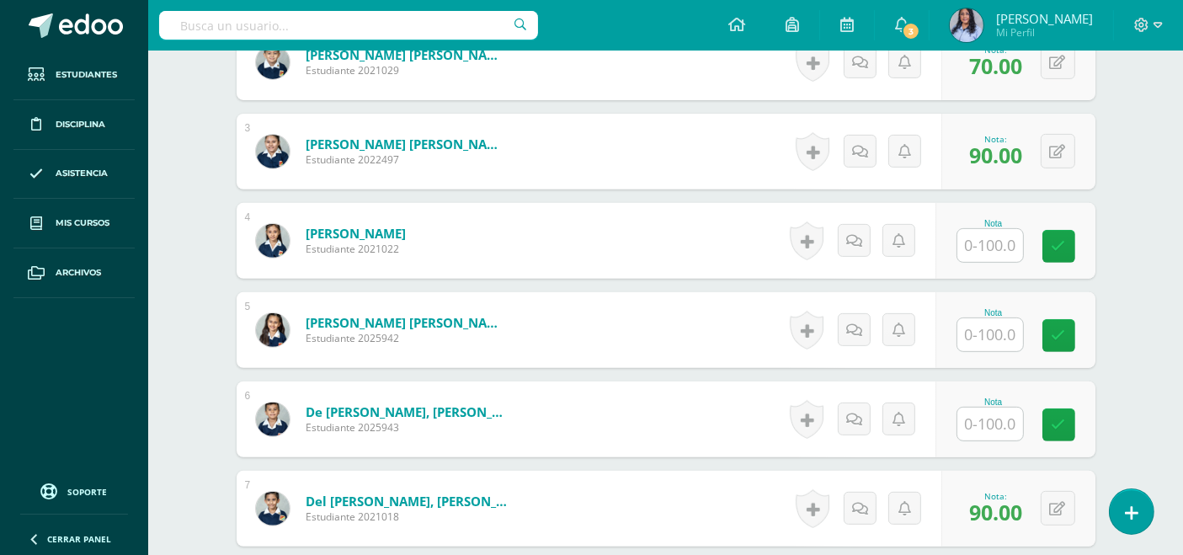
scroll to position [654, 0]
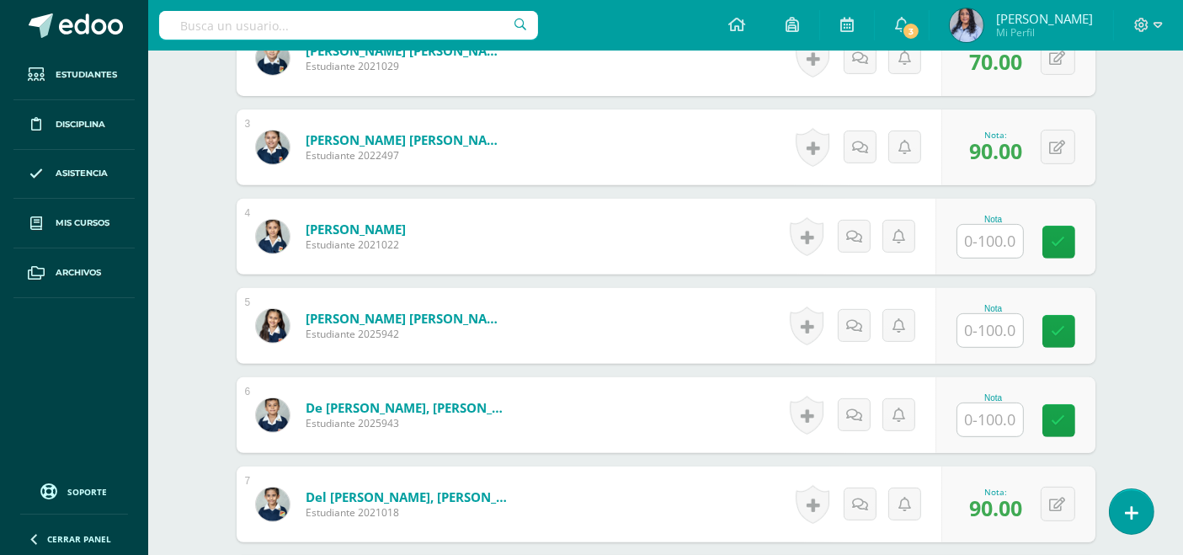
click at [989, 321] on input "text" at bounding box center [990, 330] width 66 height 33
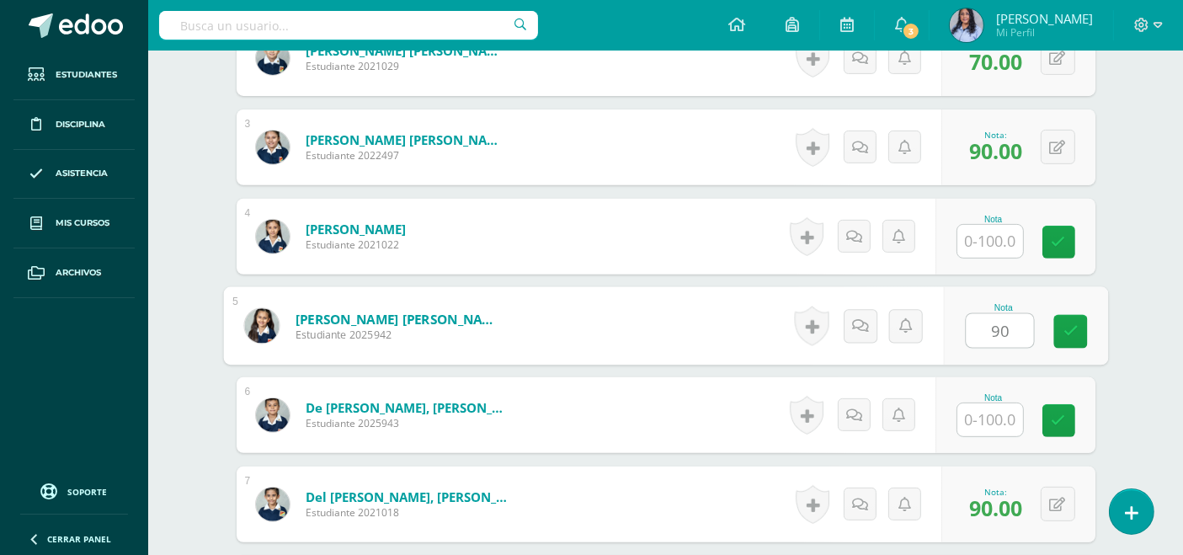
type input "90"
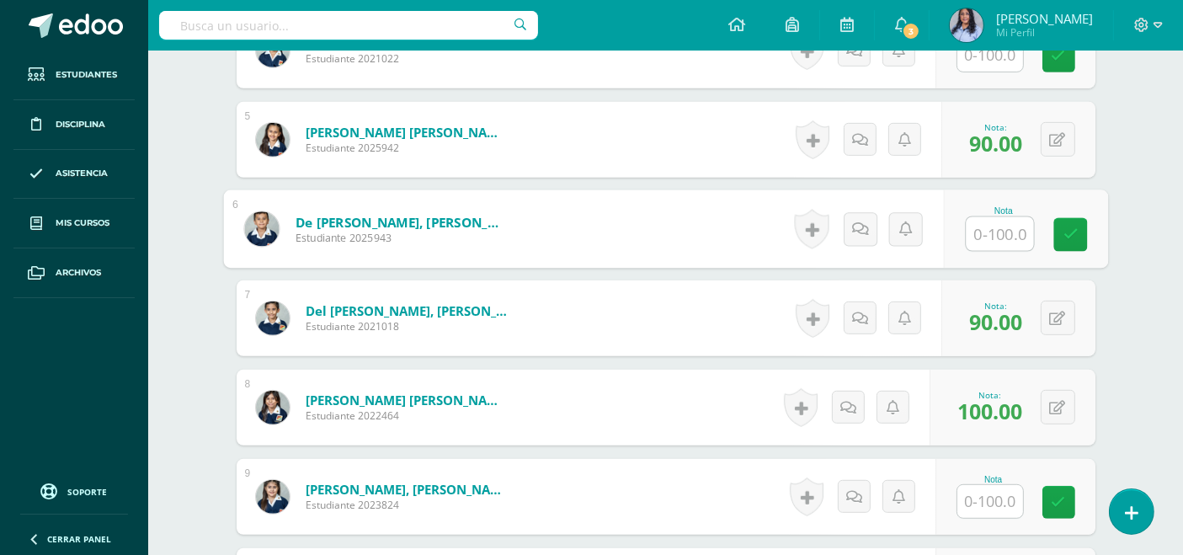
scroll to position [842, 0]
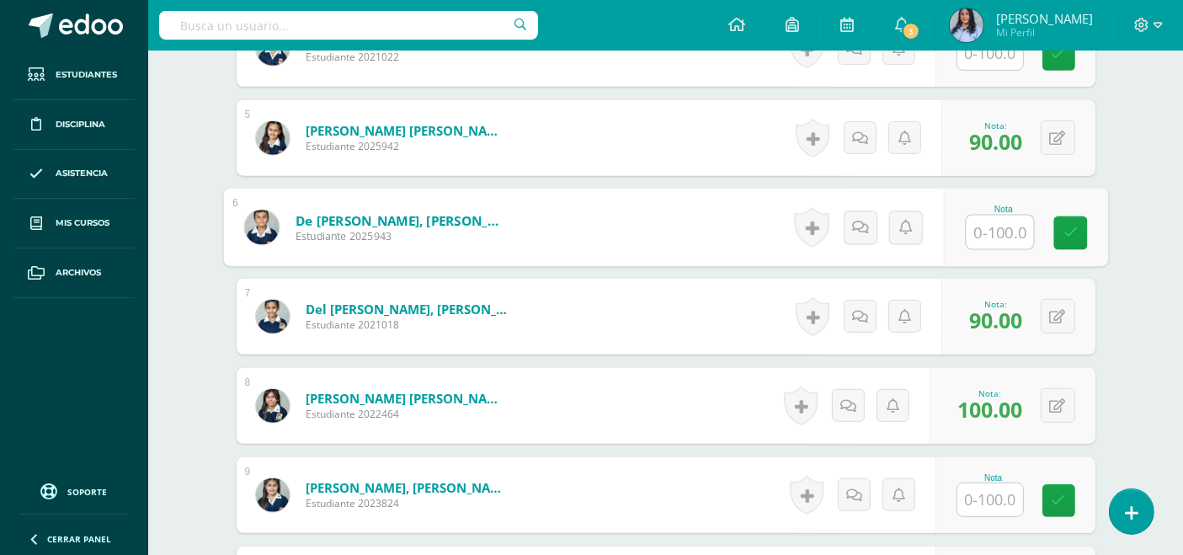
click at [993, 227] on input "text" at bounding box center [999, 233] width 67 height 34
type input "90"
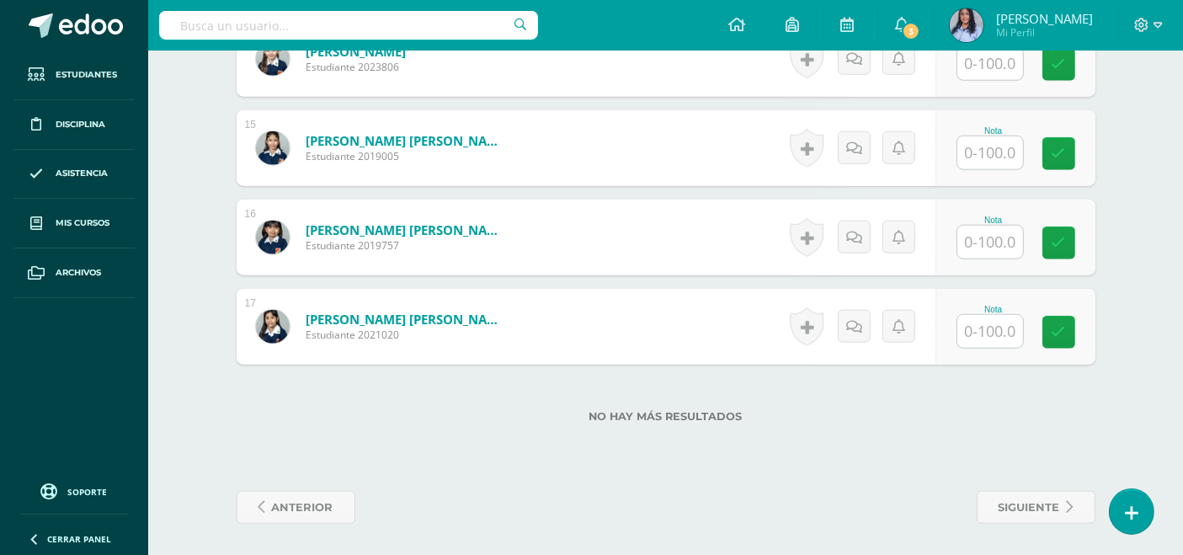
scroll to position [1724, 0]
click at [978, 228] on input "text" at bounding box center [999, 243] width 67 height 34
type input "100"
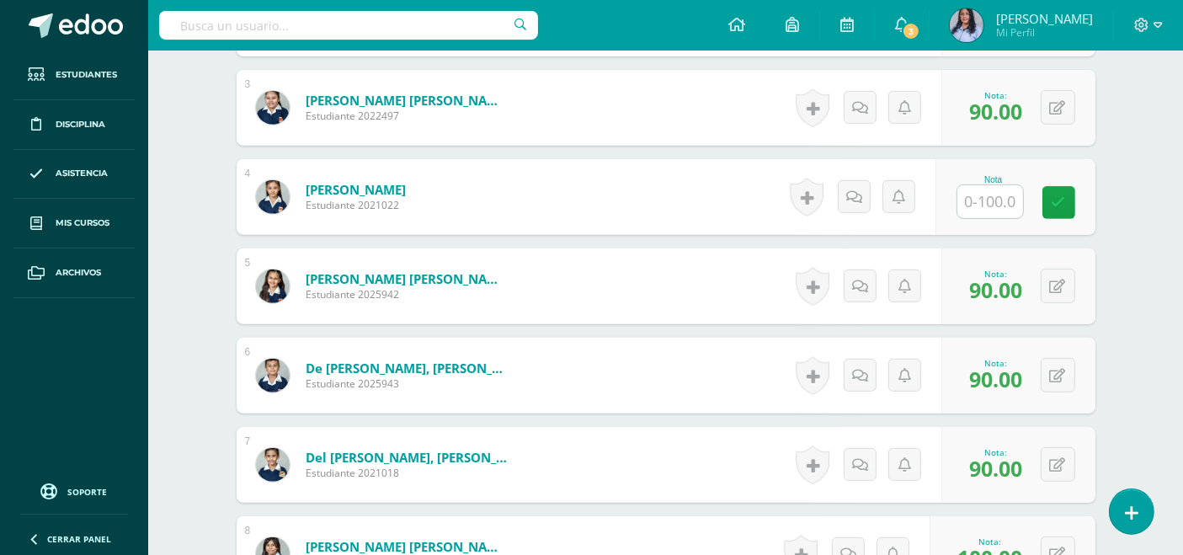
scroll to position [696, 0]
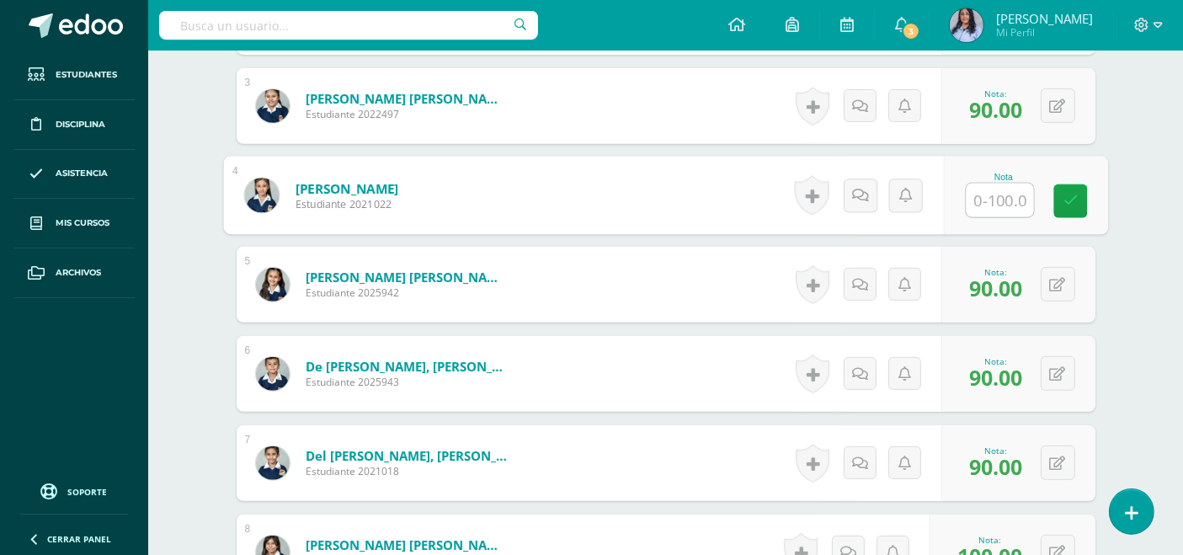
click at [991, 197] on input "text" at bounding box center [999, 201] width 67 height 34
type input "100"
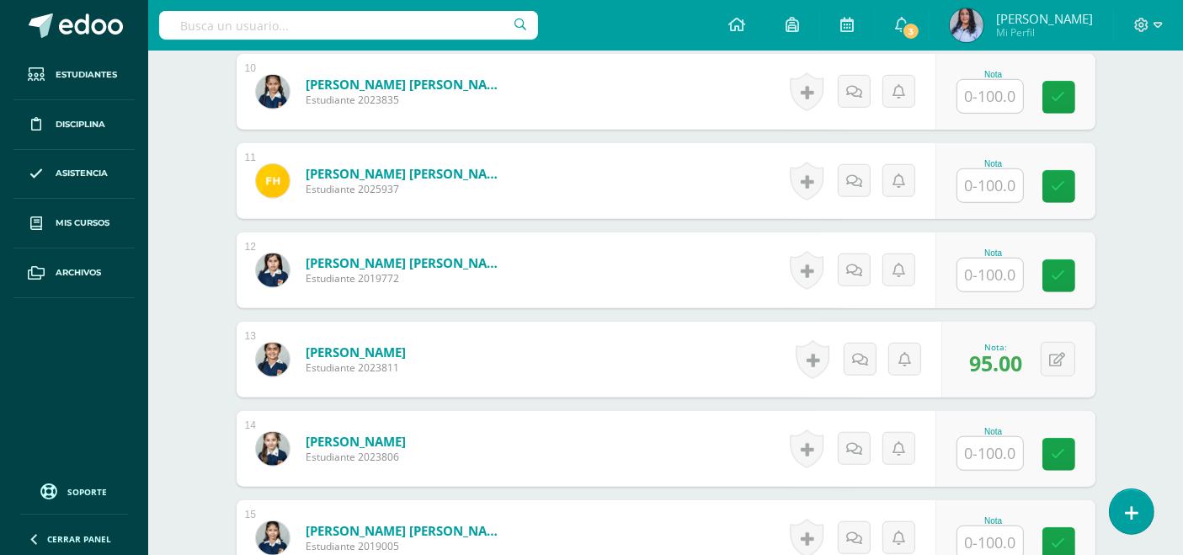
scroll to position [1724, 0]
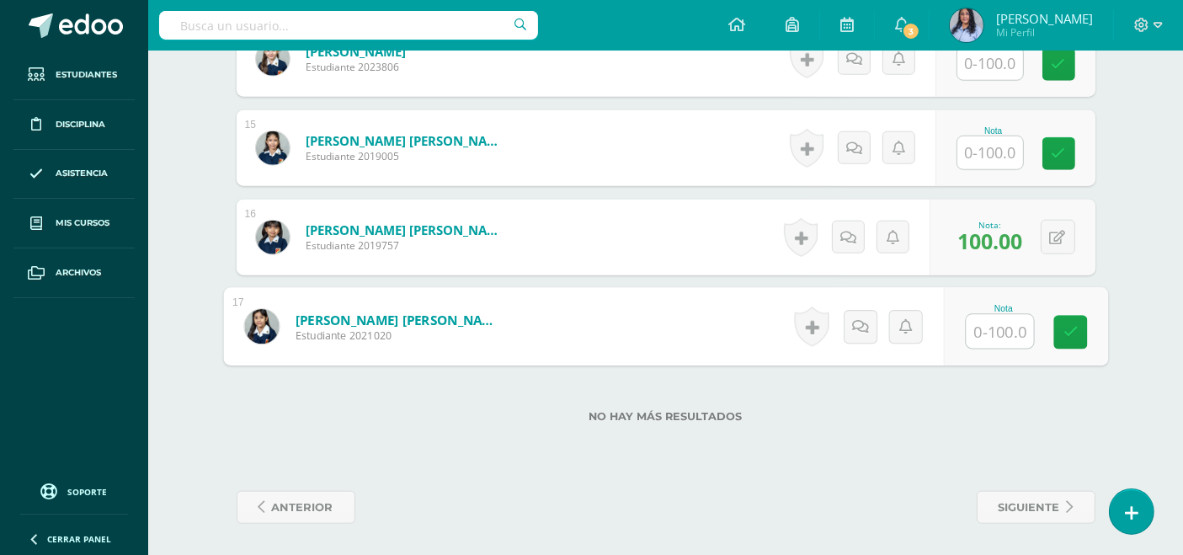
click at [988, 322] on input "text" at bounding box center [999, 332] width 67 height 34
type input "90"
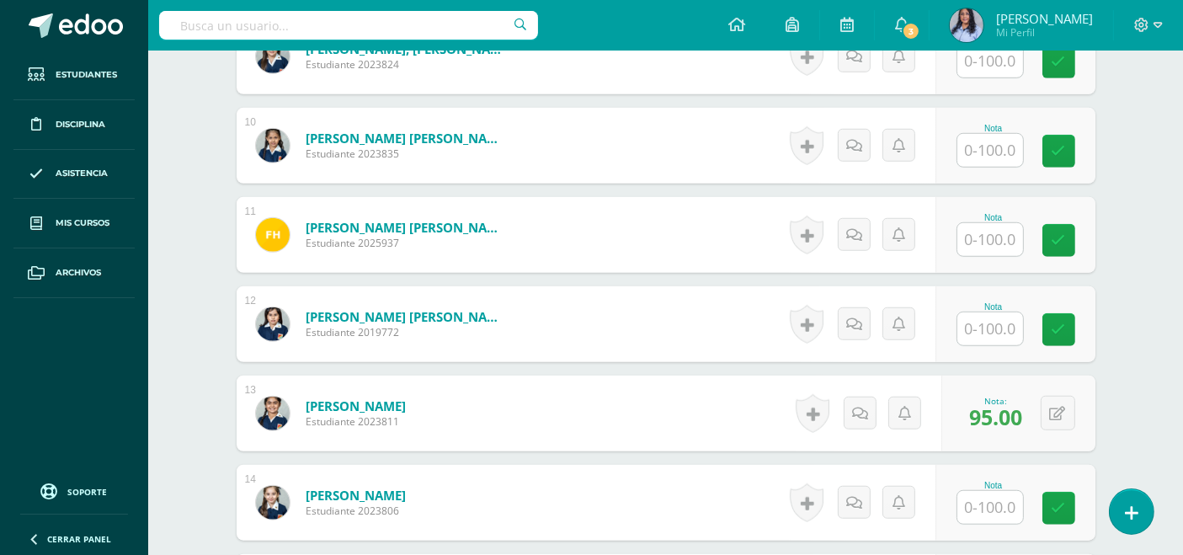
scroll to position [1309, 0]
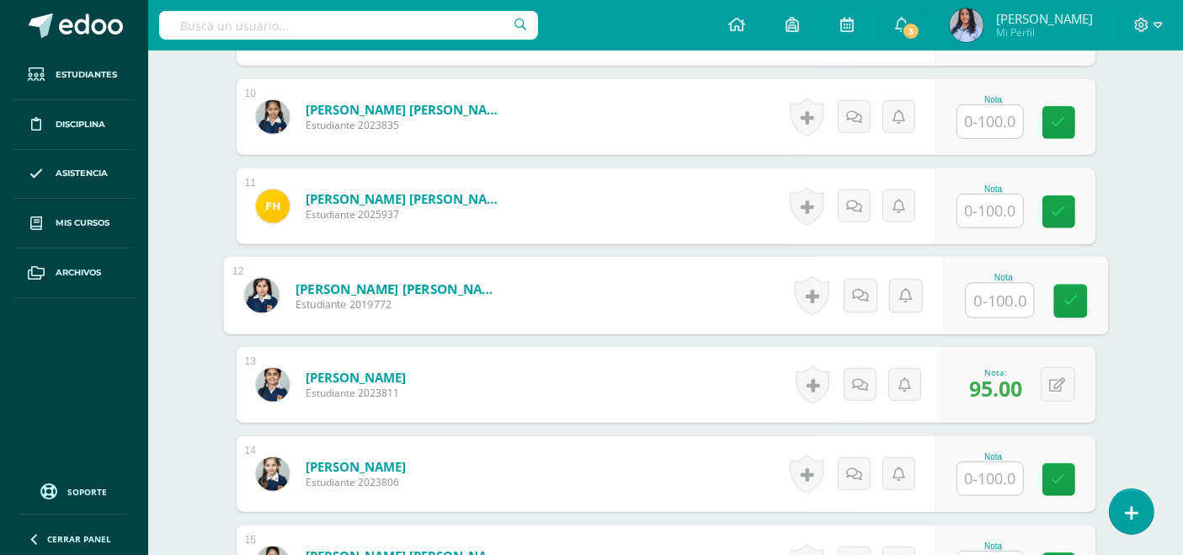
click at [989, 287] on input "text" at bounding box center [999, 301] width 67 height 34
type input "100"
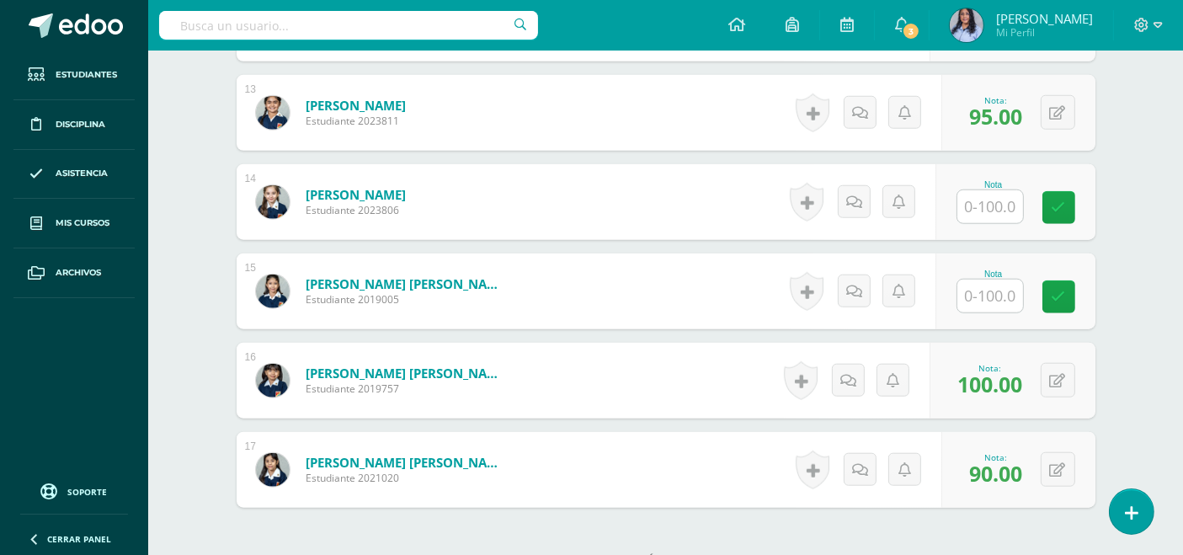
scroll to position [1590, 0]
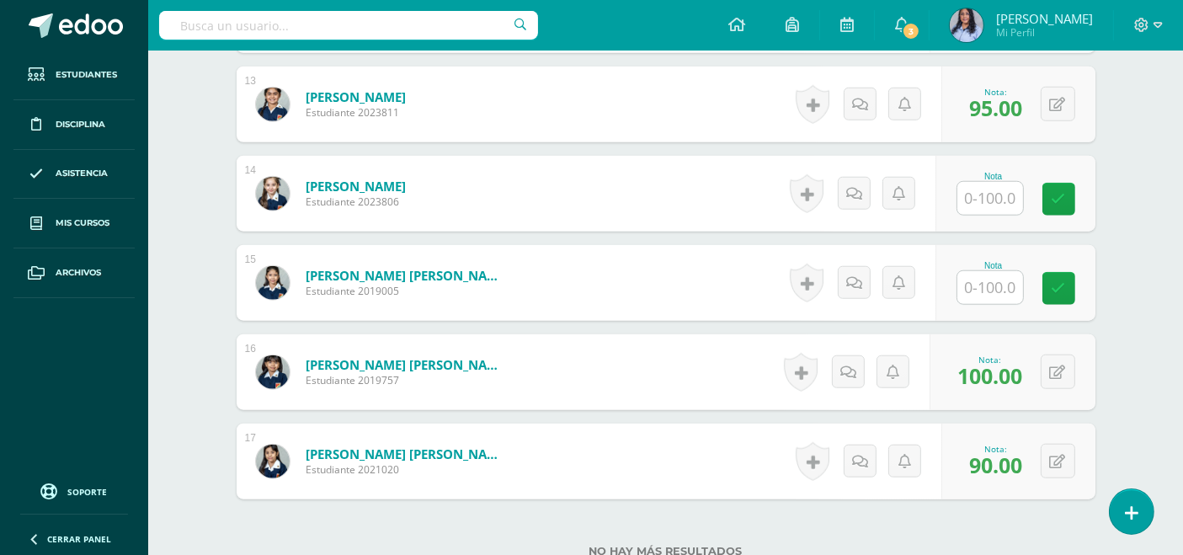
click at [1001, 280] on input "text" at bounding box center [990, 287] width 66 height 33
type input "95"
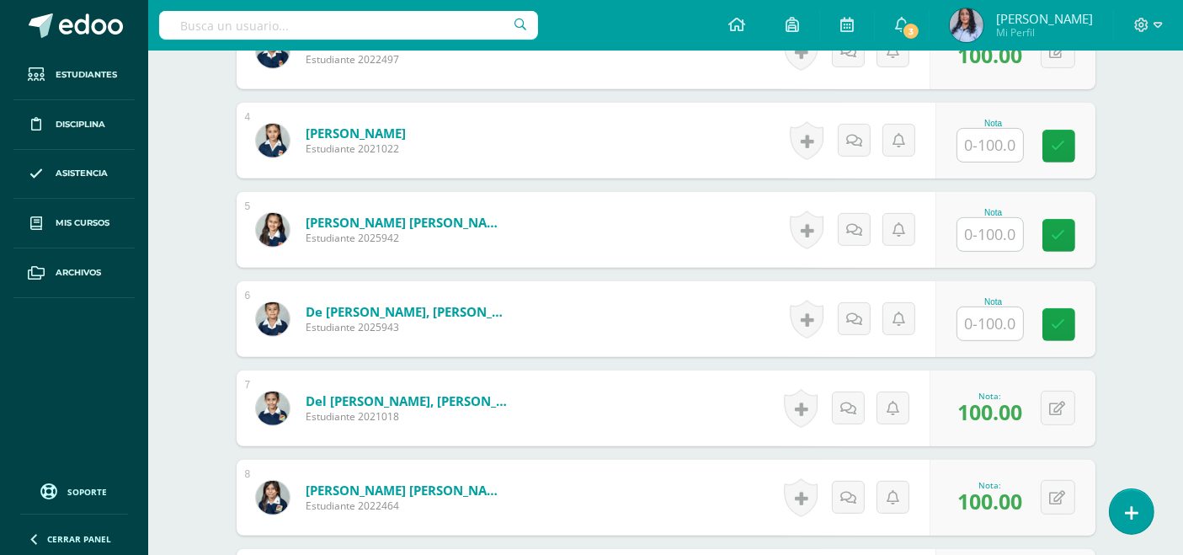
scroll to position [748, 0]
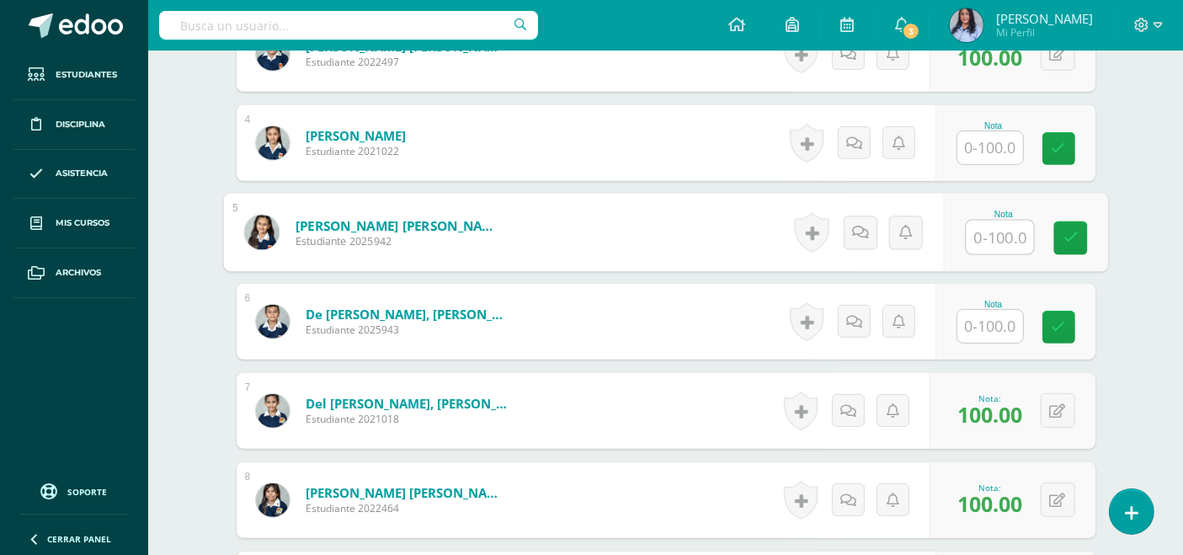
click at [988, 229] on input "text" at bounding box center [999, 238] width 67 height 34
type input "100"
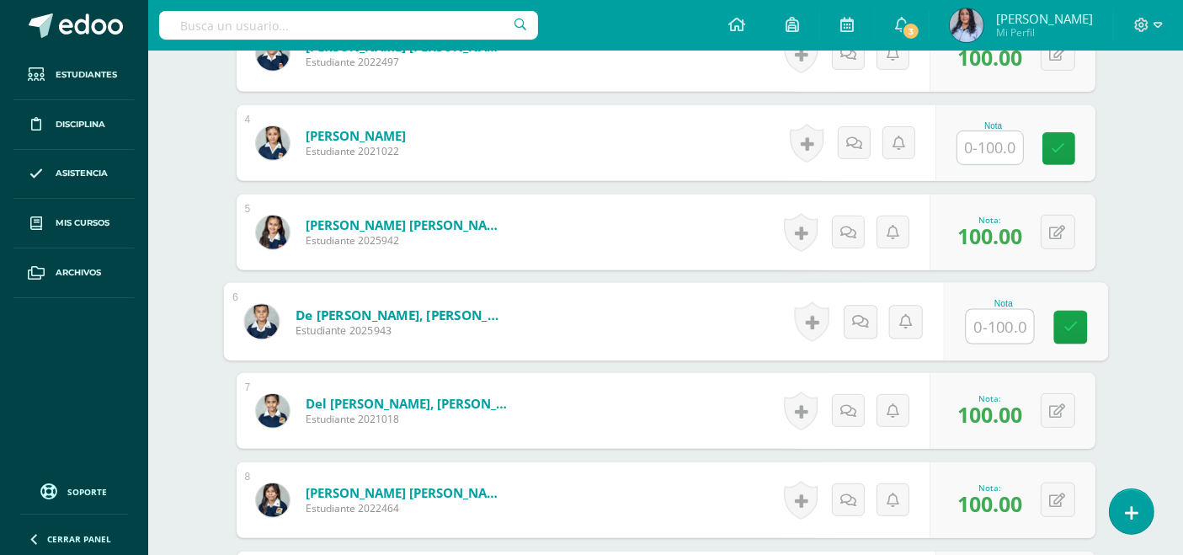
click at [1004, 316] on input "text" at bounding box center [999, 327] width 67 height 34
type input "90"
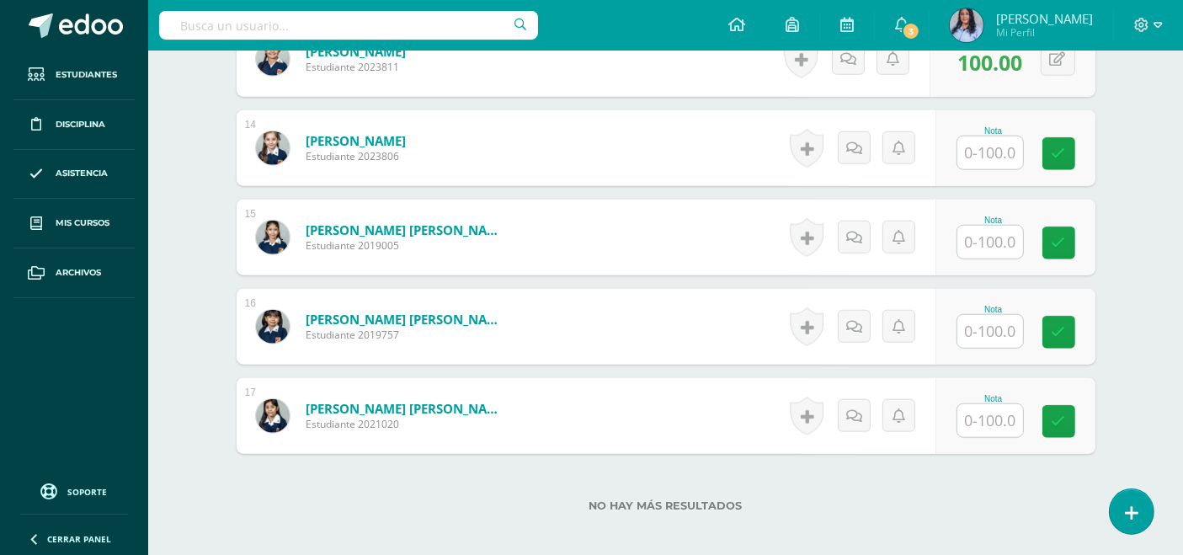
scroll to position [1724, 0]
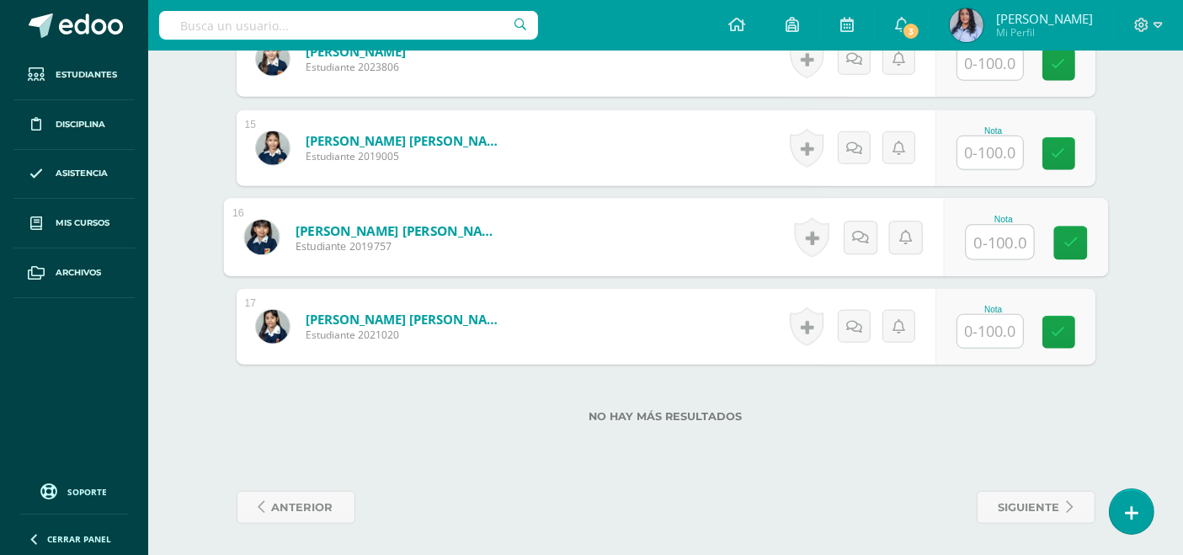
click at [989, 236] on input "text" at bounding box center [999, 243] width 67 height 34
type input "100"
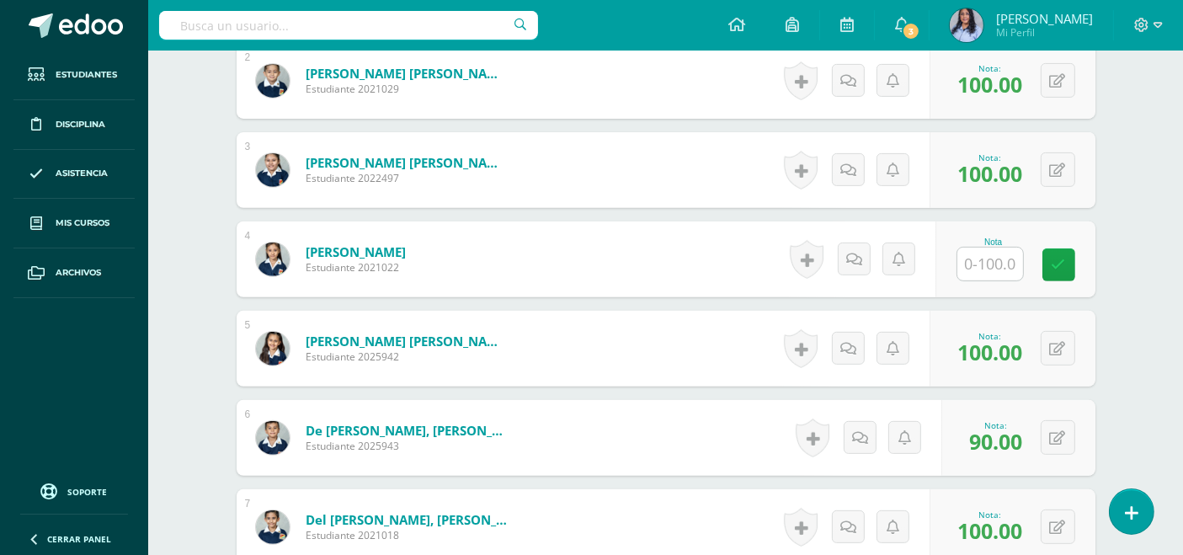
scroll to position [654, 0]
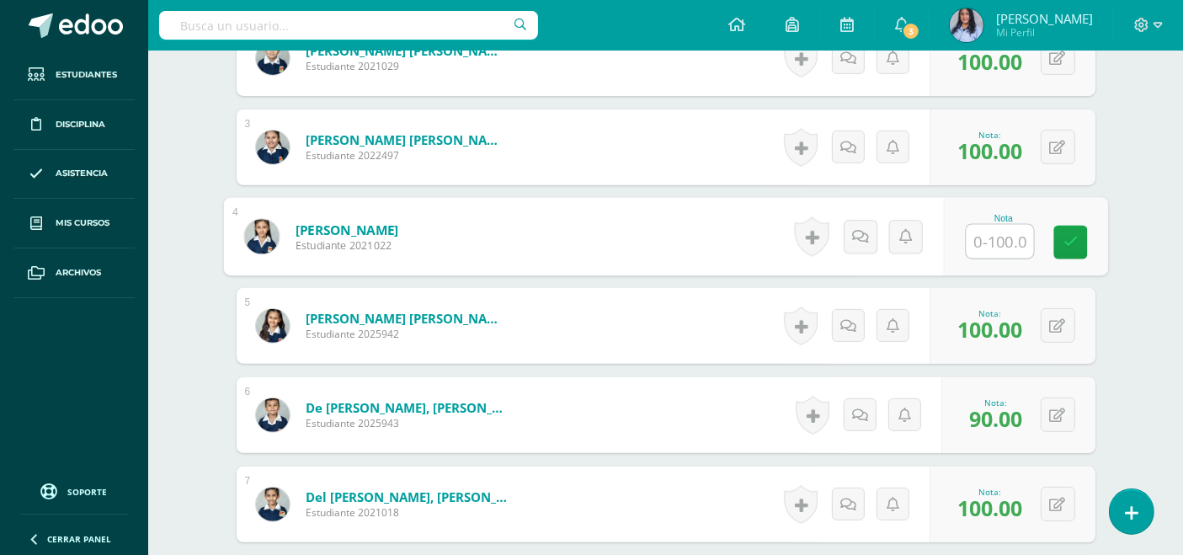
click at [994, 239] on input "text" at bounding box center [999, 242] width 67 height 34
type input "100"
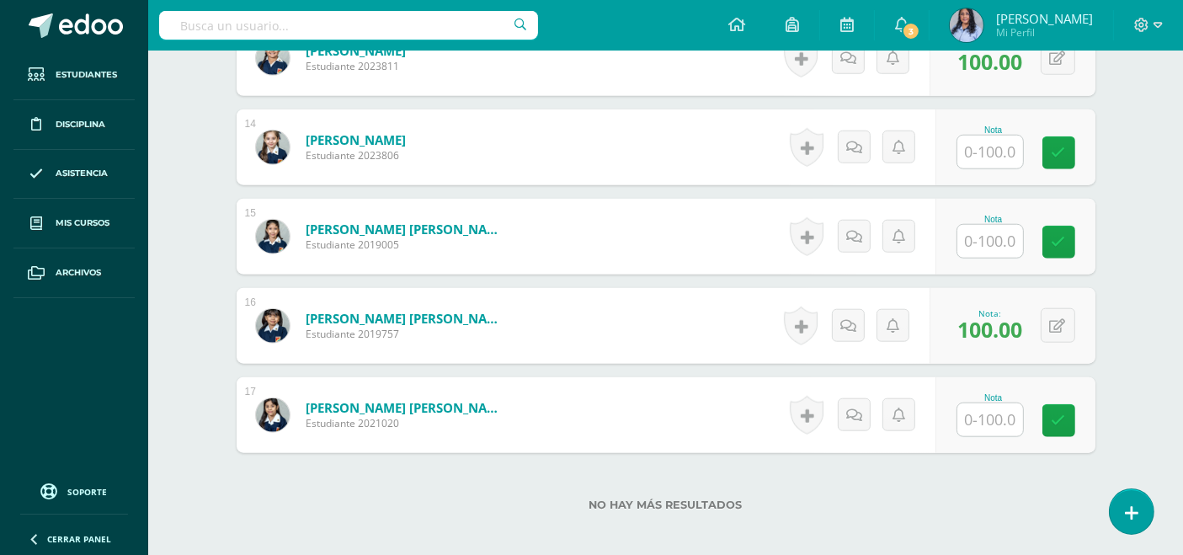
scroll to position [1724, 0]
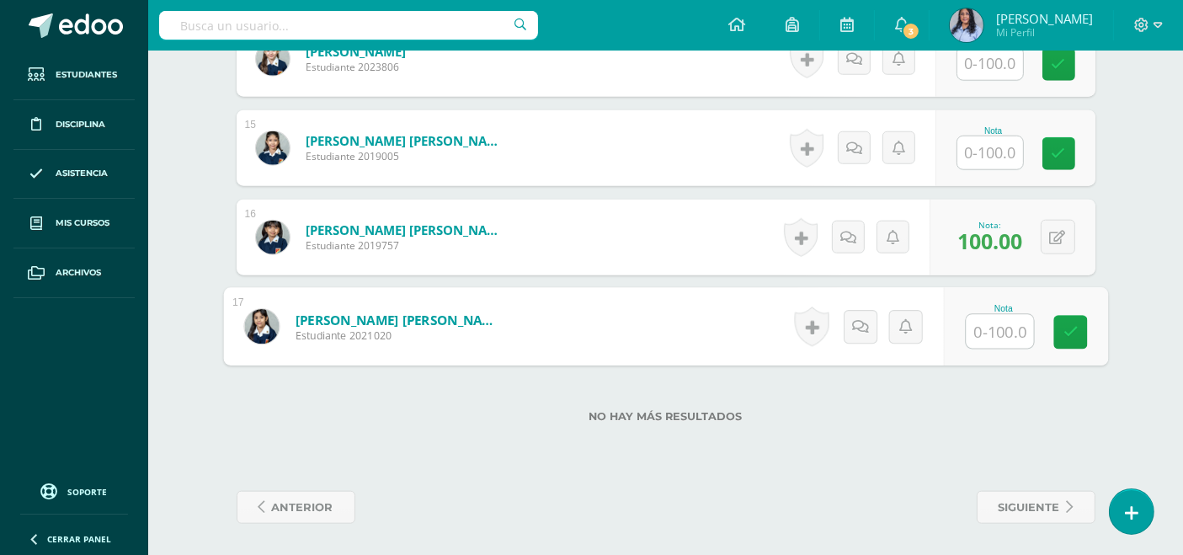
click at [994, 326] on input "text" at bounding box center [999, 332] width 67 height 34
type input "100"
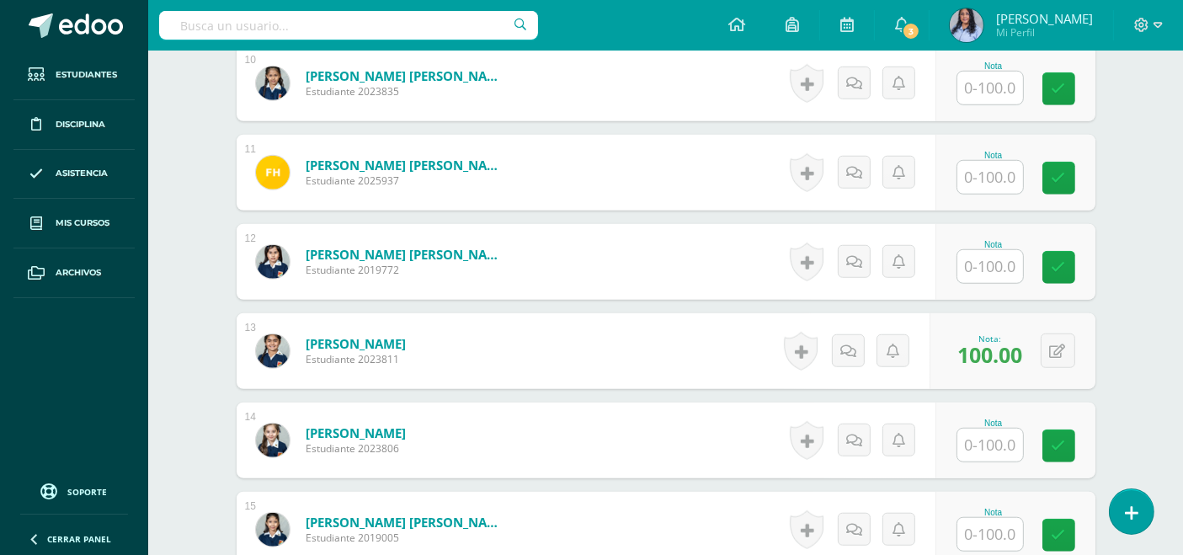
scroll to position [1351, 0]
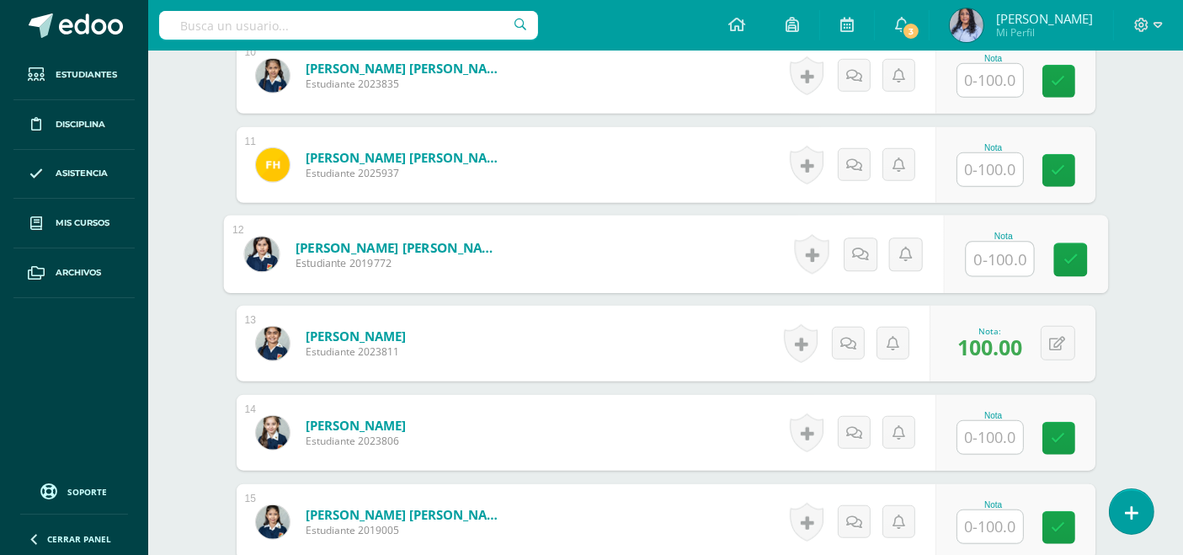
click at [996, 253] on input "text" at bounding box center [999, 260] width 67 height 34
type input "100"
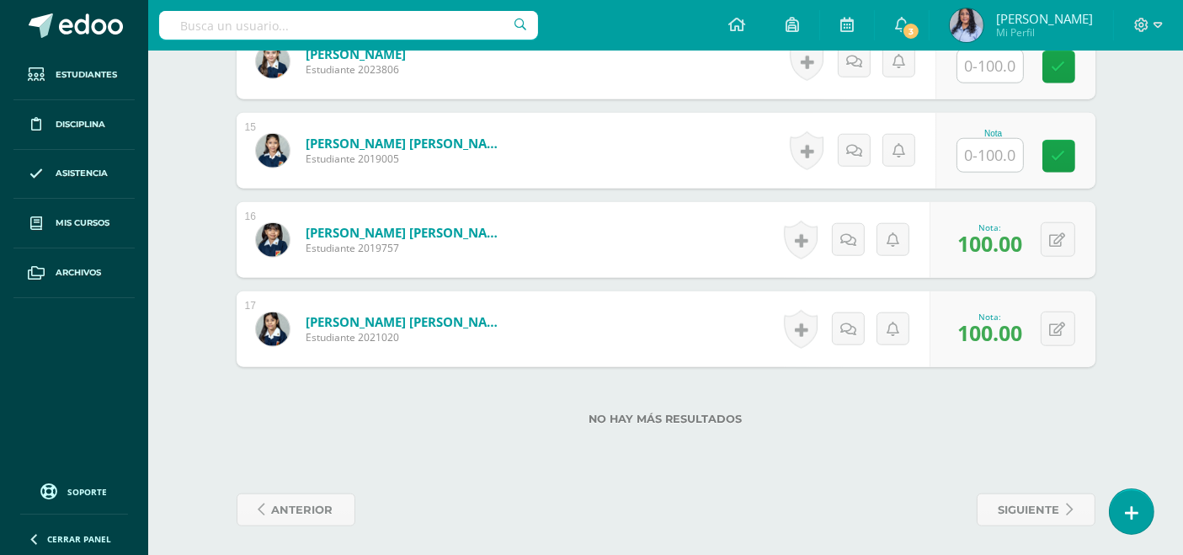
scroll to position [1724, 0]
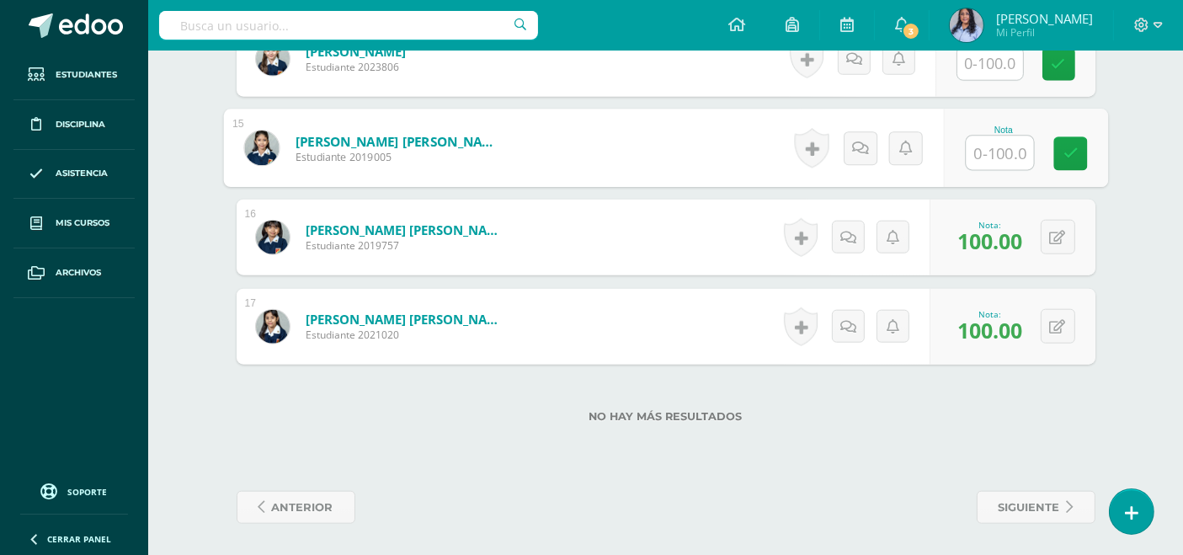
click at [993, 142] on input "text" at bounding box center [999, 153] width 67 height 34
type input "100"
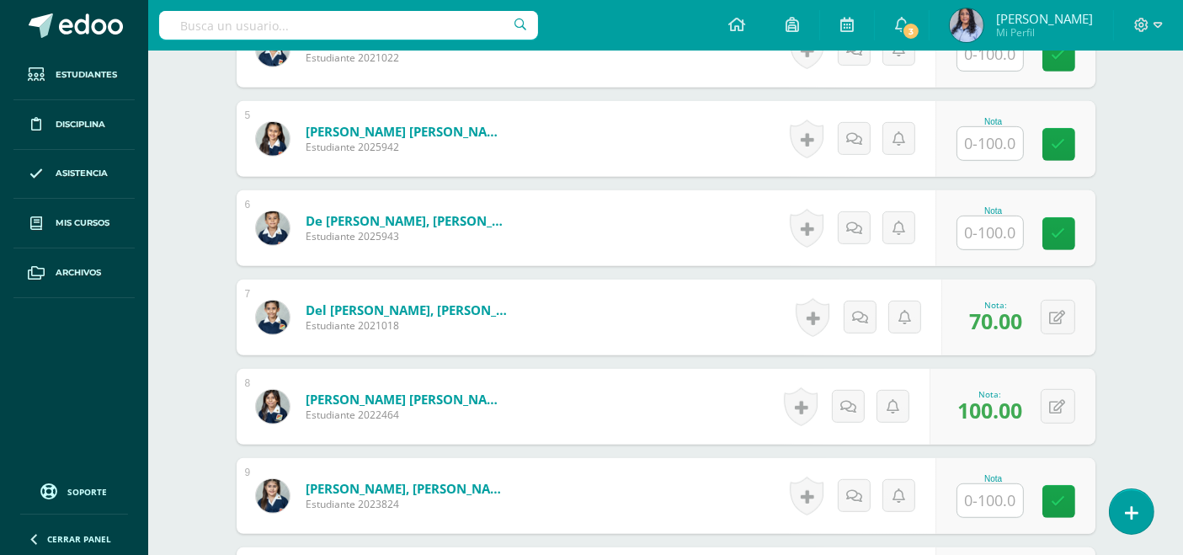
scroll to position [842, 0]
click at [976, 143] on input "text" at bounding box center [990, 142] width 66 height 33
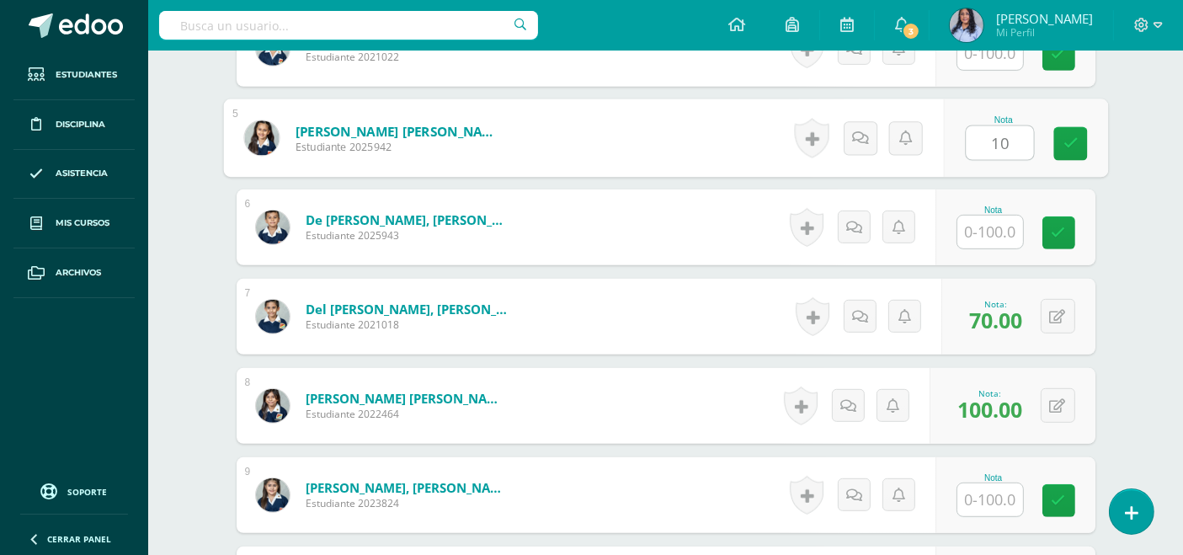
type input "1"
type input "95"
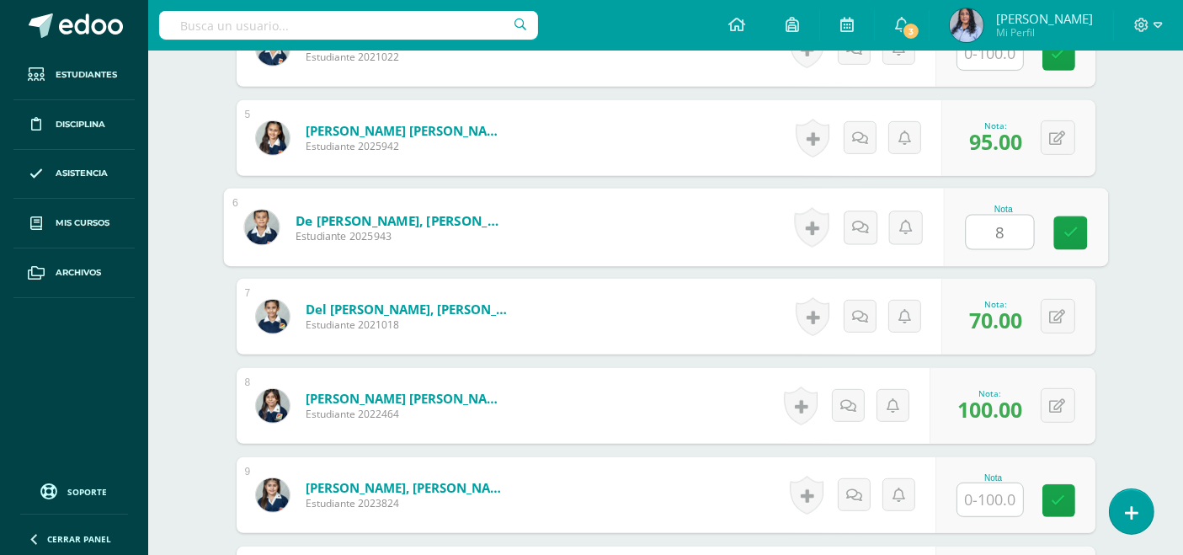
type input "80"
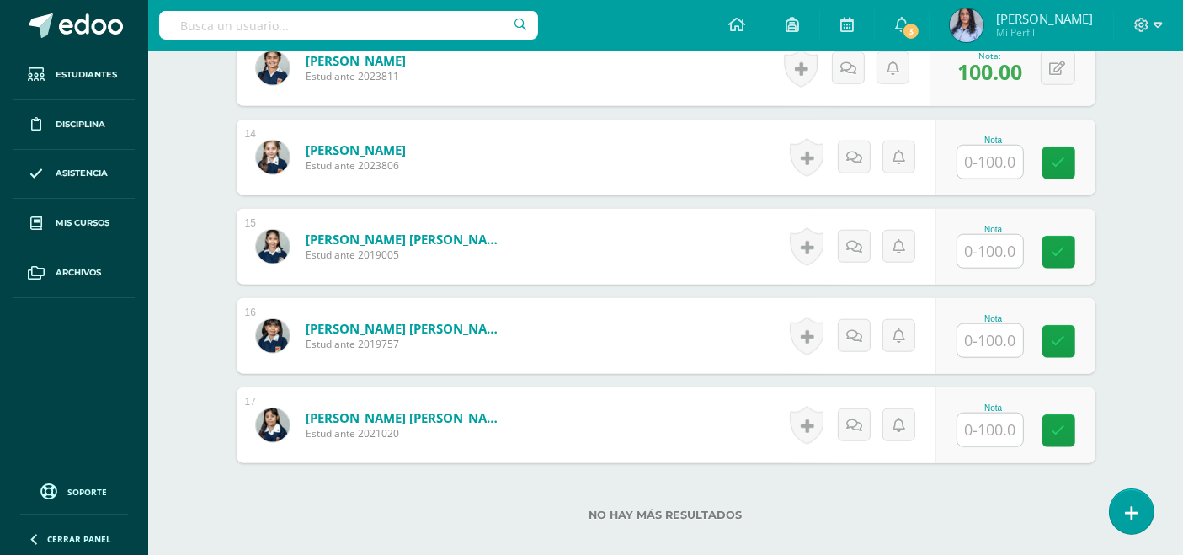
scroll to position [1724, 0]
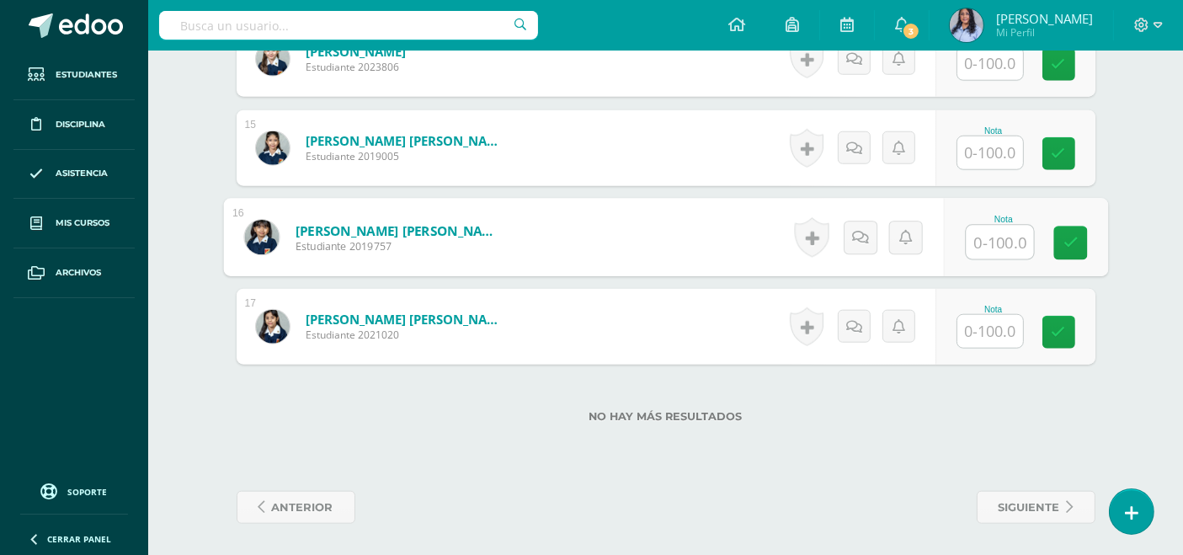
click at [989, 237] on input "text" at bounding box center [999, 243] width 67 height 34
type input "100"
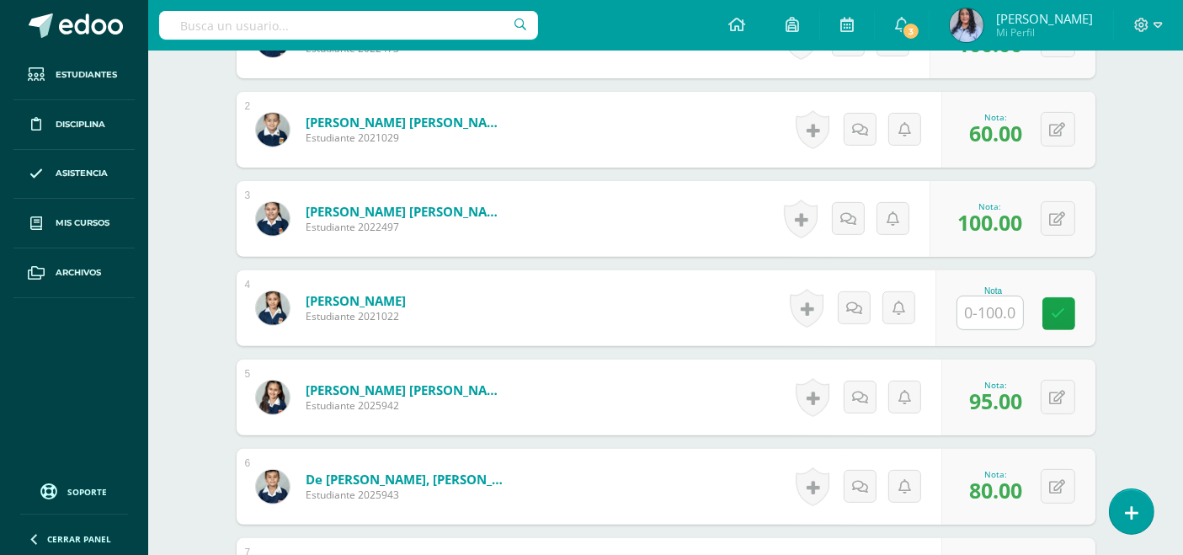
scroll to position [654, 0]
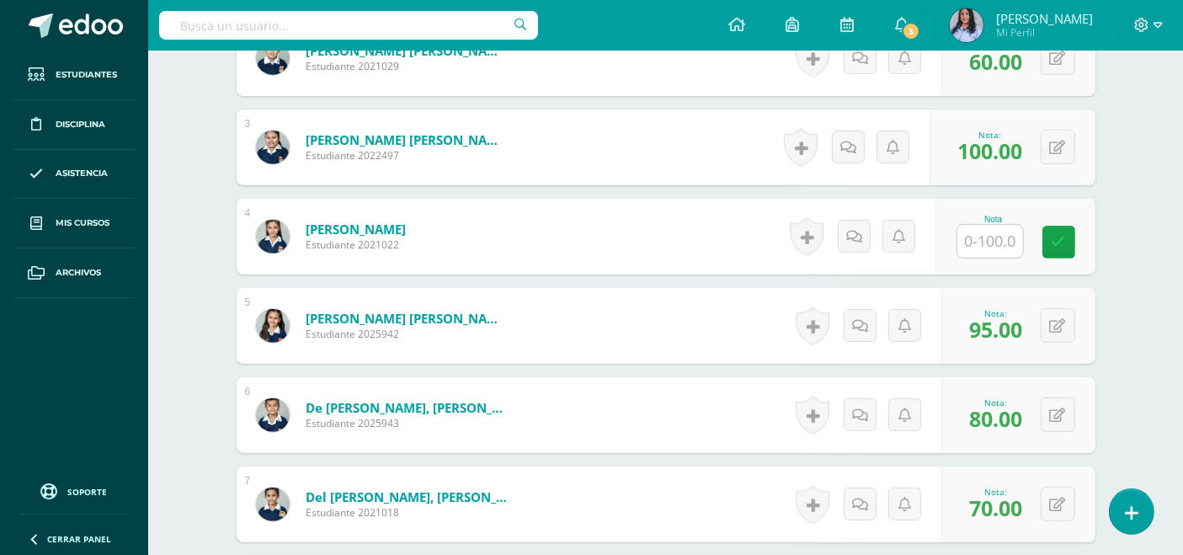
click at [1003, 246] on input "text" at bounding box center [990, 241] width 66 height 33
type input "100"
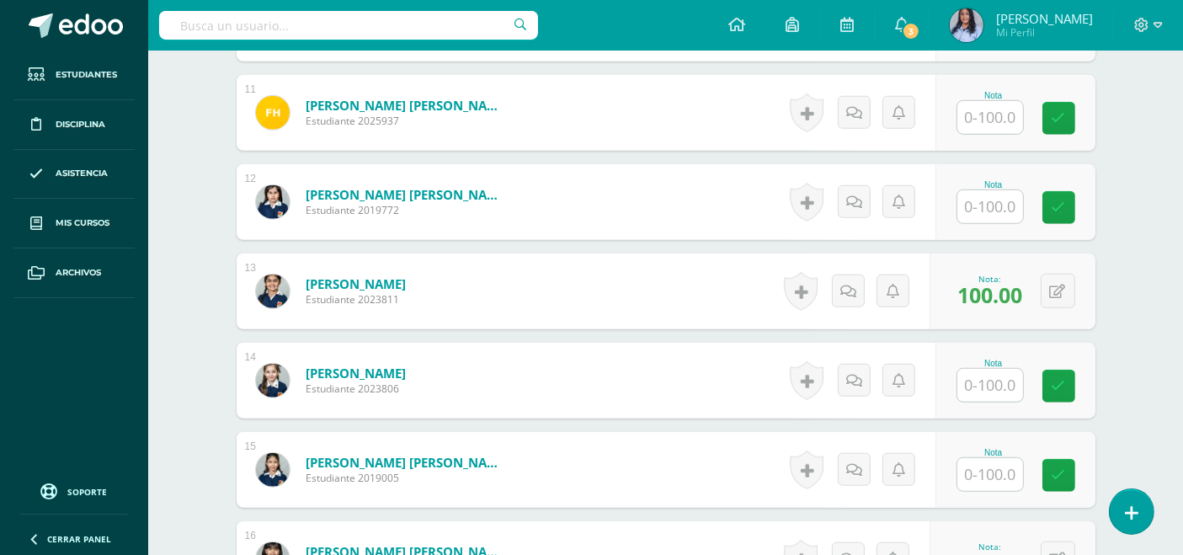
scroll to position [1724, 0]
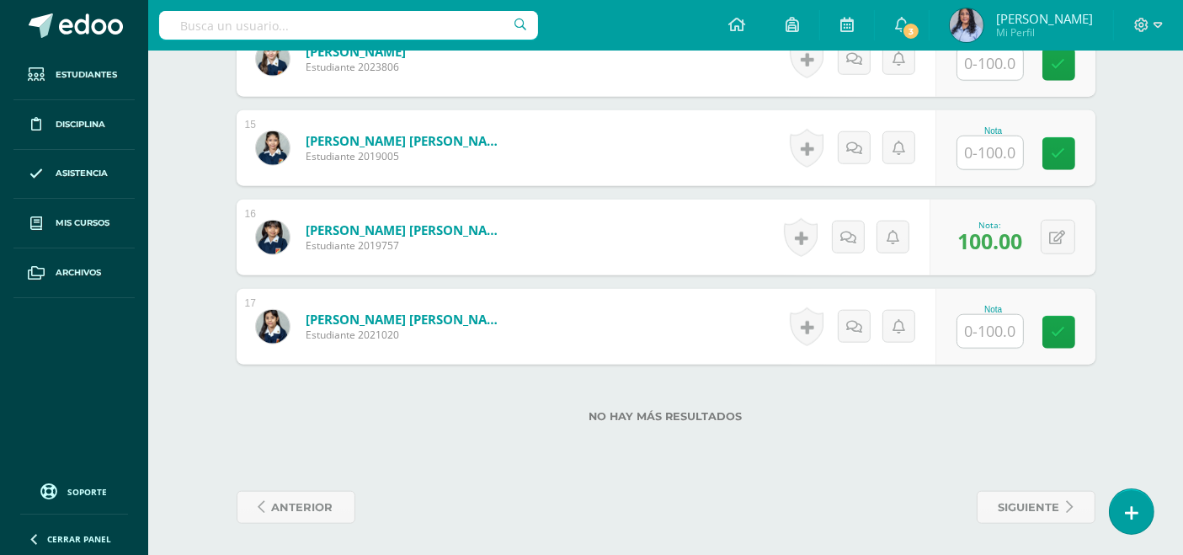
click at [1008, 330] on input "text" at bounding box center [990, 331] width 66 height 33
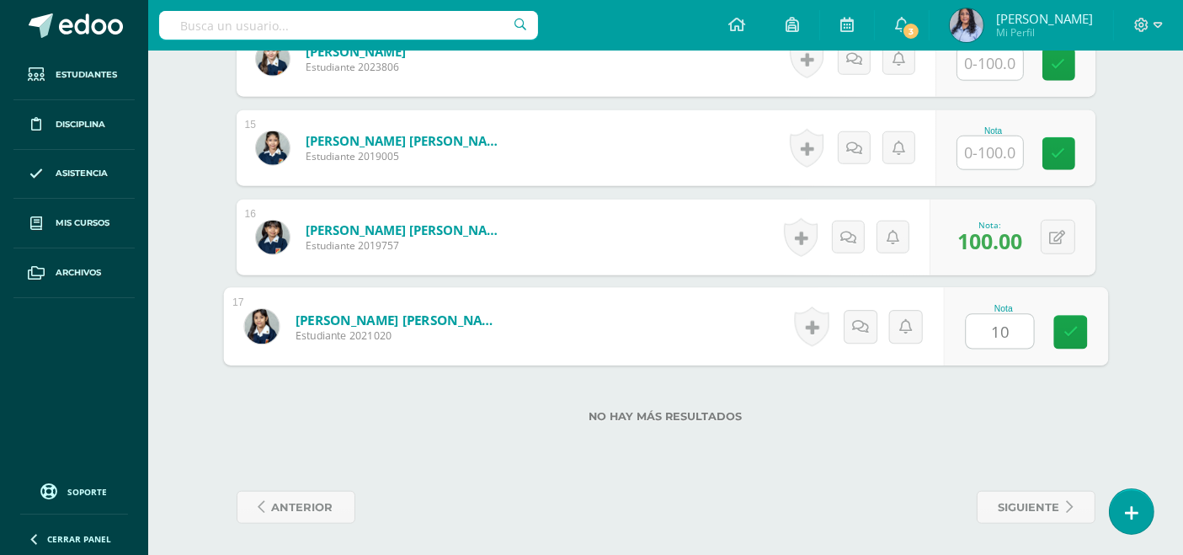
type input "100"
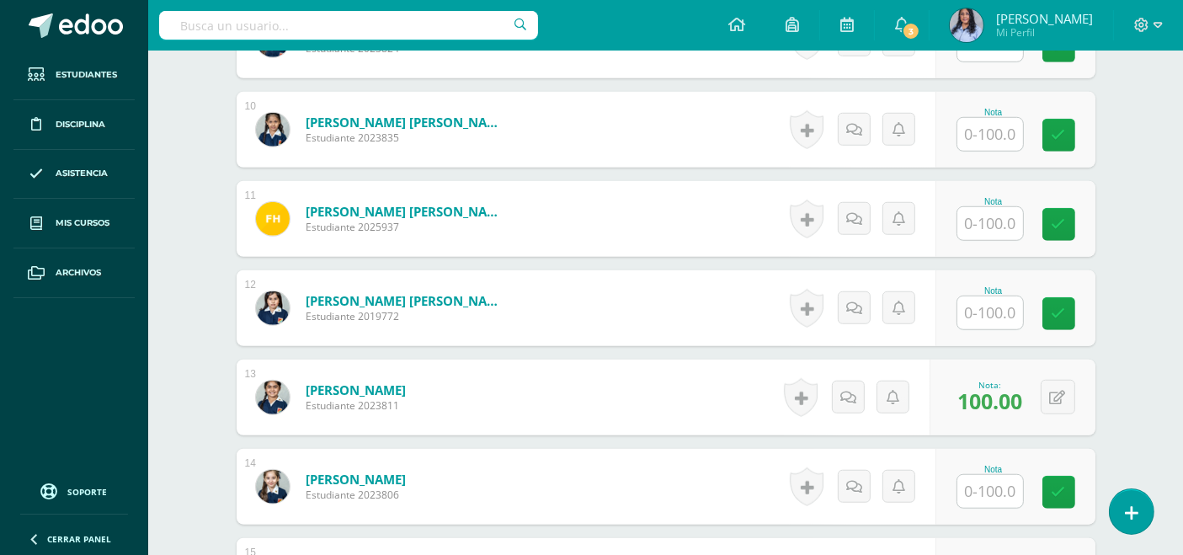
scroll to position [1309, 0]
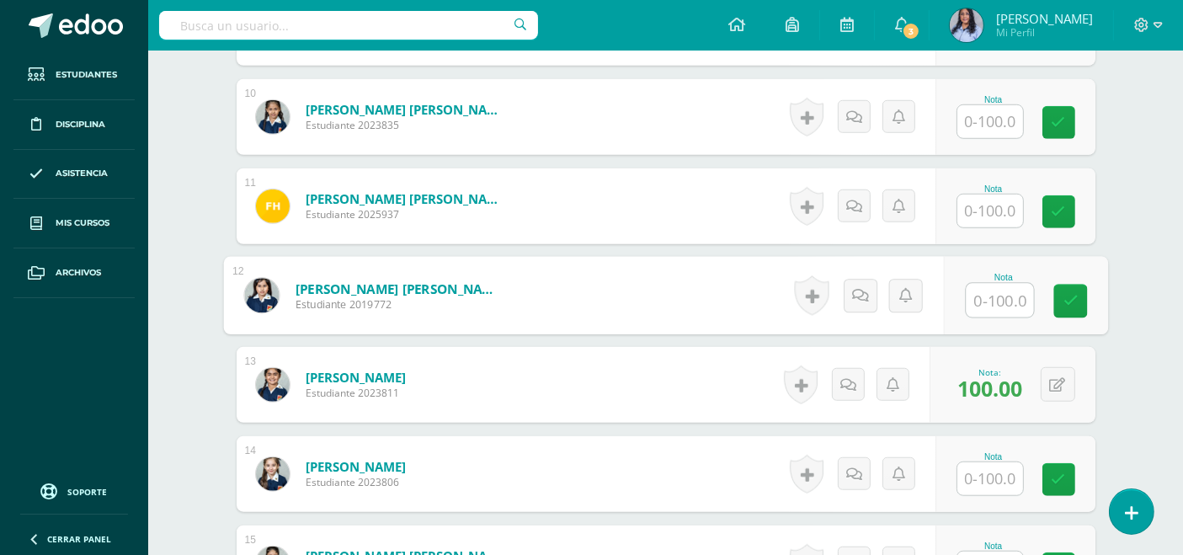
click at [1008, 305] on input "text" at bounding box center [999, 301] width 67 height 34
type input "90"
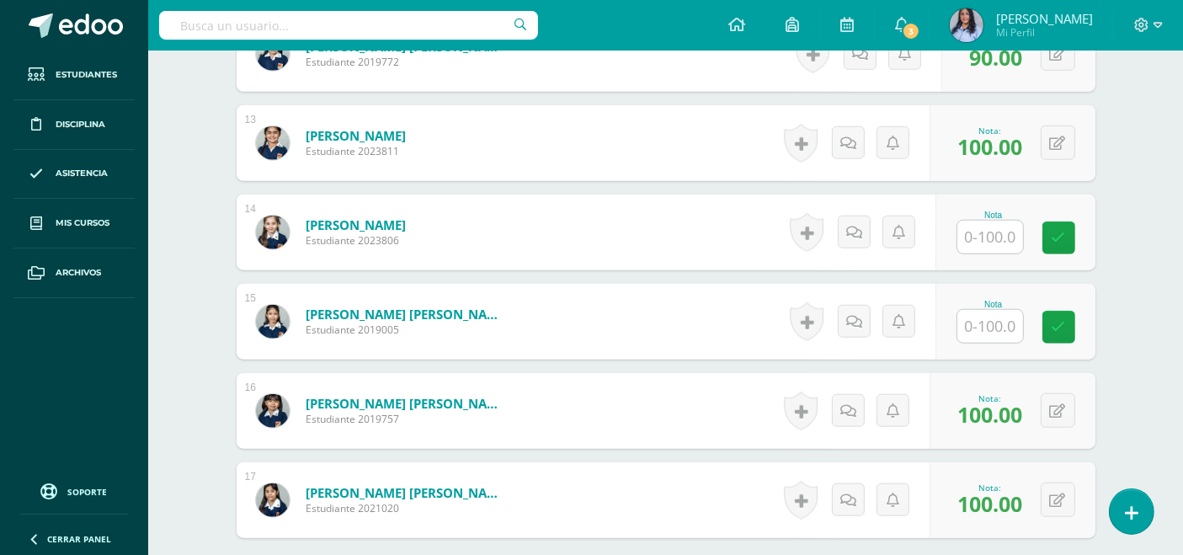
scroll to position [1538, 0]
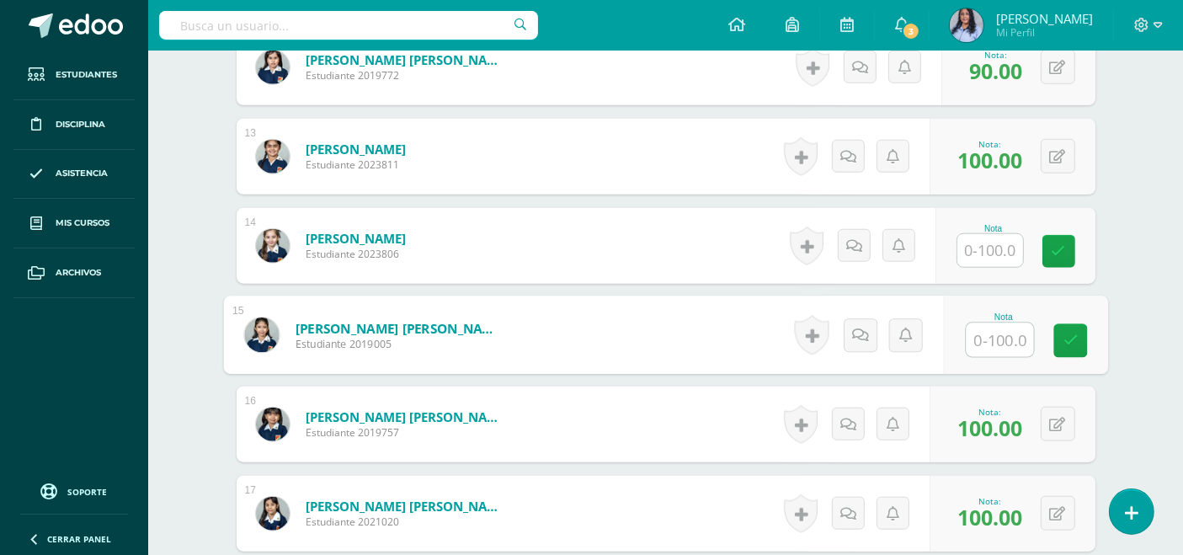
click at [977, 331] on input "text" at bounding box center [999, 340] width 67 height 34
type input "100"
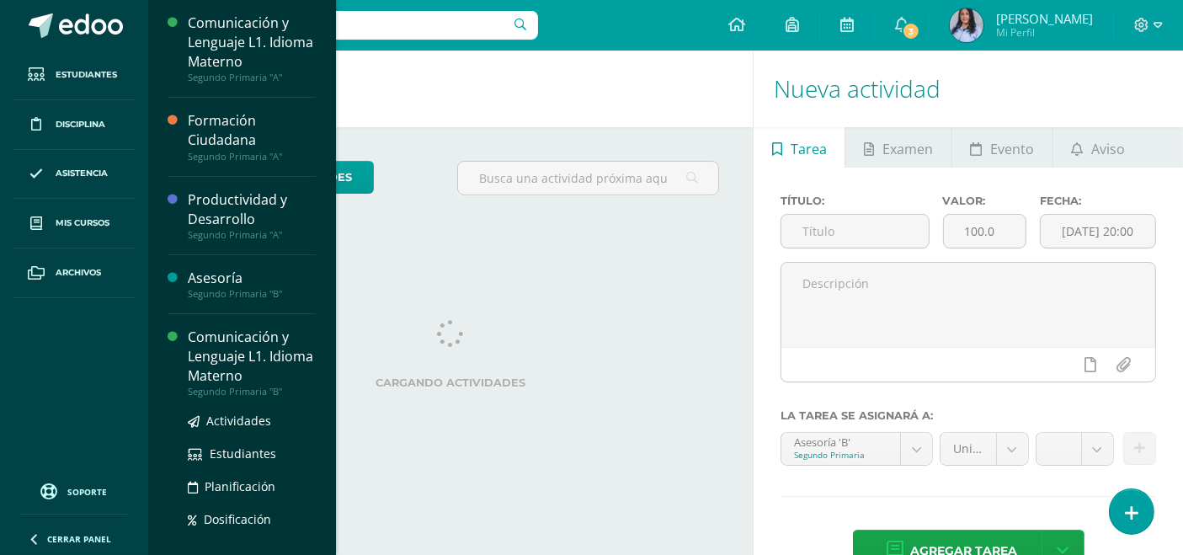
click at [219, 354] on div "Comunicación y Lenguaje L1. Idioma Materno" at bounding box center [252, 357] width 128 height 58
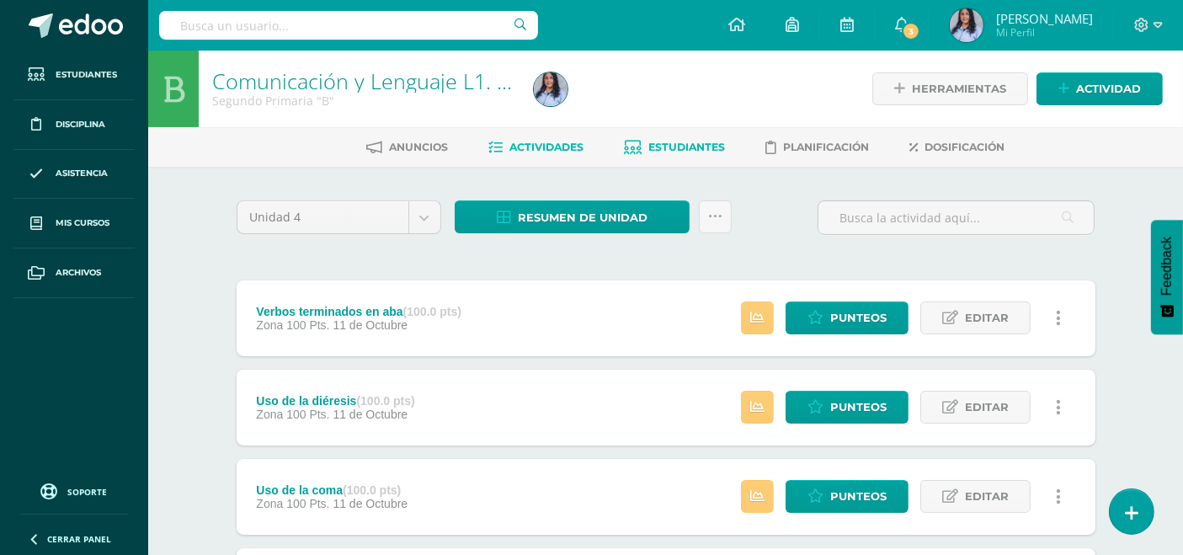
click at [678, 145] on span "Estudiantes" at bounding box center [687, 147] width 77 height 13
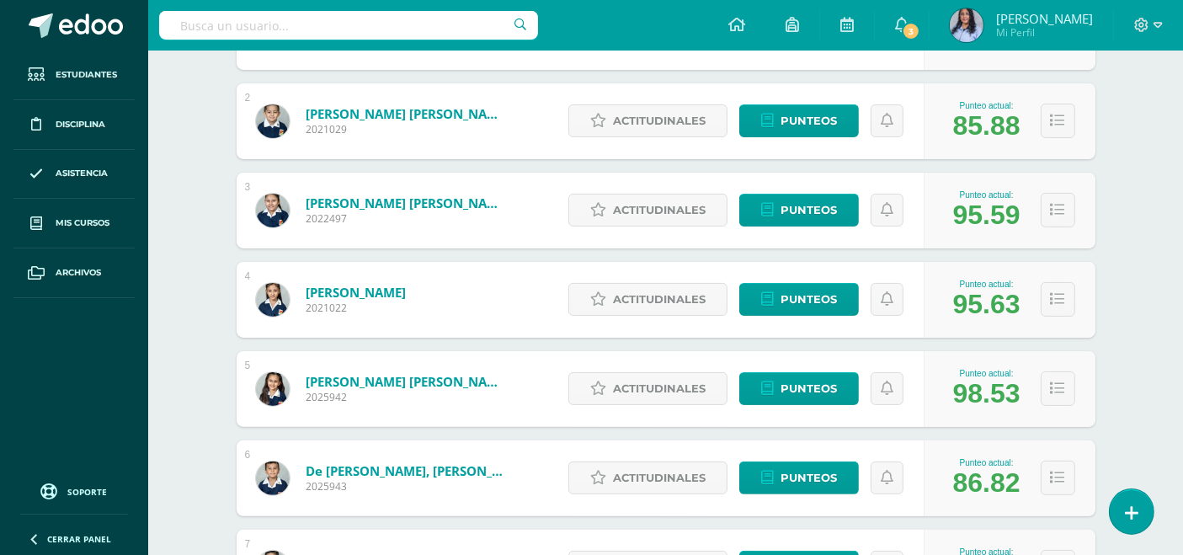
scroll to position [374, 0]
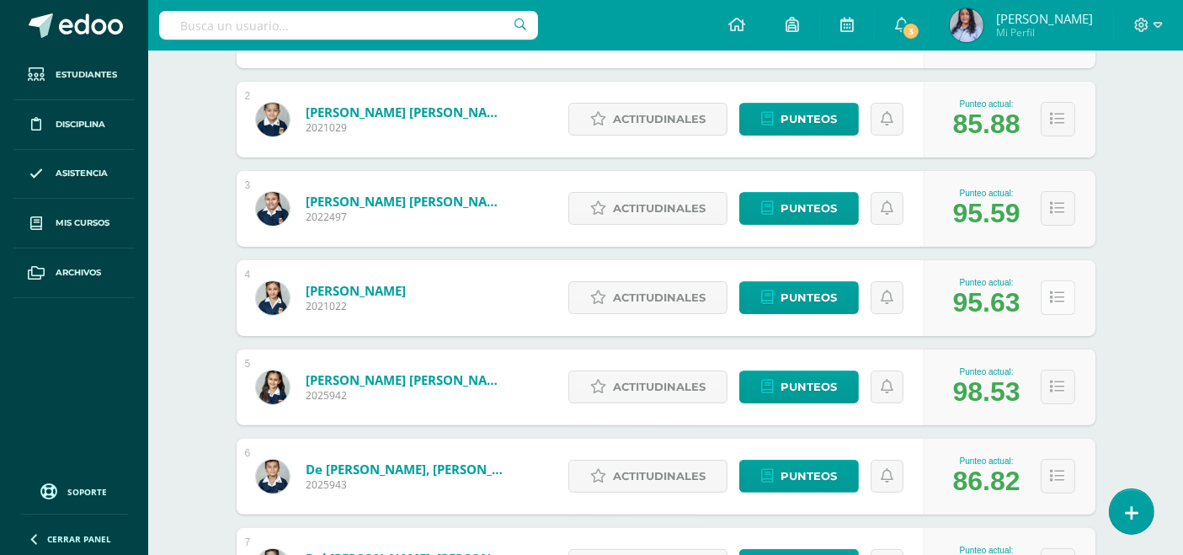
click at [1053, 295] on icon at bounding box center [1058, 298] width 14 height 14
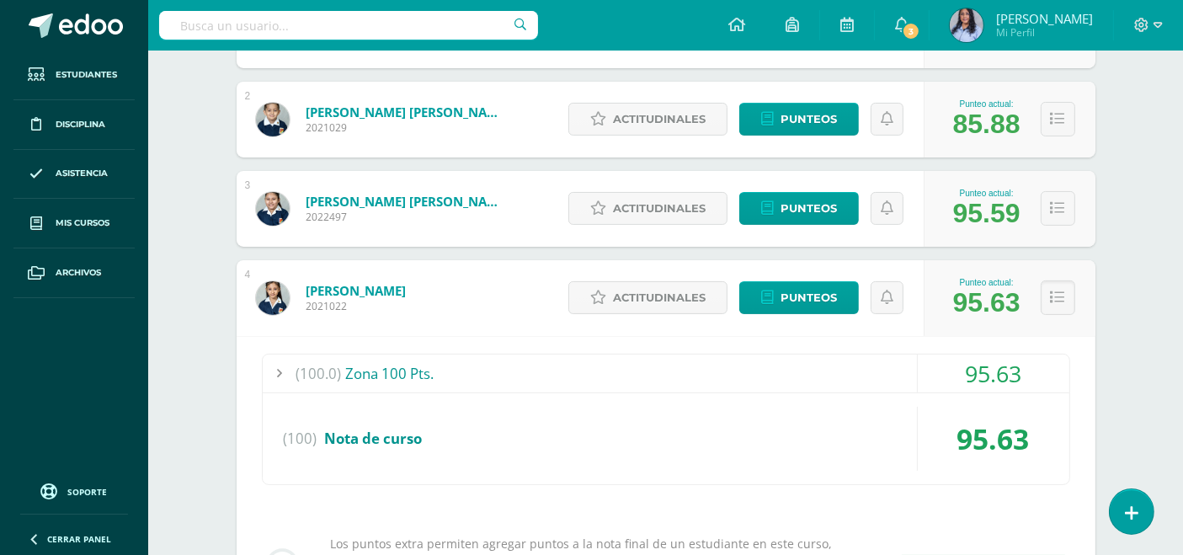
click at [387, 369] on div "(100.0) Zona 100 Pts." at bounding box center [666, 373] width 807 height 38
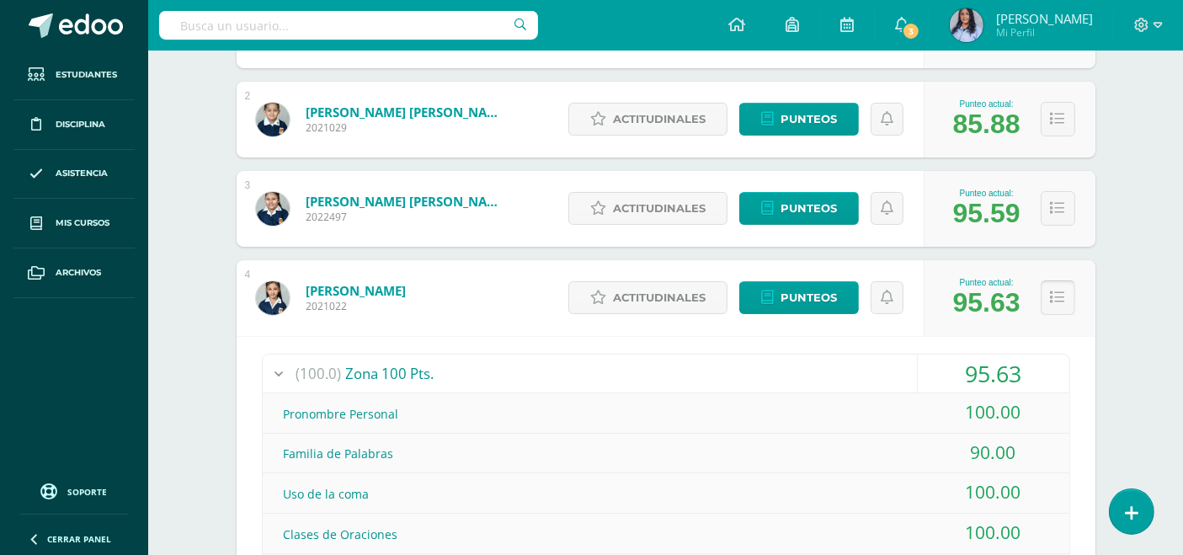
click at [1055, 291] on icon at bounding box center [1058, 298] width 14 height 14
